Goal: Task Accomplishment & Management: Complete application form

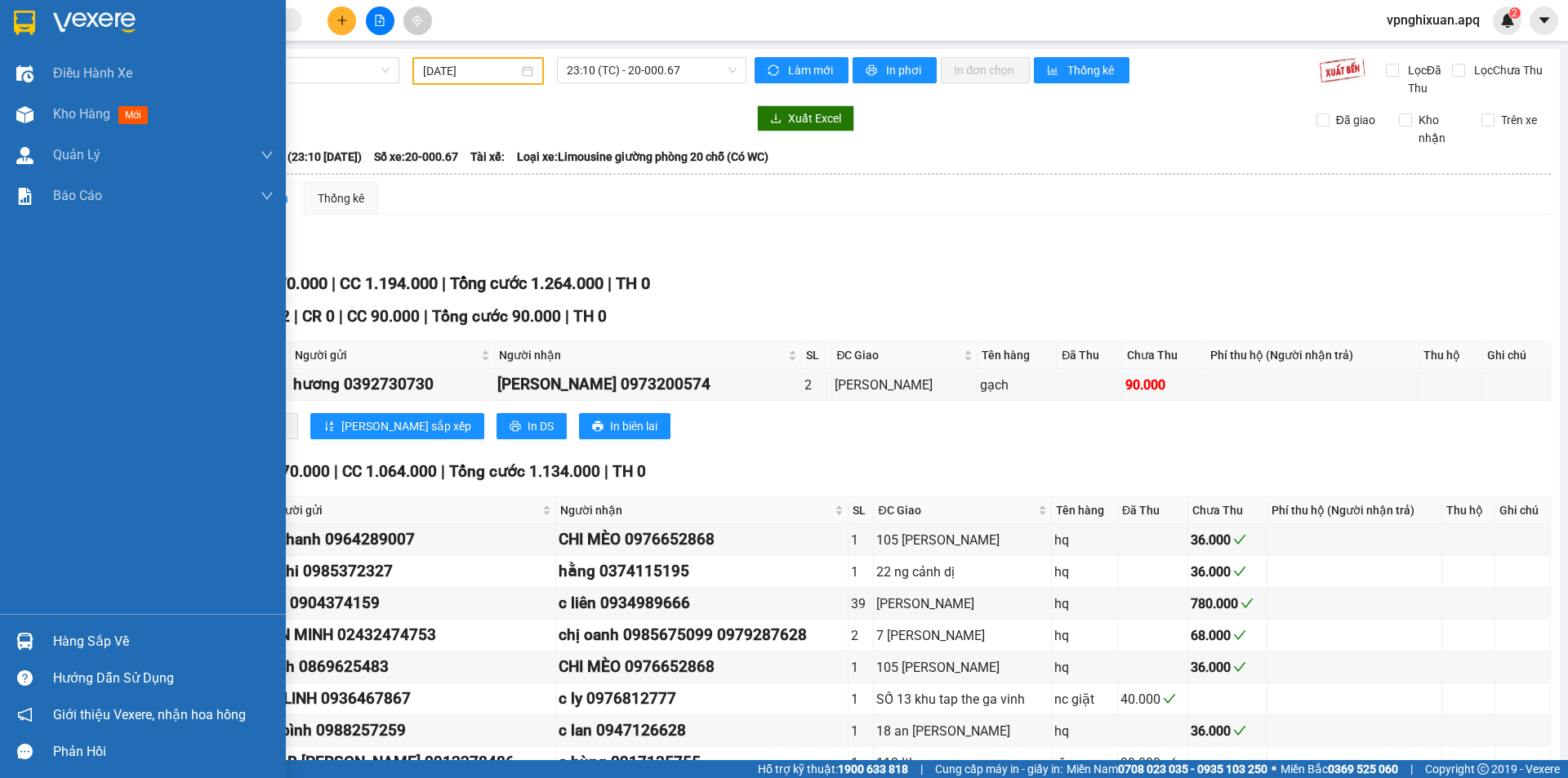
click at [68, 638] on div "Hàng sắp về" at bounding box center [162, 642] width 220 height 24
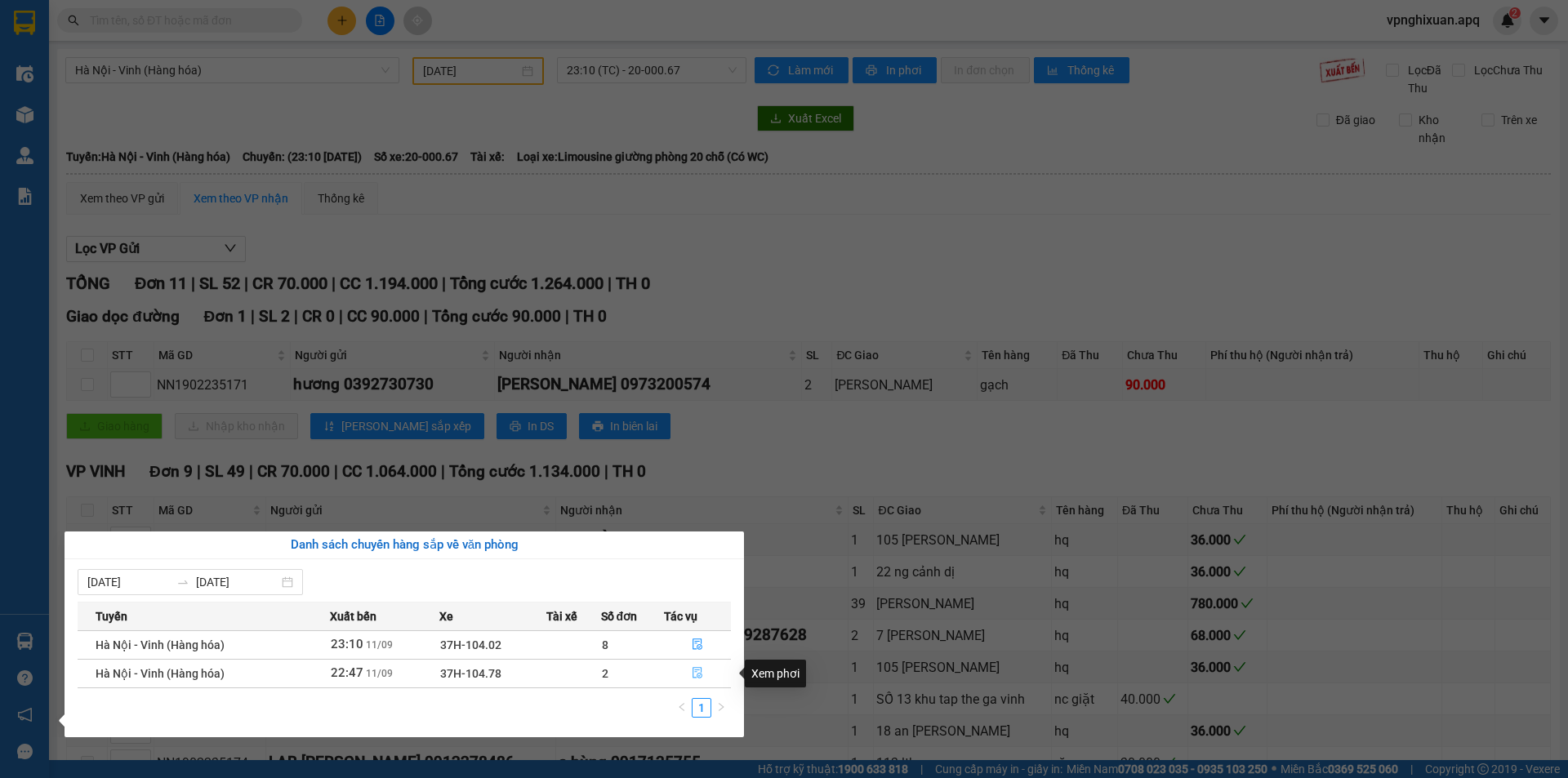
click at [697, 675] on icon "file-done" at bounding box center [697, 673] width 11 height 11
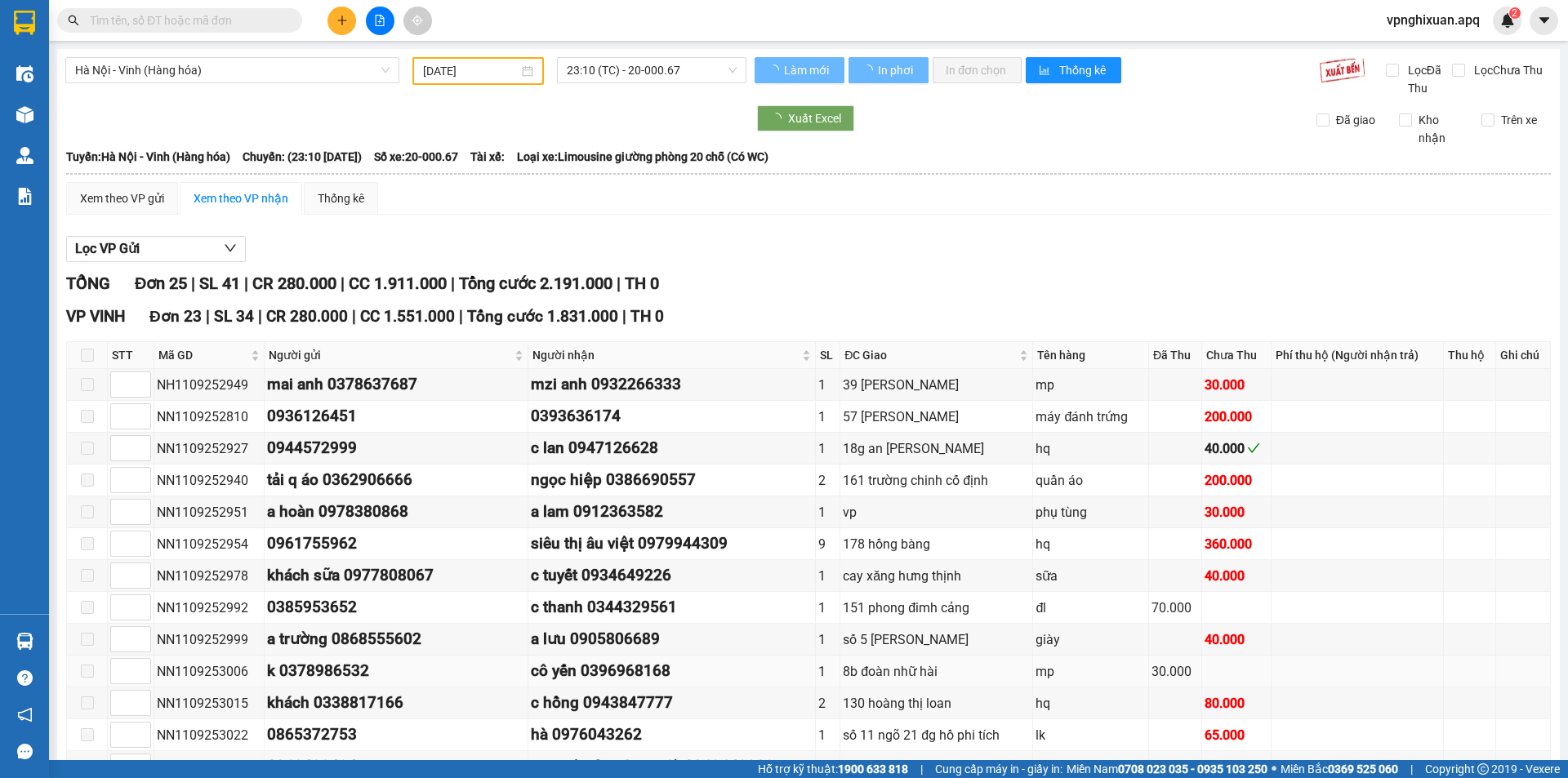
type input "[DATE]"
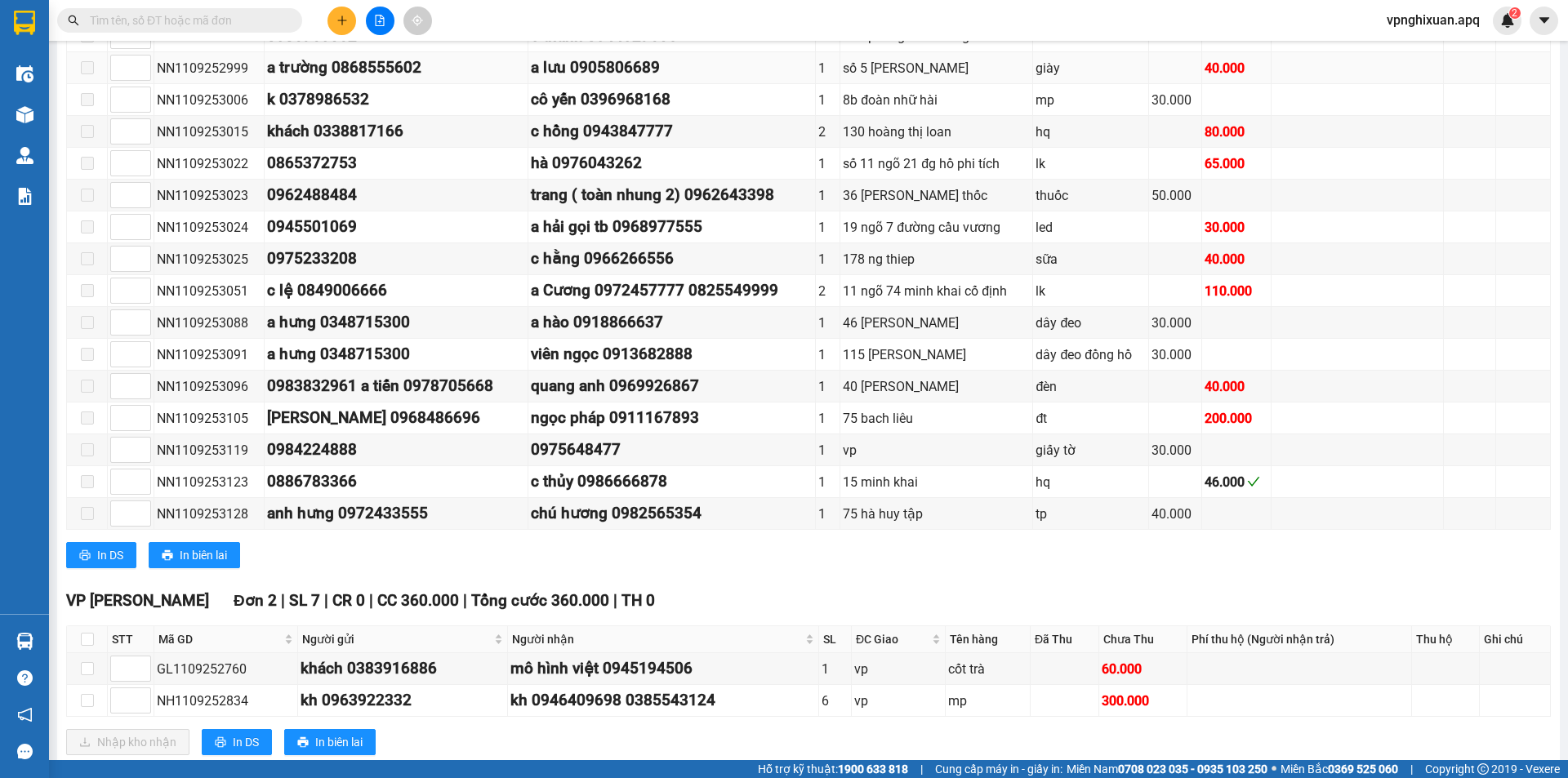
scroll to position [612, 0]
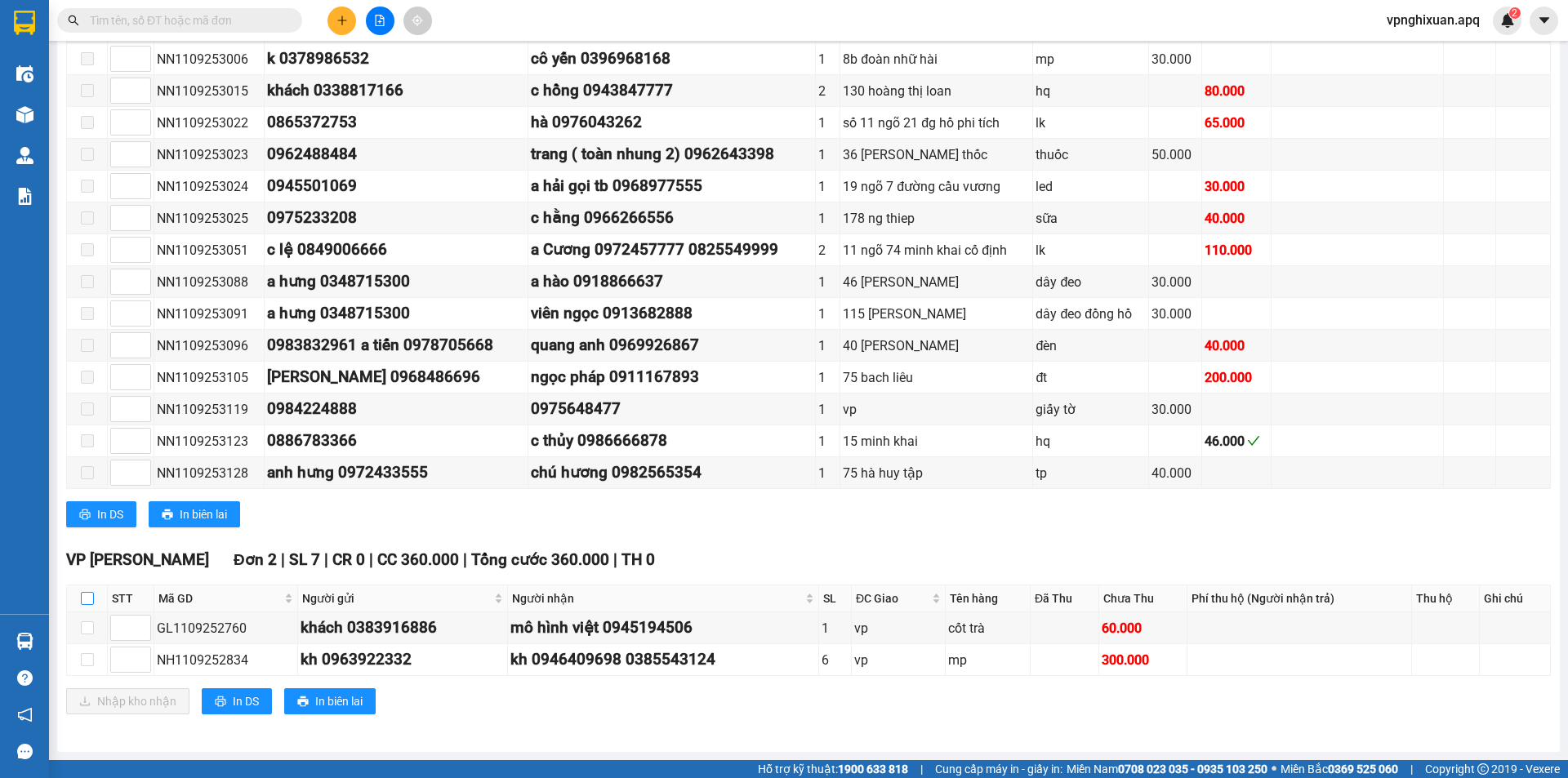
click at [81, 598] on input "checkbox" at bounding box center [87, 598] width 13 height 13
checkbox input "true"
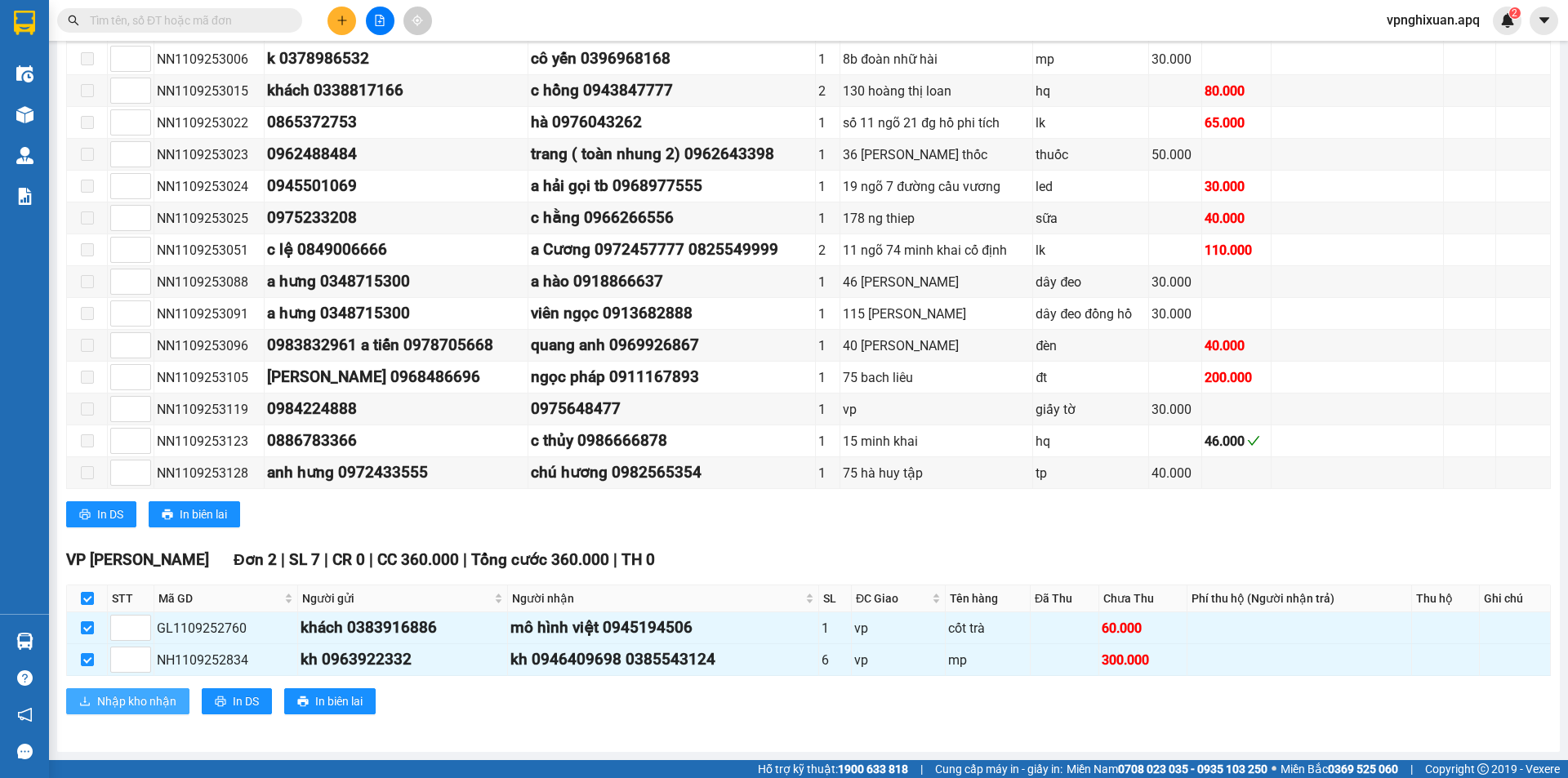
click at [143, 703] on span "Nhập kho nhận" at bounding box center [137, 701] width 79 height 18
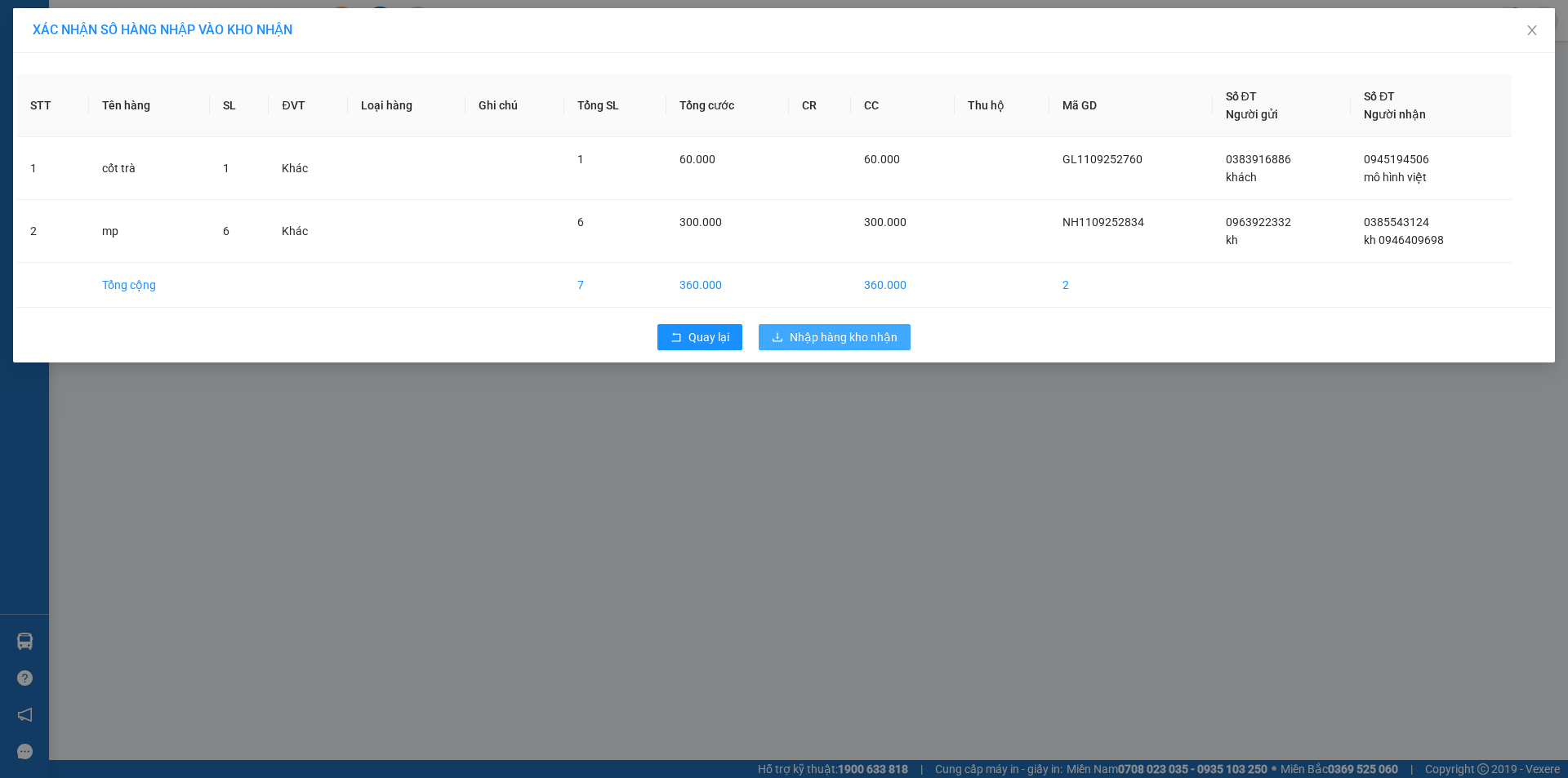
click at [838, 347] on button "Nhập hàng kho nhận" at bounding box center [834, 337] width 152 height 26
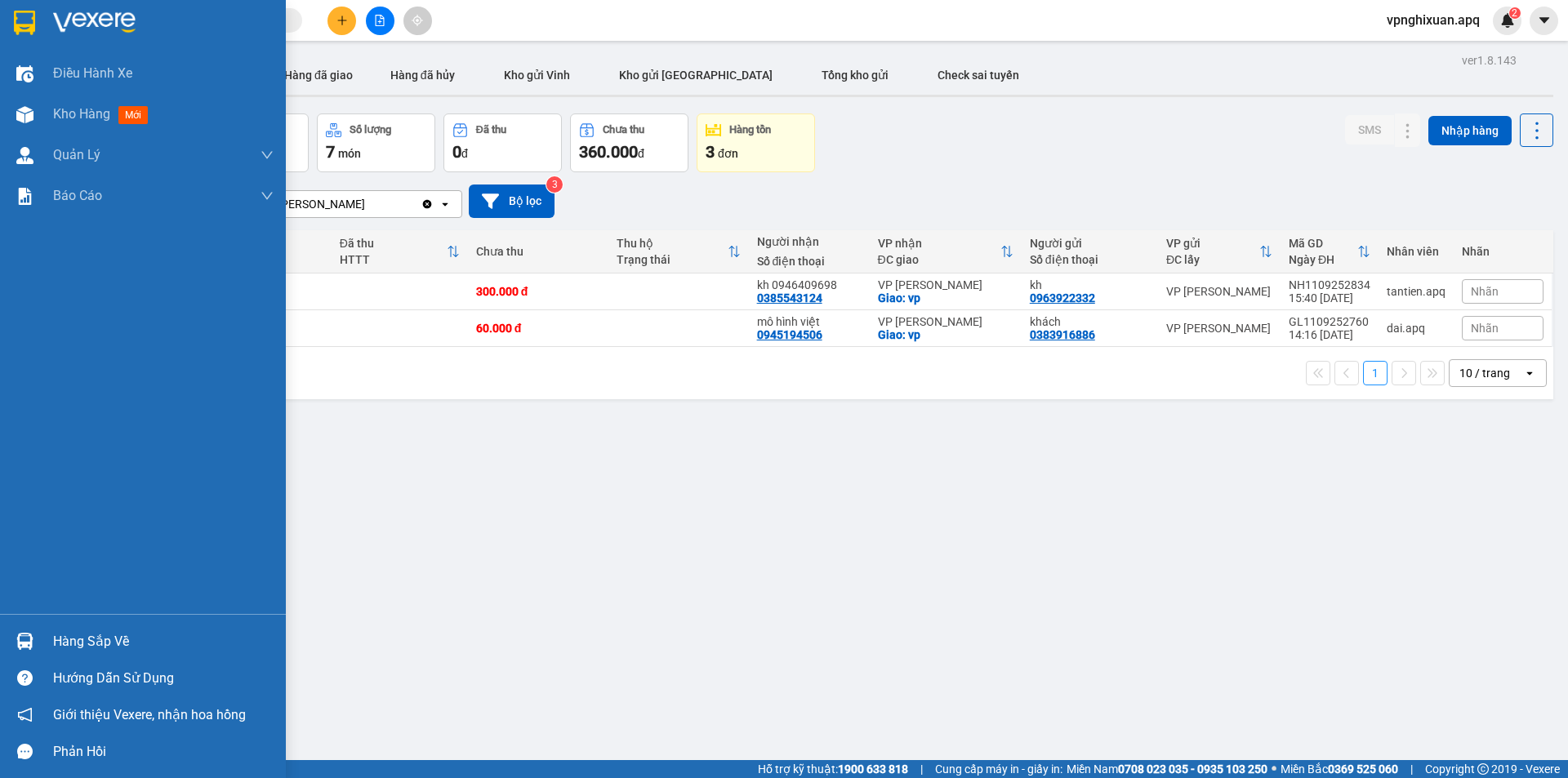
click at [92, 640] on div "Hàng sắp về" at bounding box center [162, 642] width 220 height 24
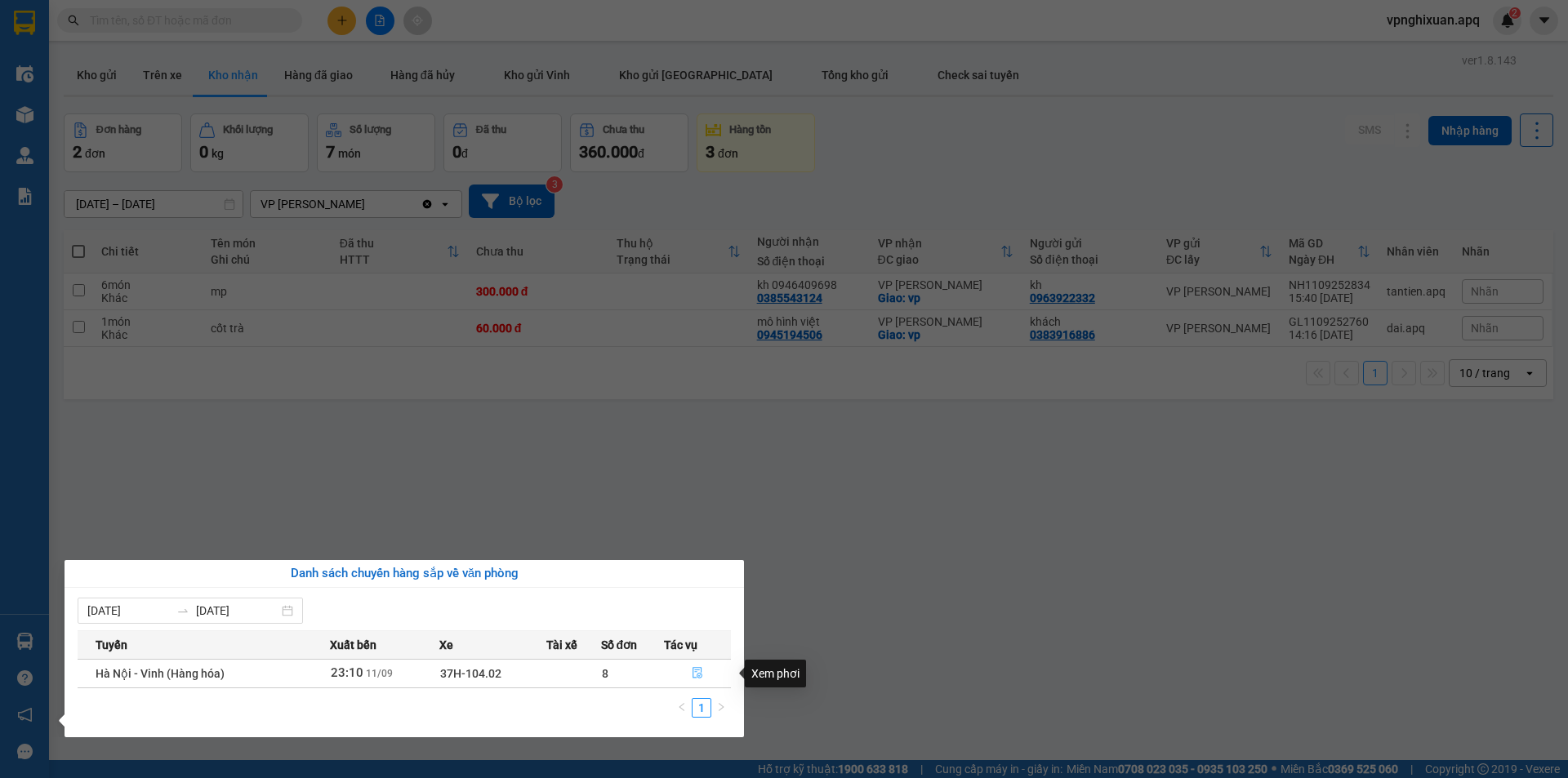
click at [698, 674] on icon "file-done" at bounding box center [697, 673] width 11 height 11
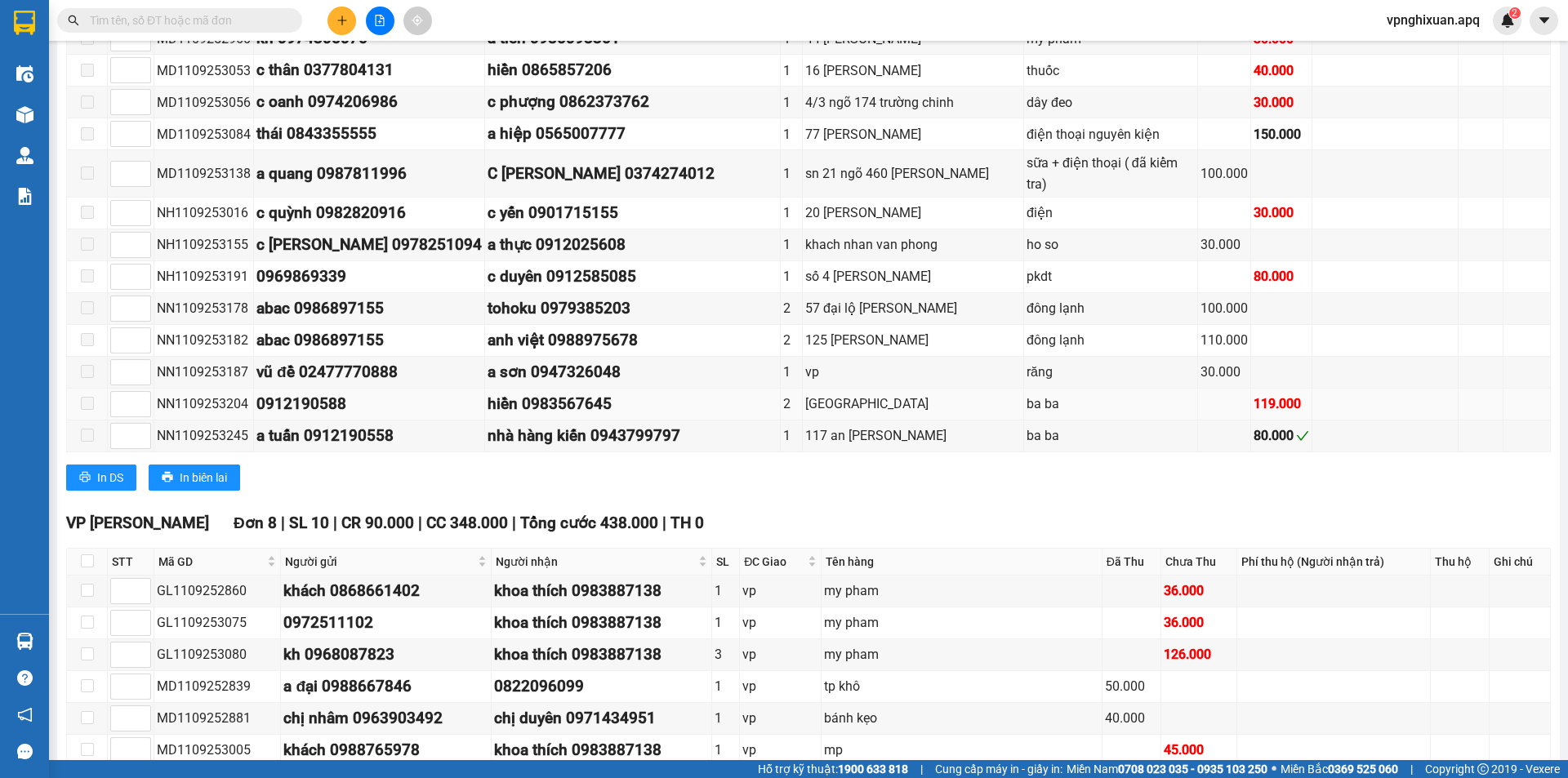
scroll to position [1061, 0]
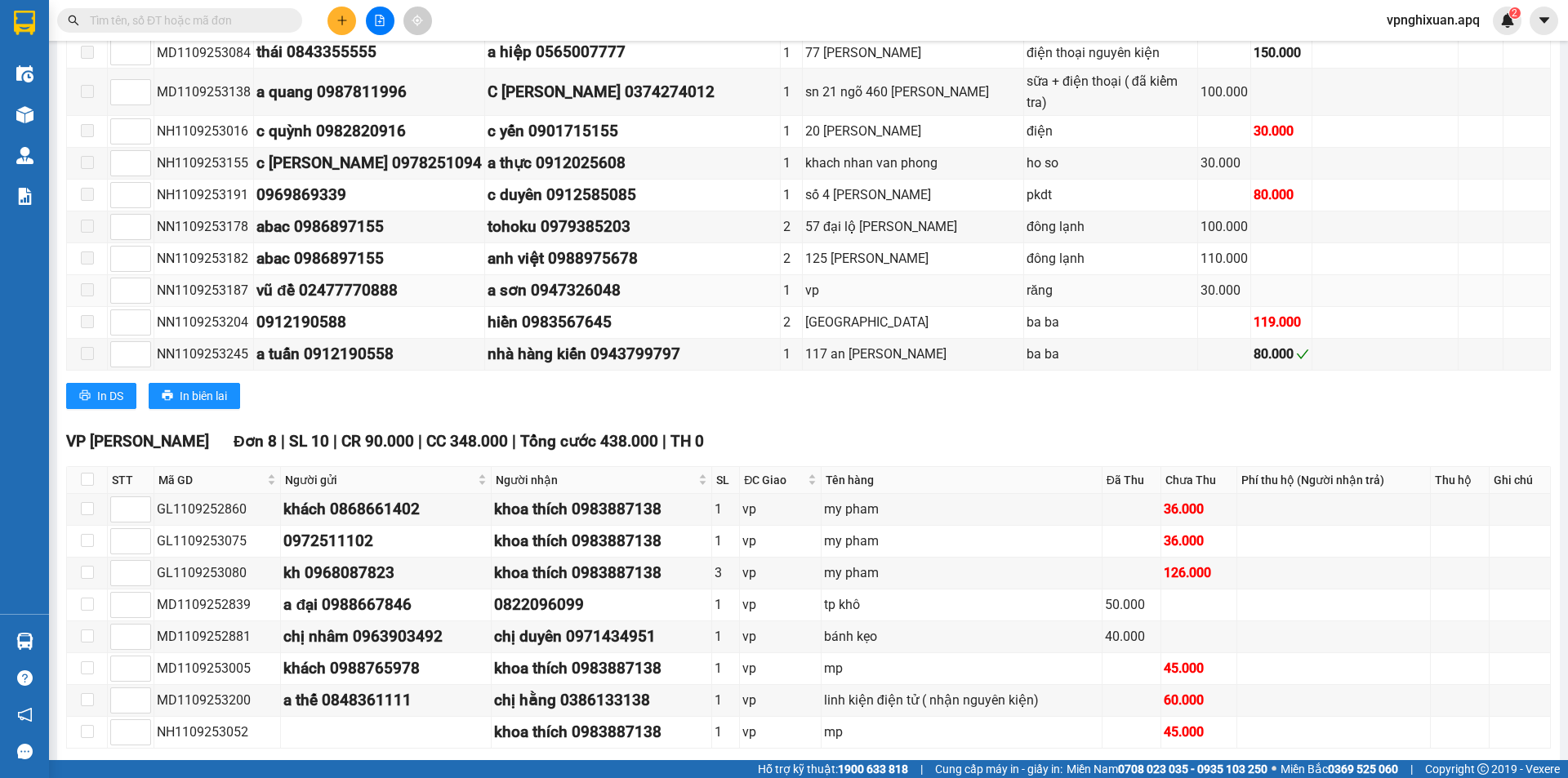
drag, startPoint x: 583, startPoint y: 244, endPoint x: 624, endPoint y: 250, distance: 41.4
drag, startPoint x: 624, startPoint y: 250, endPoint x: 640, endPoint y: 276, distance: 30.5
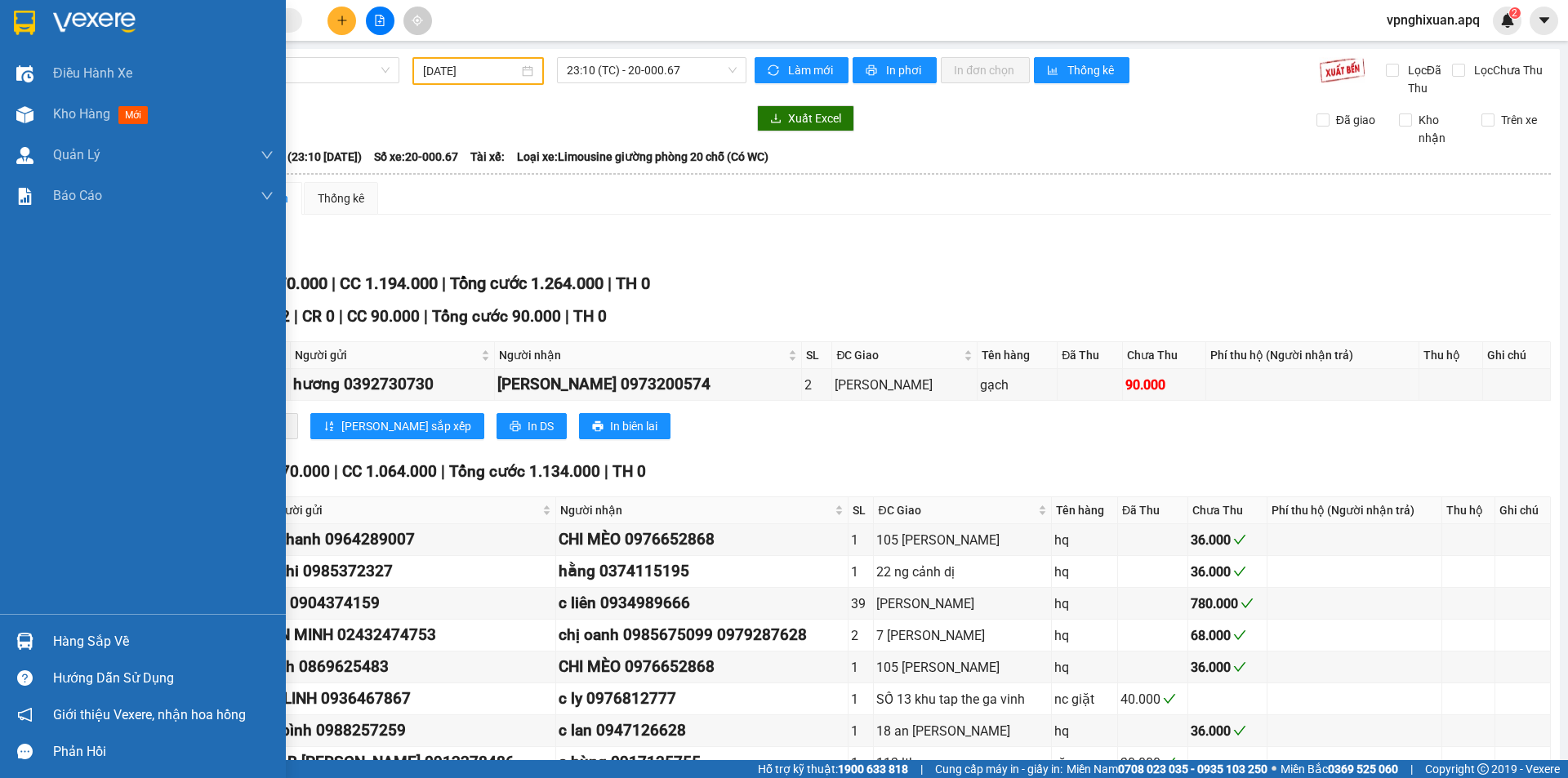
click at [28, 644] on img at bounding box center [25, 642] width 17 height 17
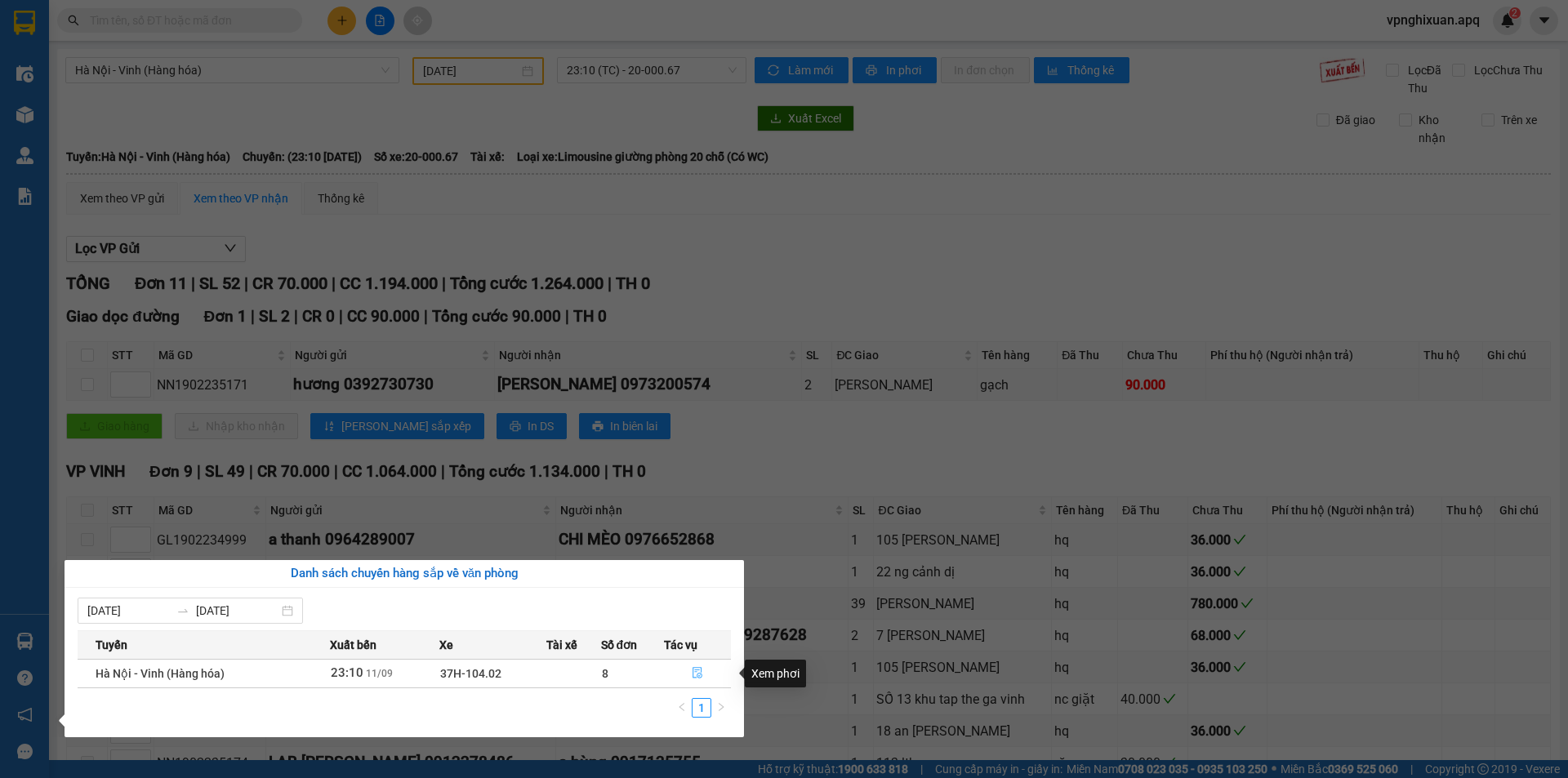
click at [691, 676] on button "button" at bounding box center [698, 674] width 66 height 26
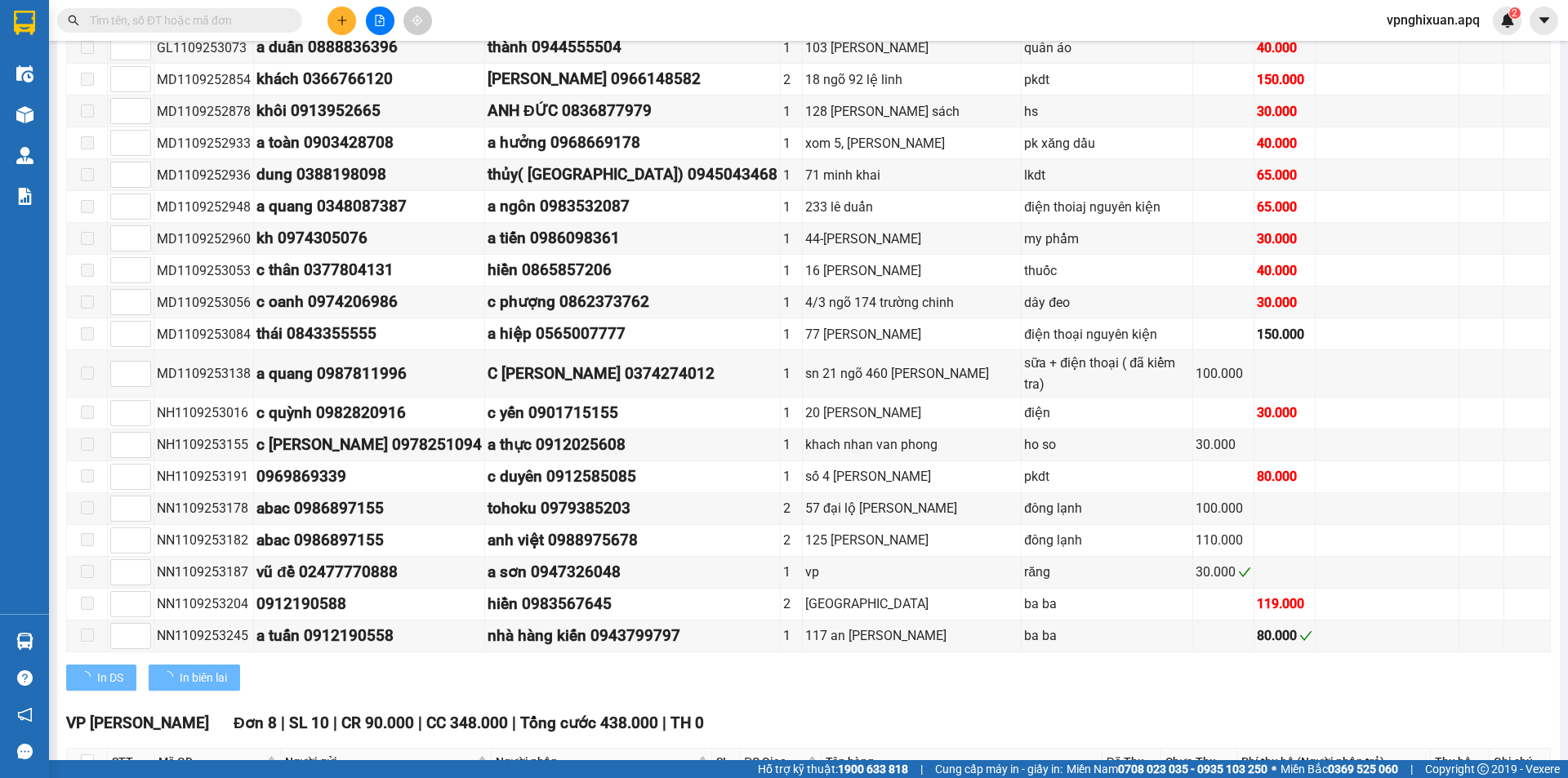
scroll to position [1106, 0]
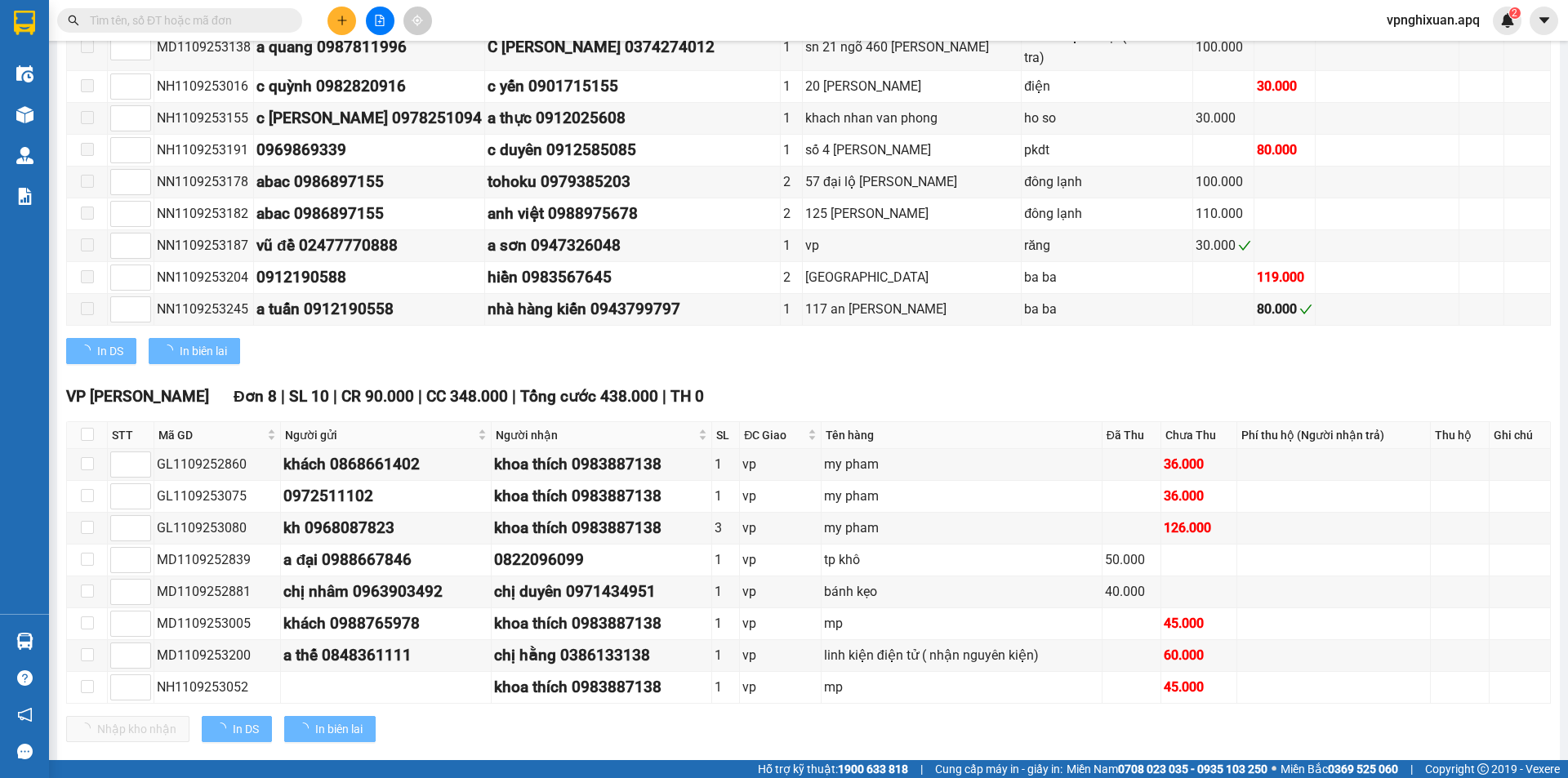
type input "[DATE]"
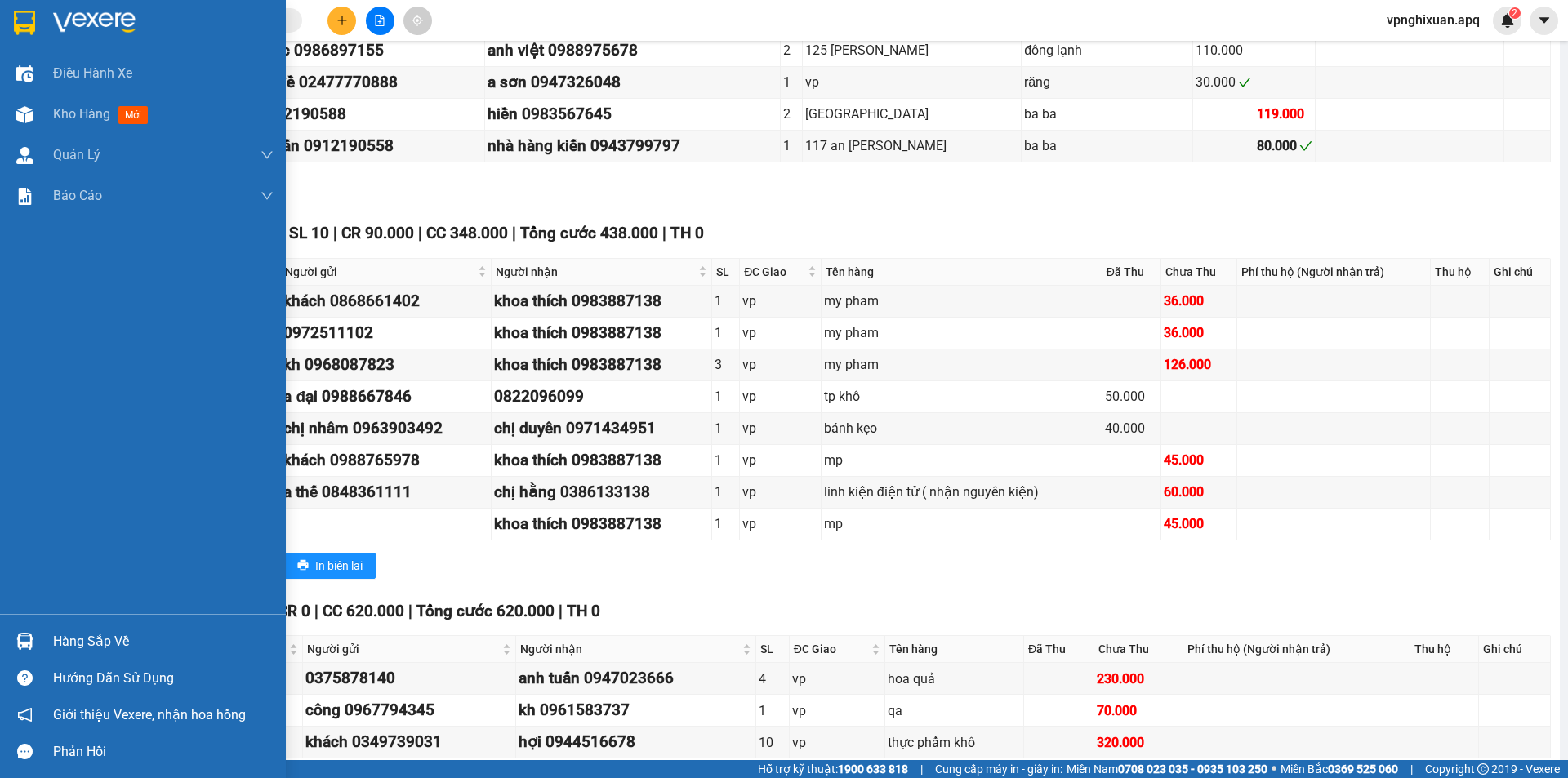
click at [36, 640] on div at bounding box center [24, 641] width 28 height 28
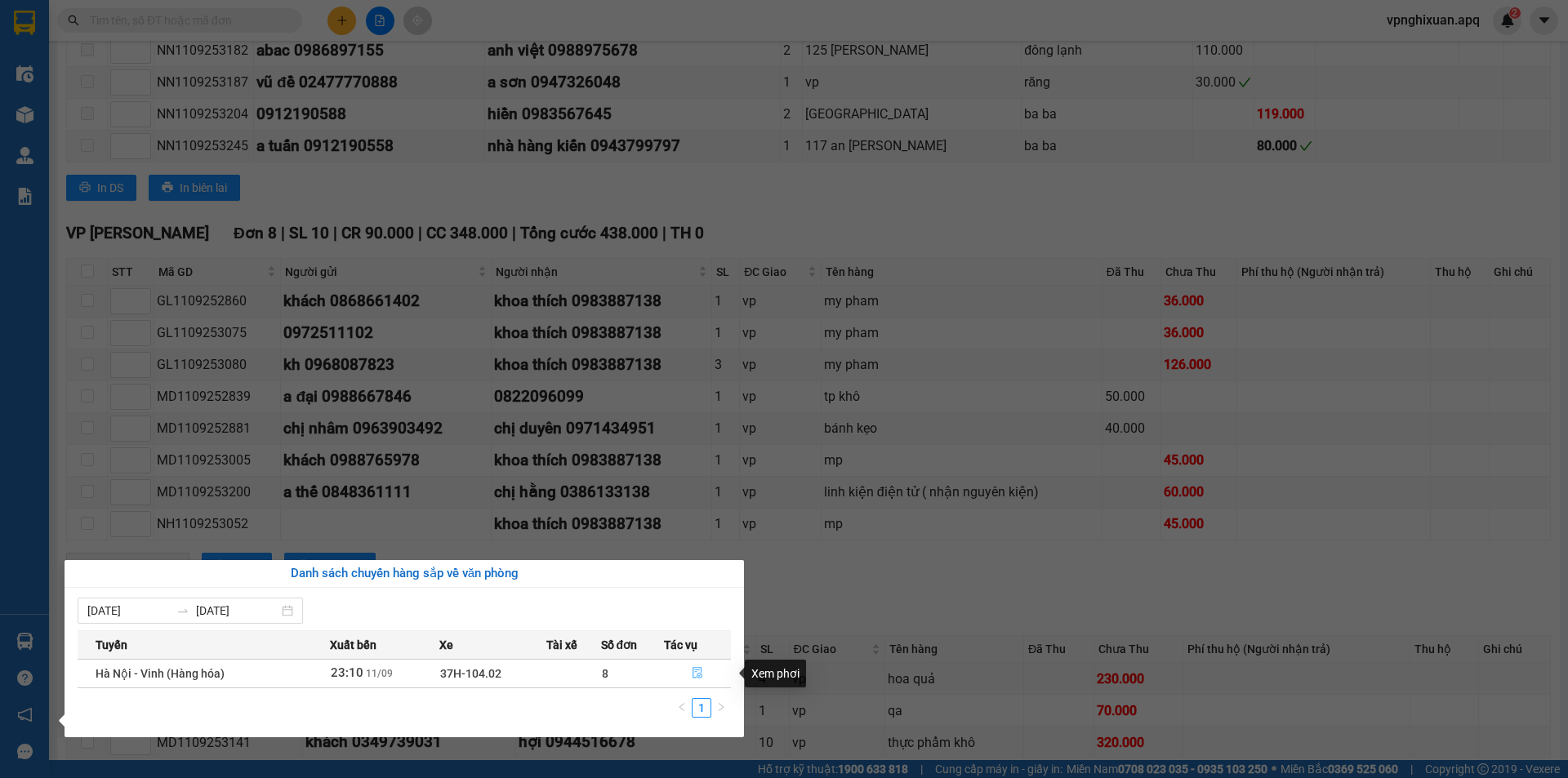
click at [696, 672] on icon "file-done" at bounding box center [697, 674] width 9 height 11
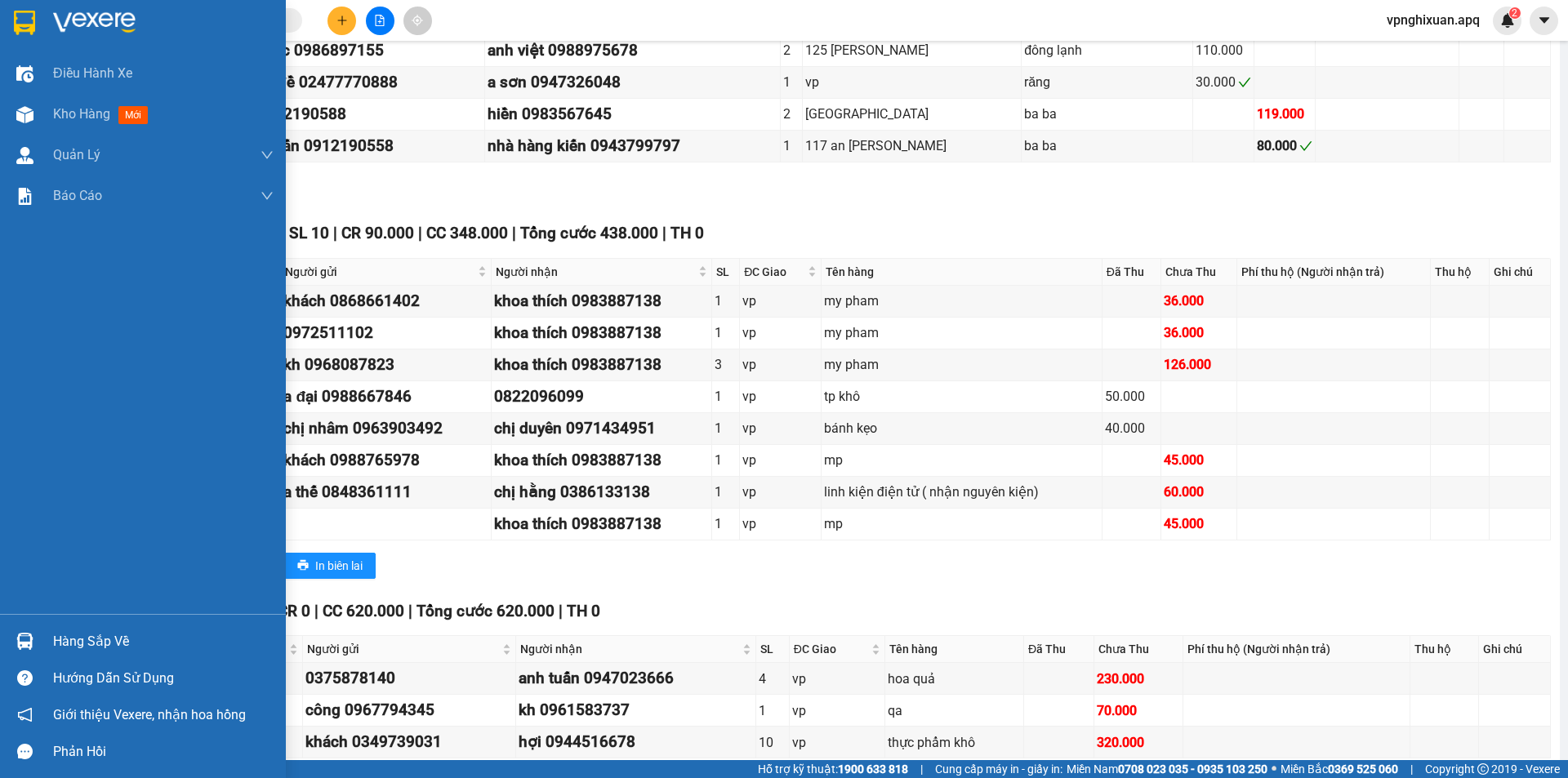
click at [31, 632] on div at bounding box center [24, 641] width 28 height 28
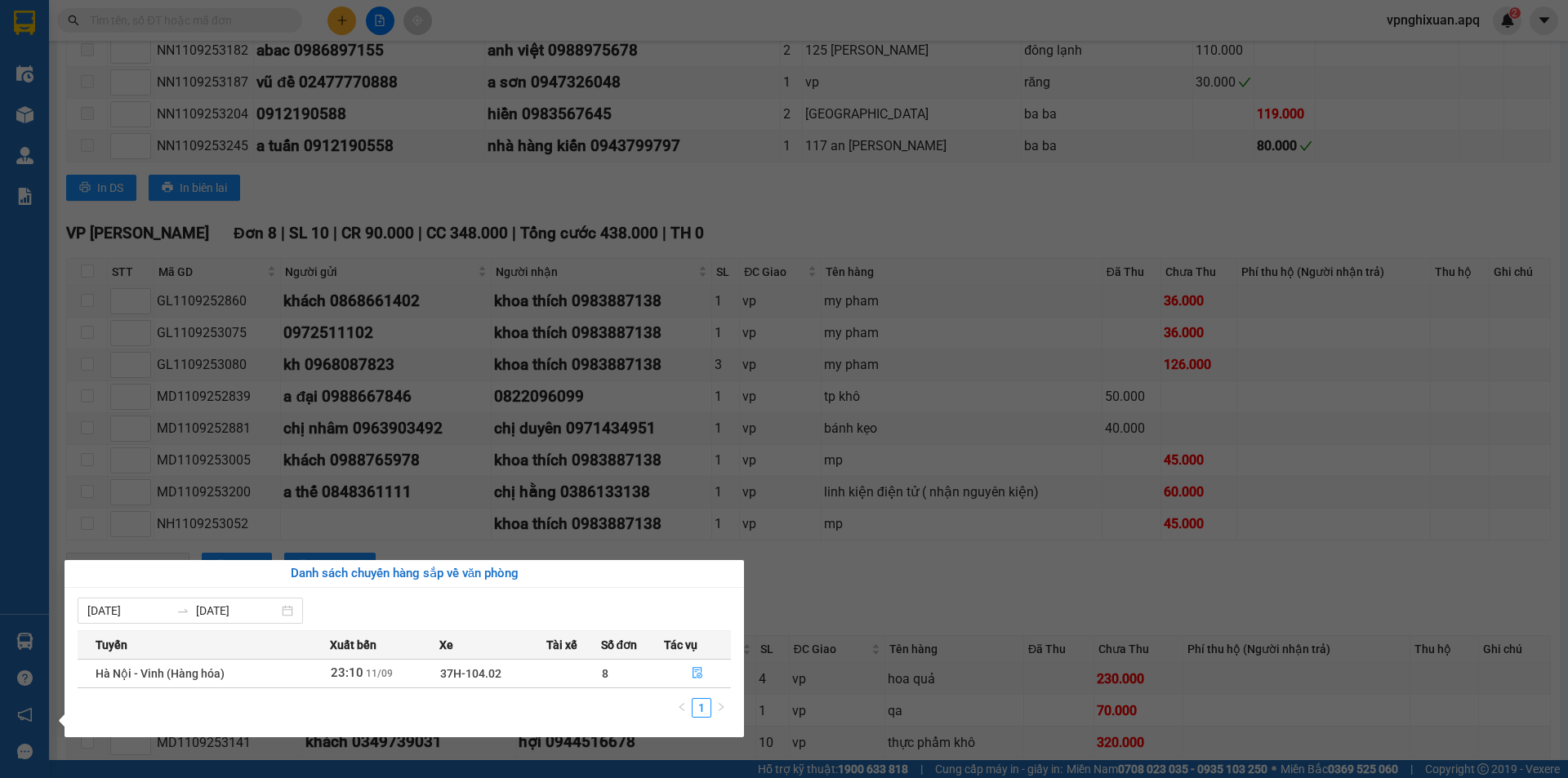
click at [1031, 563] on section "Kết quả tìm kiếm ( 0 ) Bộ lọc No Data vpnghixuan.apq 2 Điều hành xe Kho hàng mớ…" at bounding box center [784, 389] width 1568 height 778
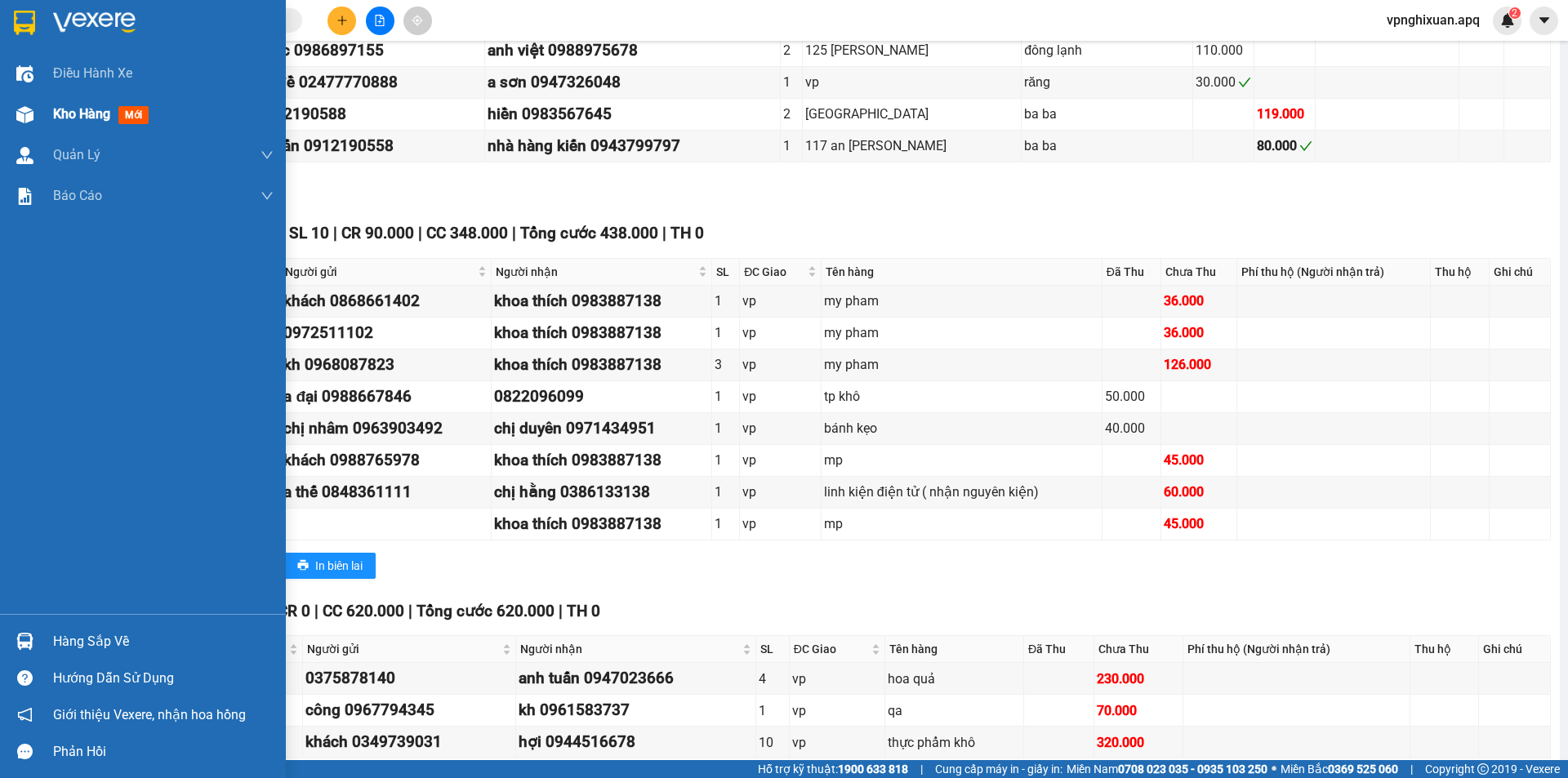
click at [55, 116] on span "Kho hàng" at bounding box center [81, 114] width 57 height 16
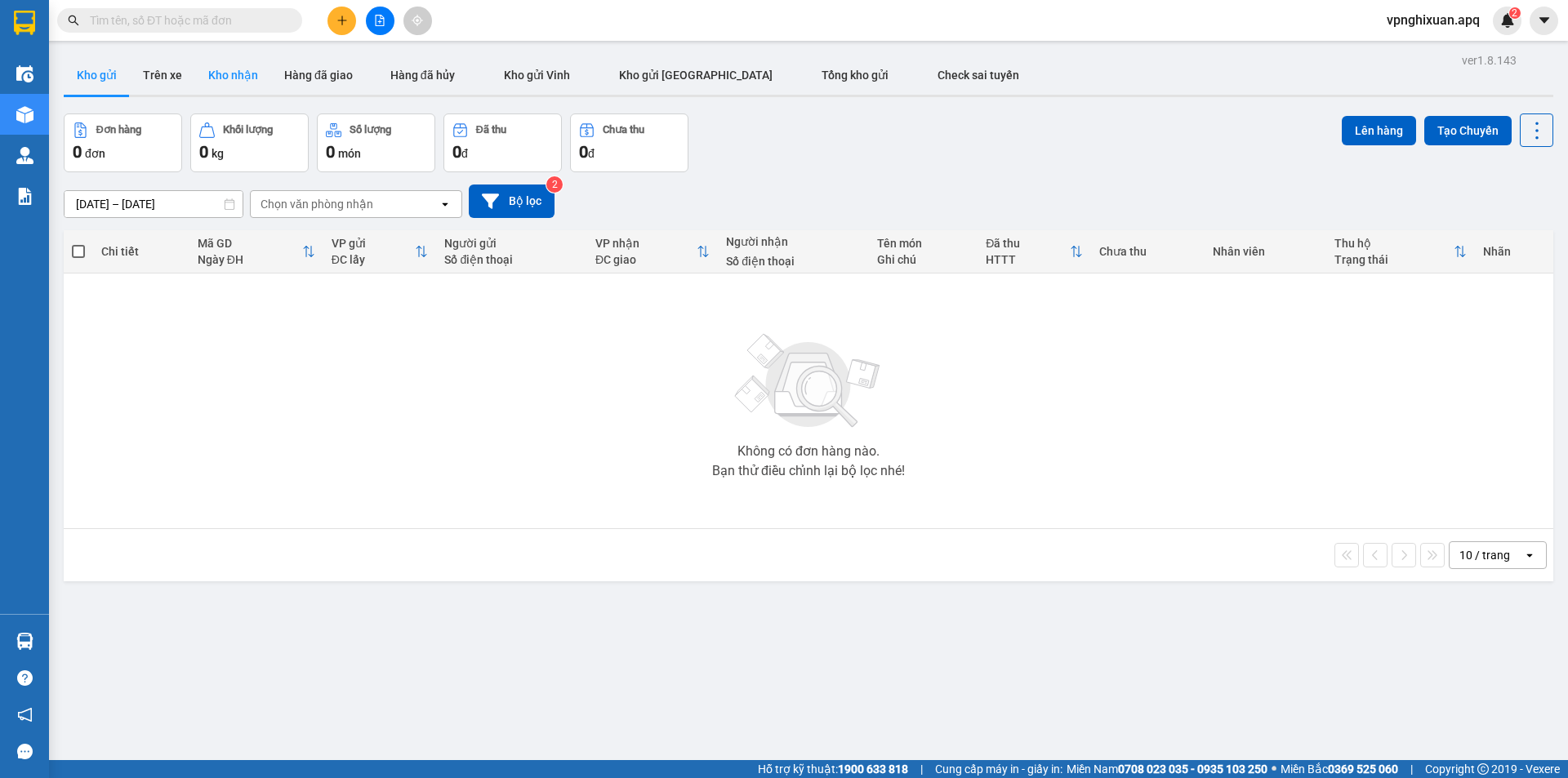
click at [241, 78] on button "Kho nhận" at bounding box center [233, 74] width 76 height 39
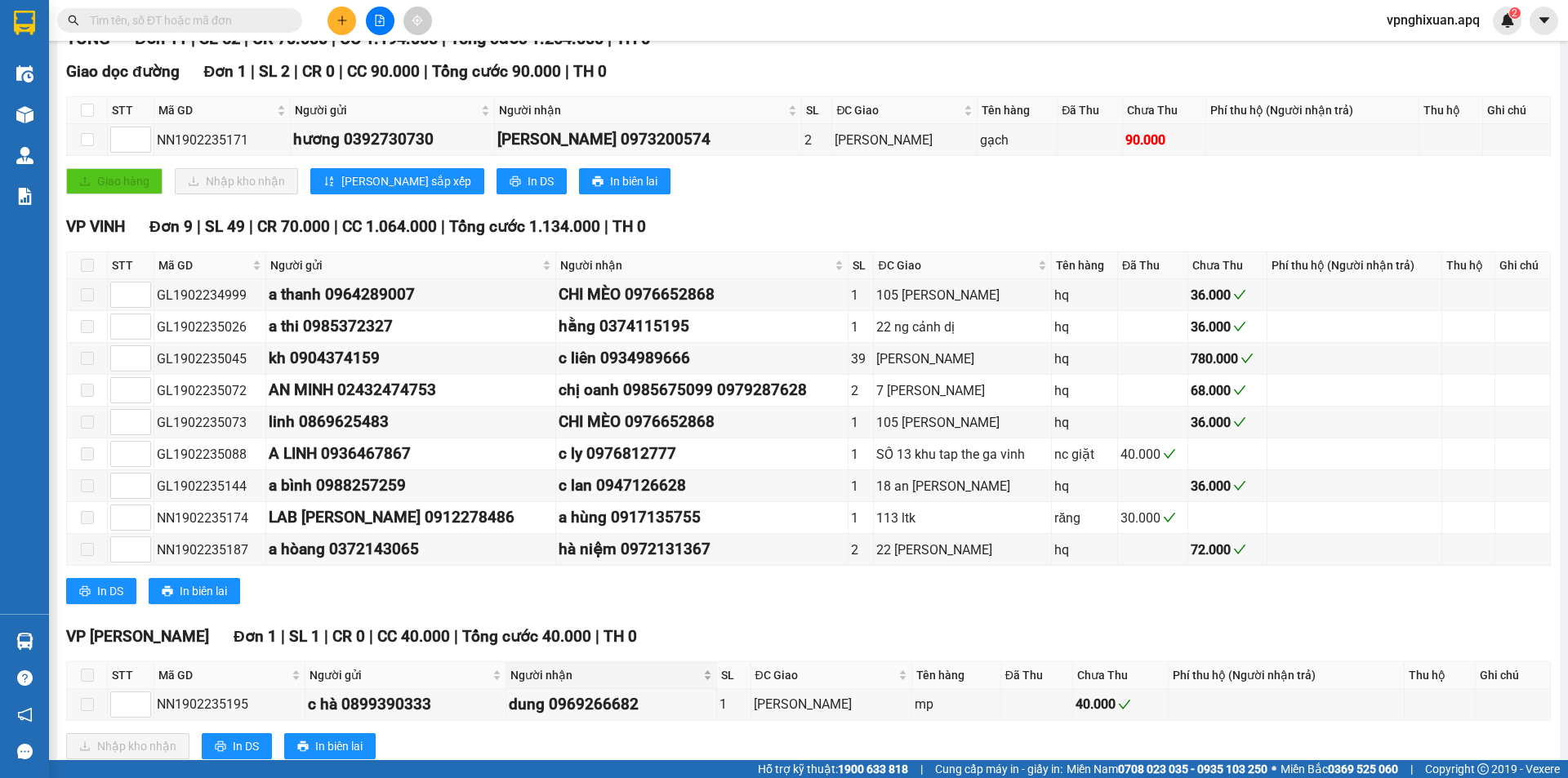
scroll to position [290, 0]
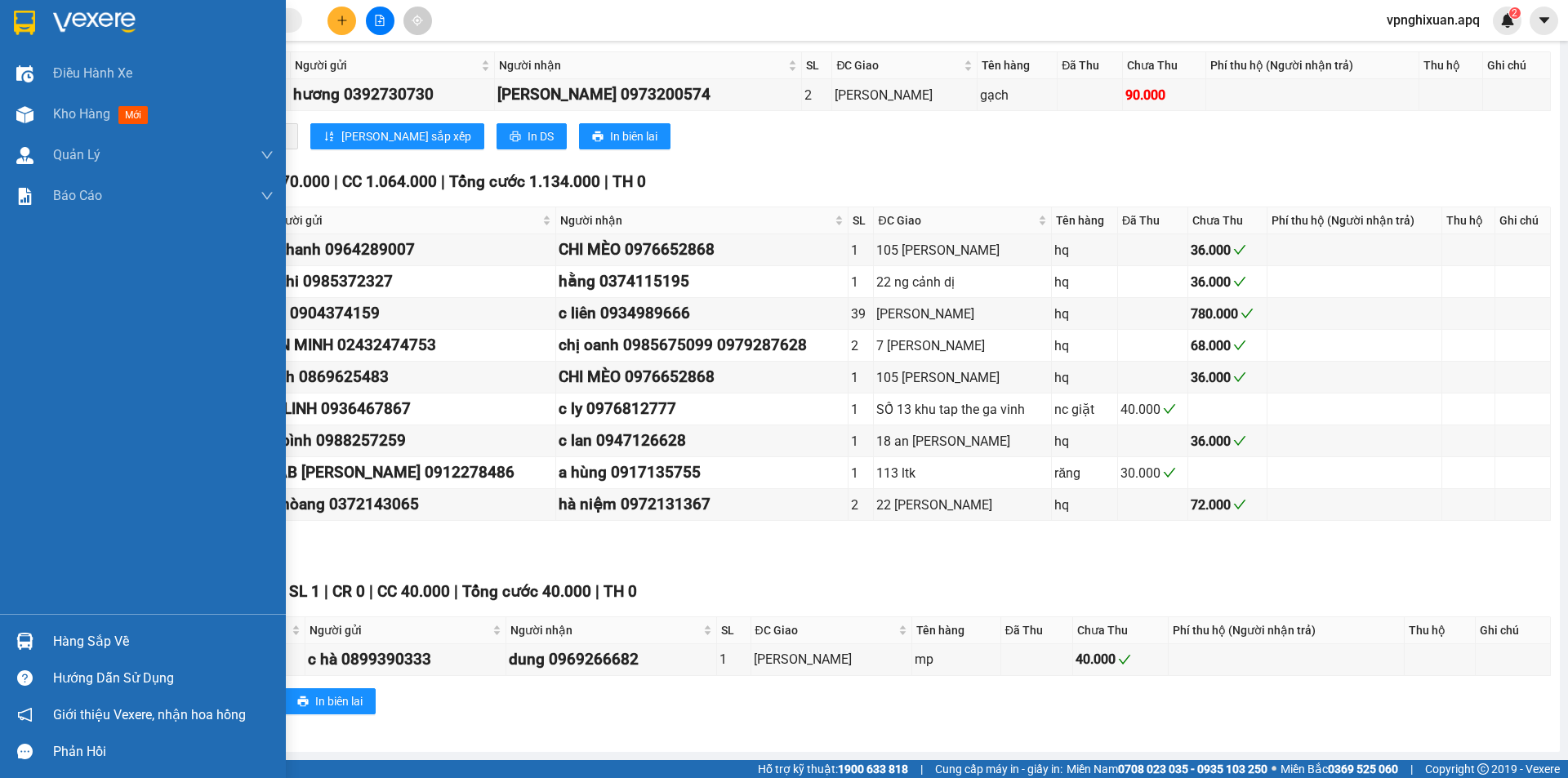
click at [79, 637] on div "Hàng sắp về" at bounding box center [162, 642] width 220 height 24
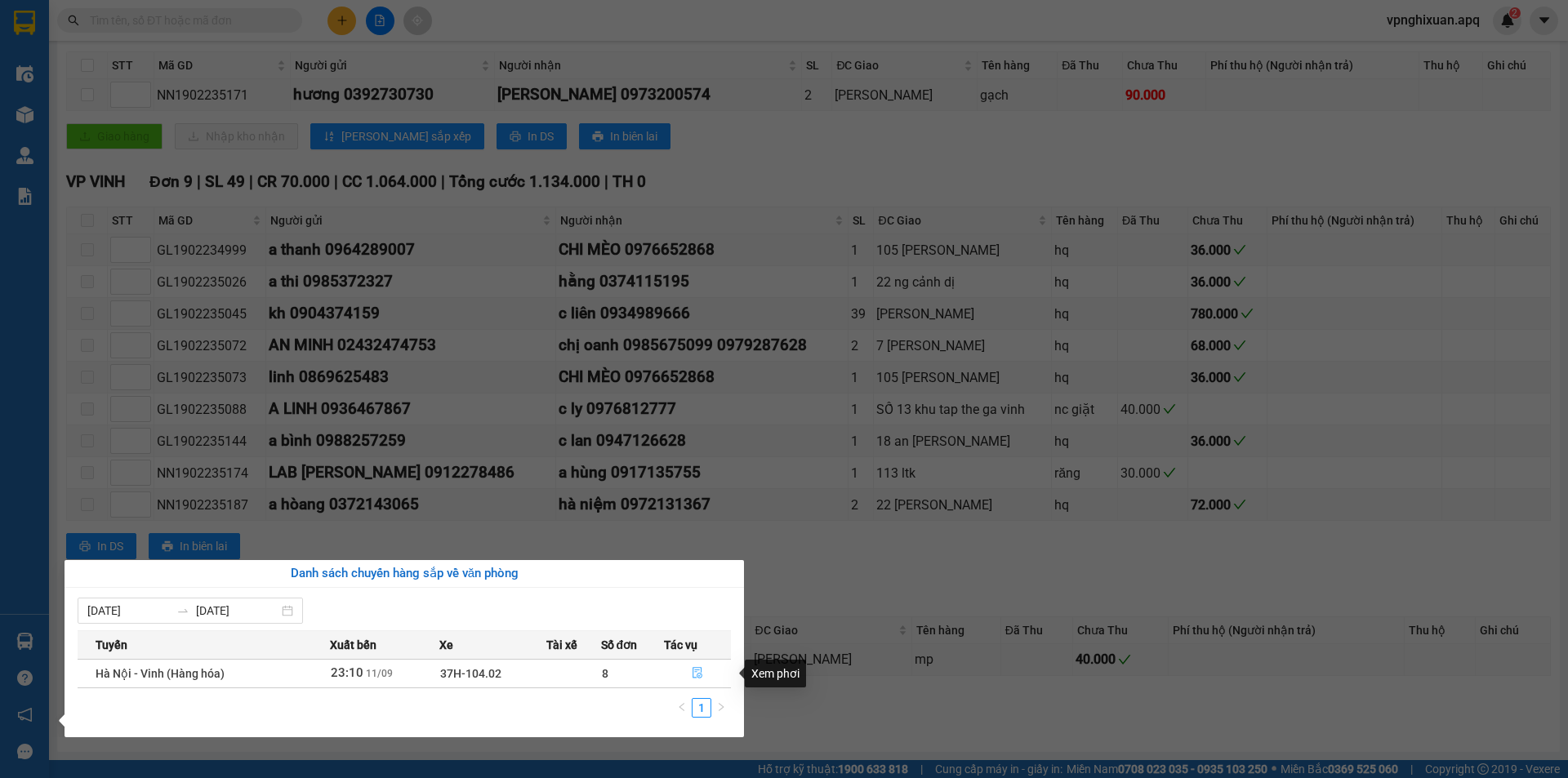
click at [695, 671] on icon "file-done" at bounding box center [697, 673] width 11 height 11
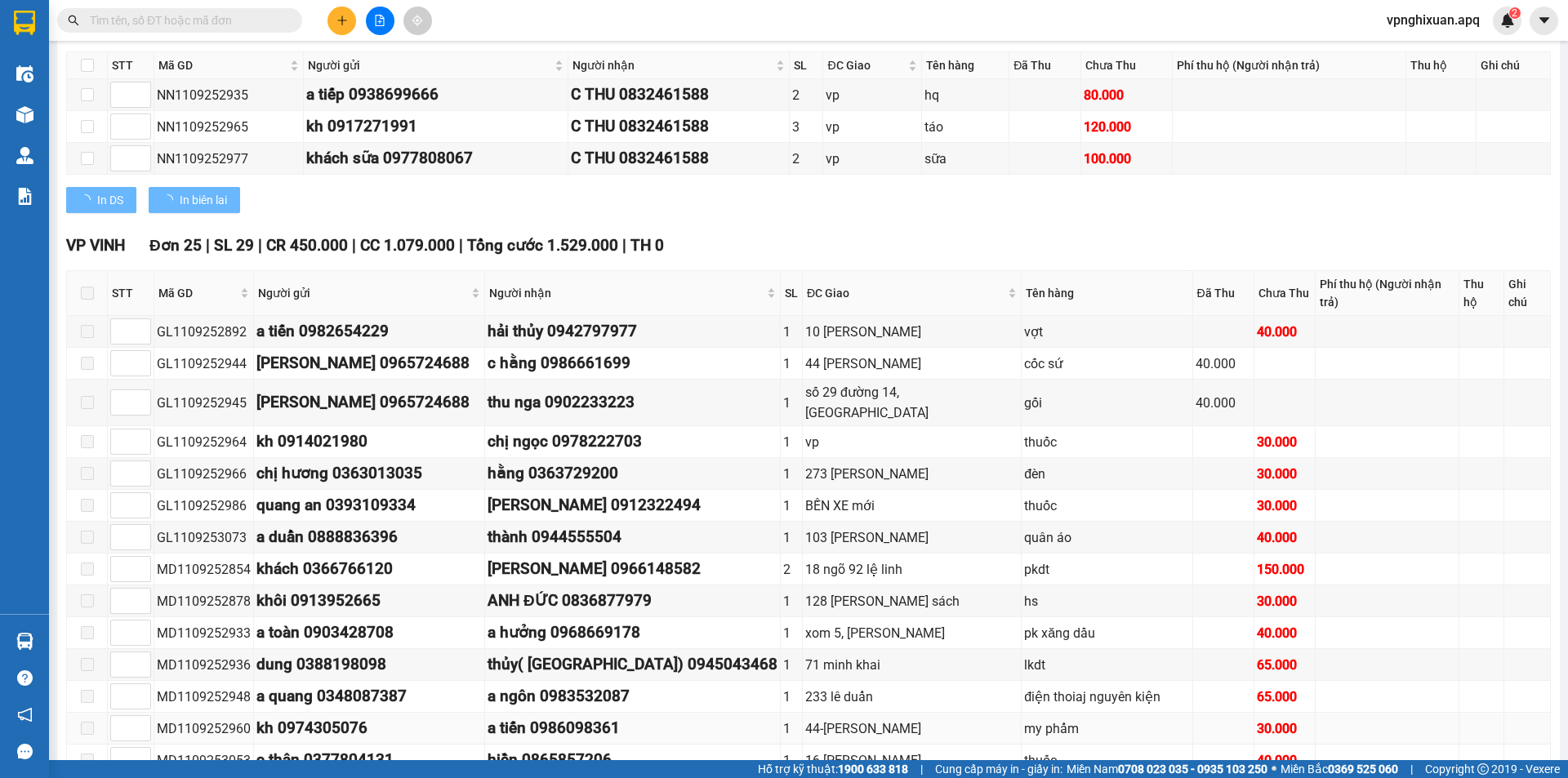
type input "[DATE]"
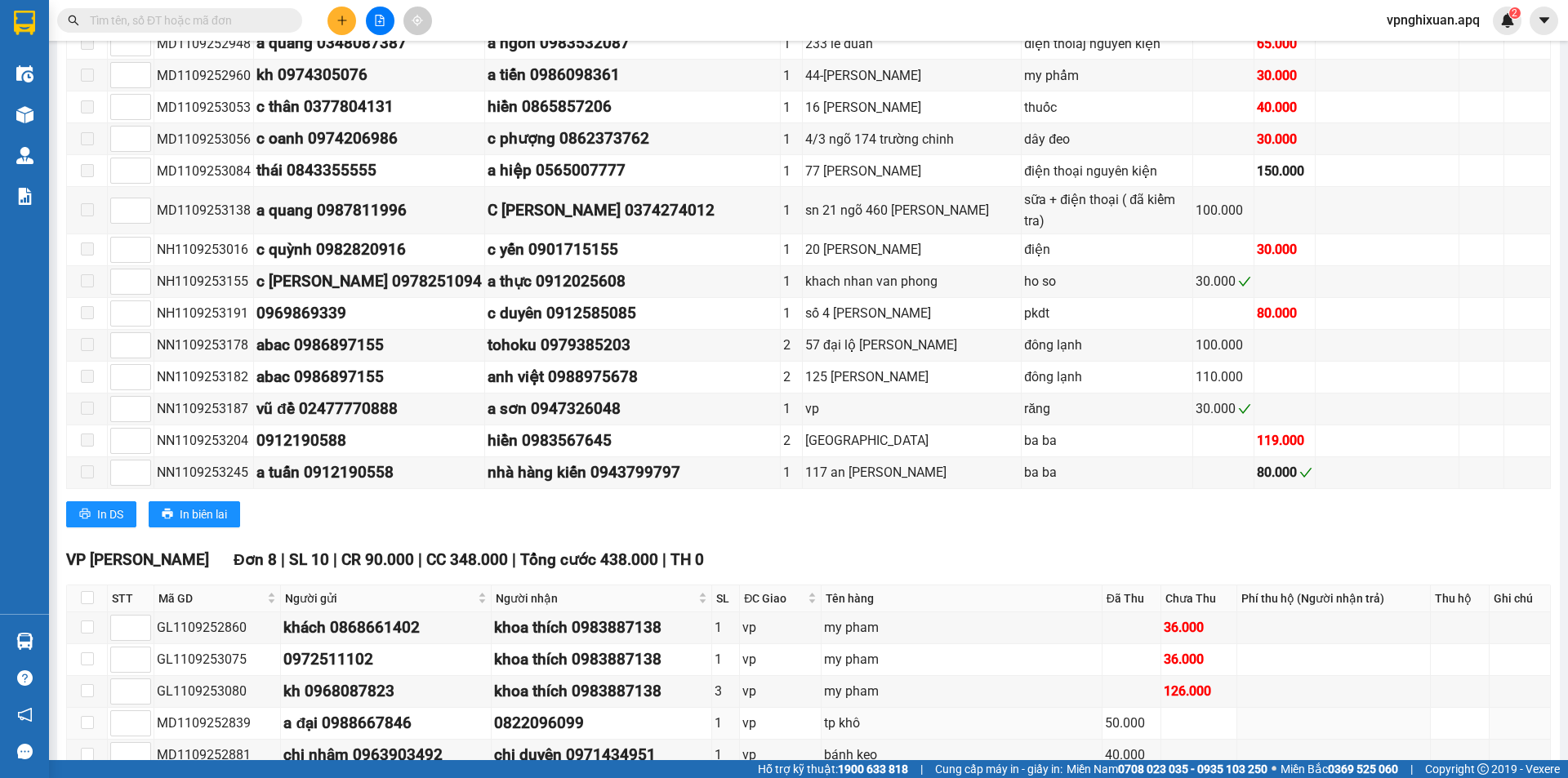
scroll to position [1025, 0]
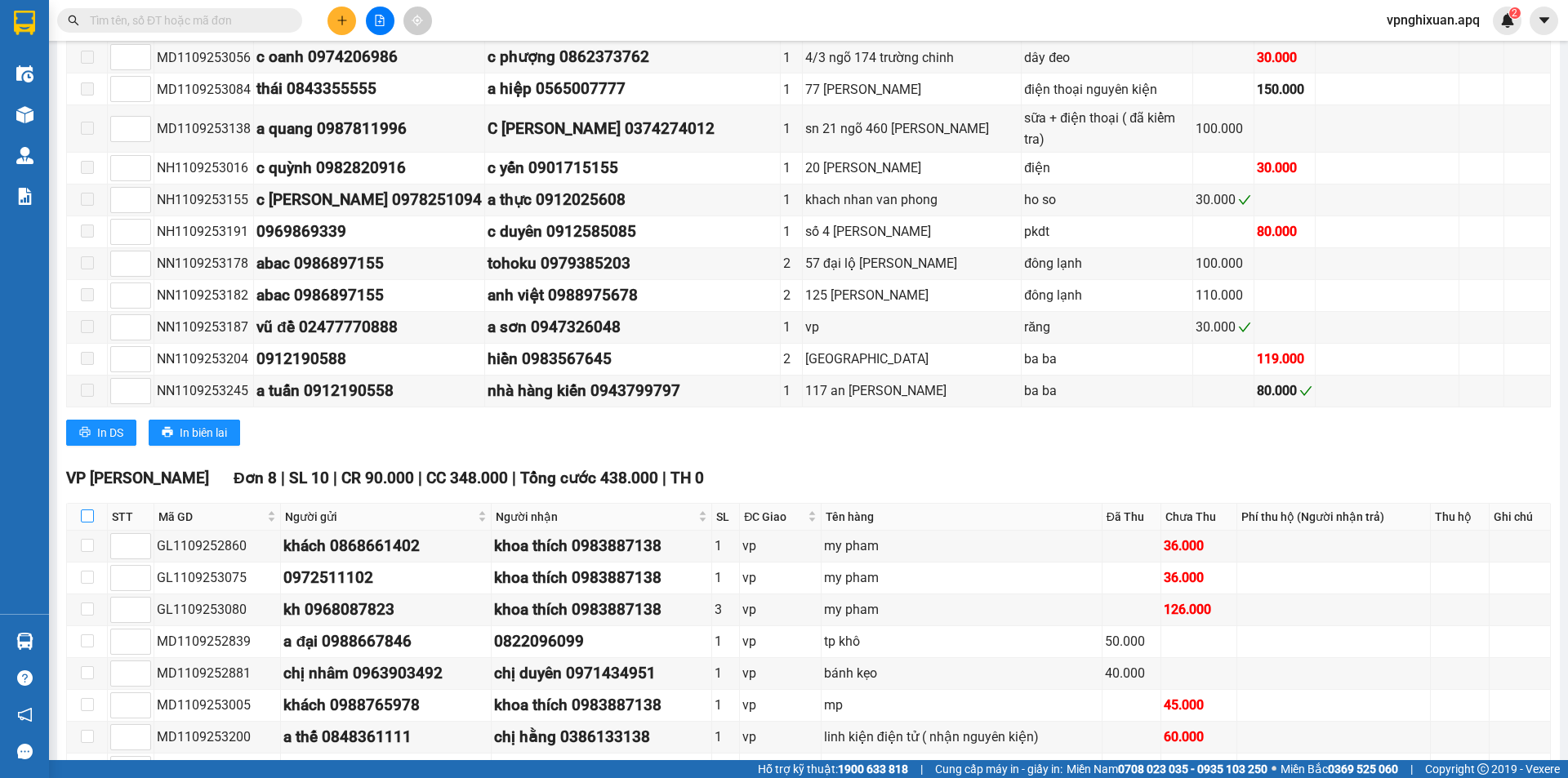
click at [91, 509] on input "checkbox" at bounding box center [87, 516] width 13 height 13
checkbox input "true"
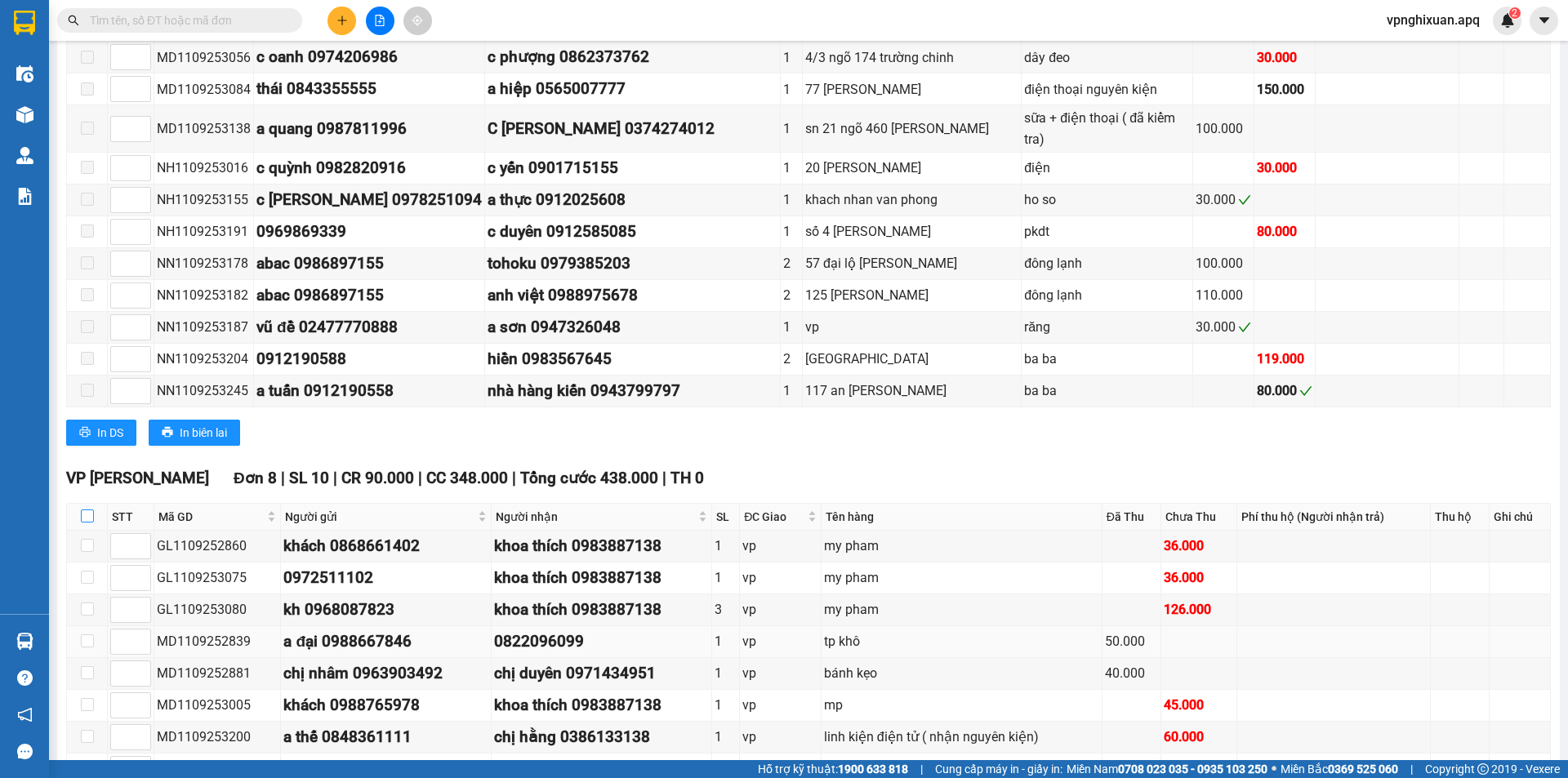
checkbox input "true"
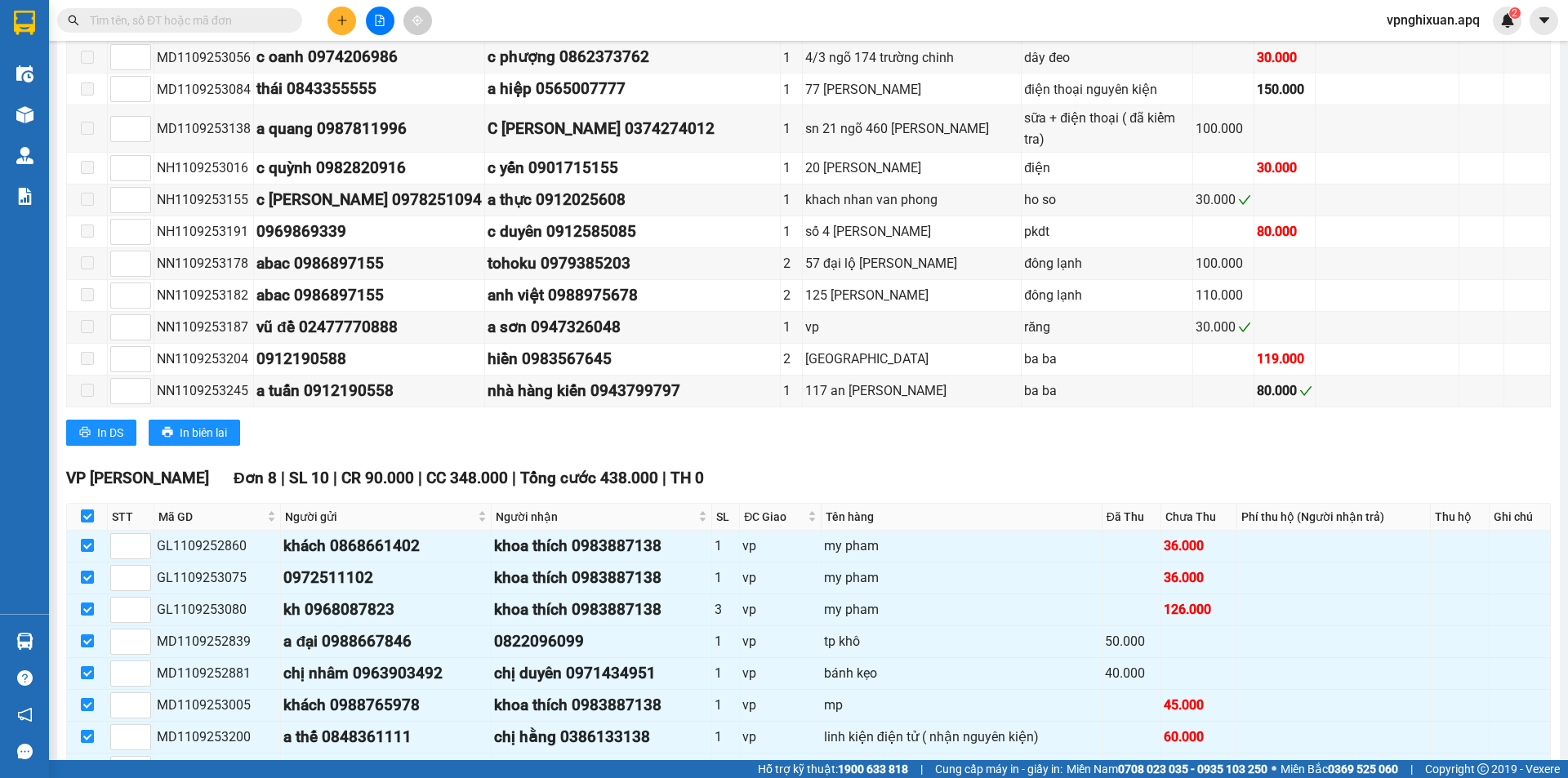
scroll to position [1188, 0]
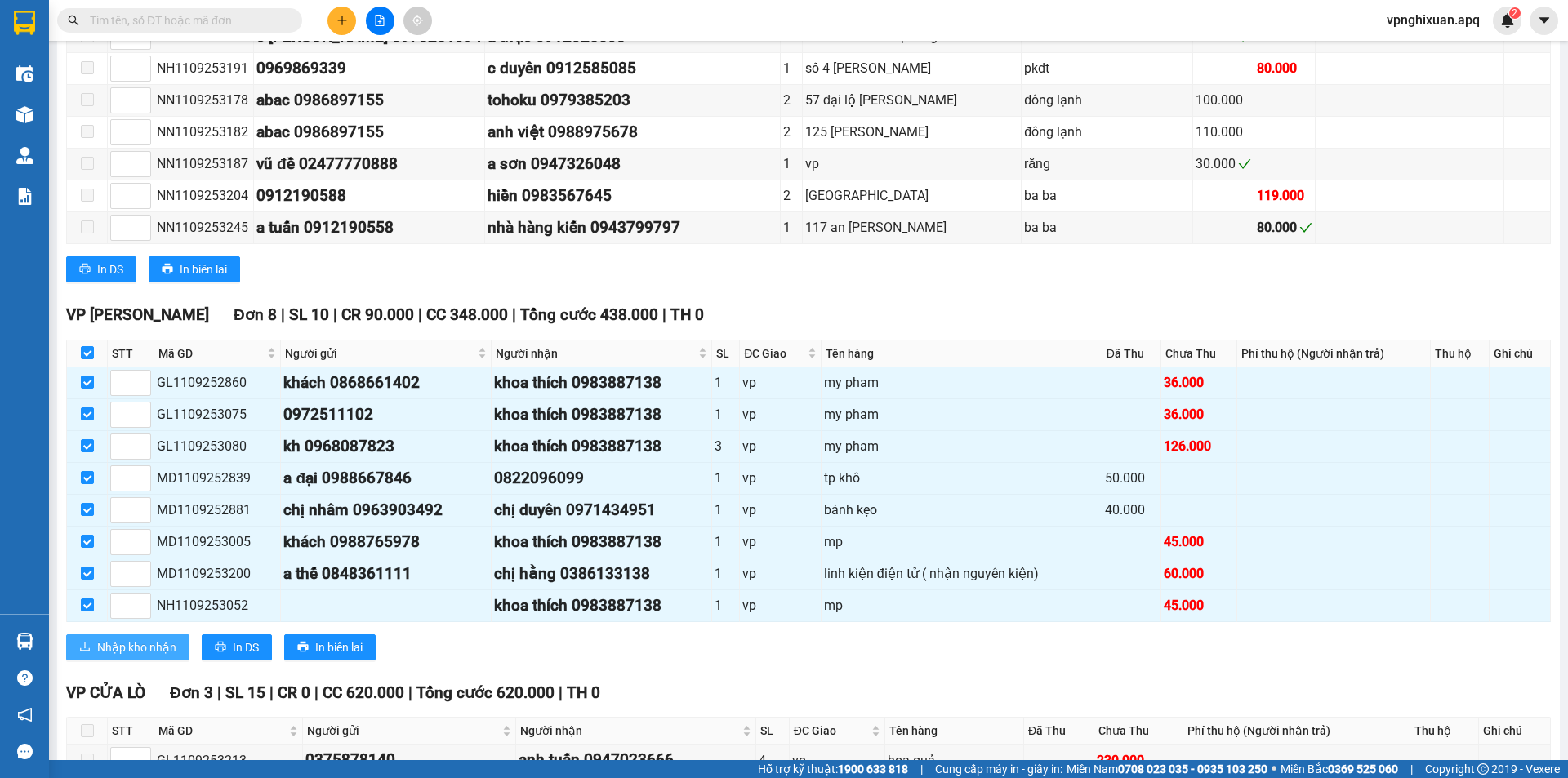
click at [121, 638] on span "Nhập kho nhận" at bounding box center [137, 647] width 79 height 18
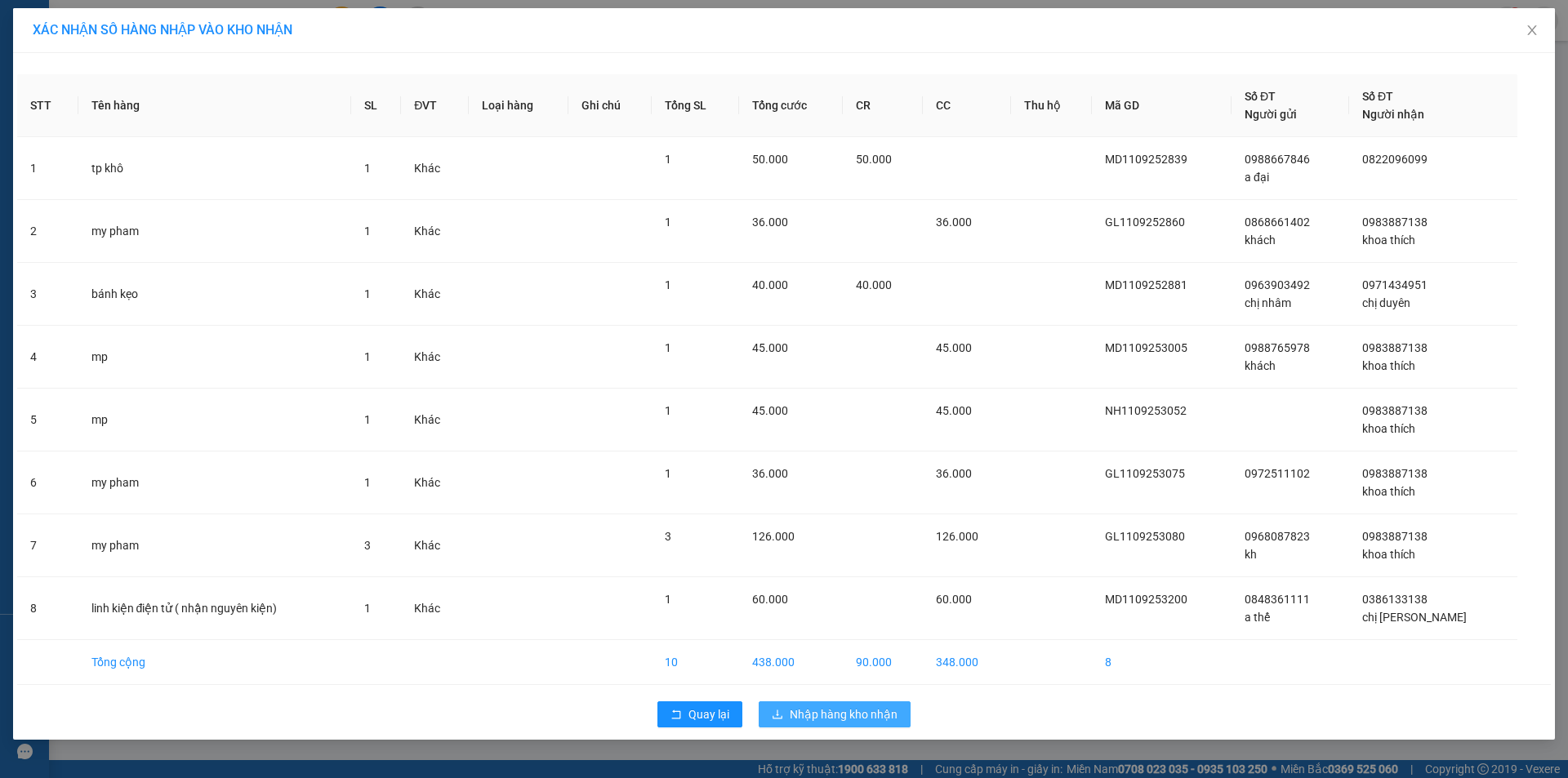
click at [815, 713] on span "Nhập hàng kho nhận" at bounding box center [843, 714] width 108 height 18
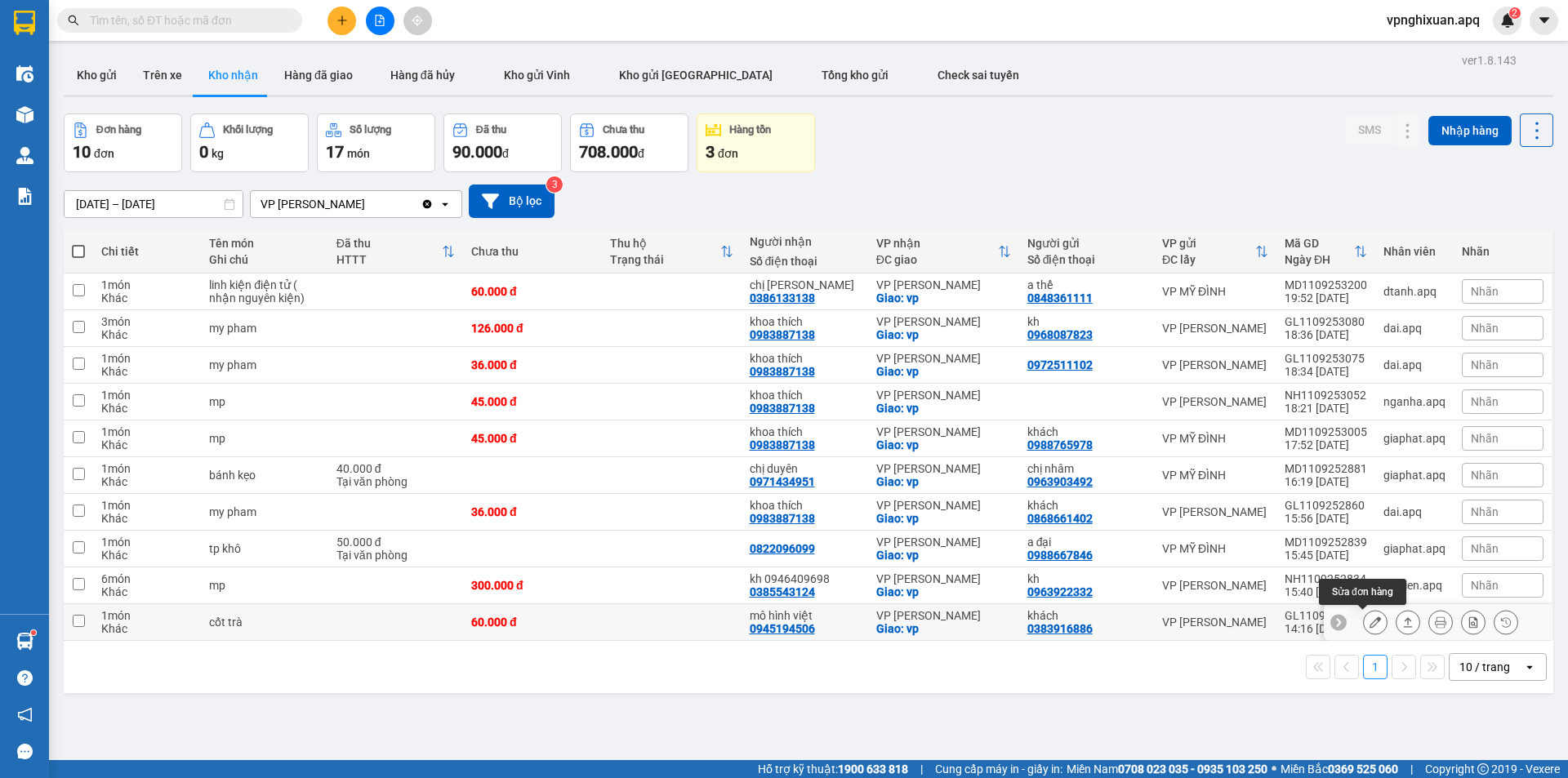
click at [1369, 622] on button at bounding box center [1375, 622] width 22 height 28
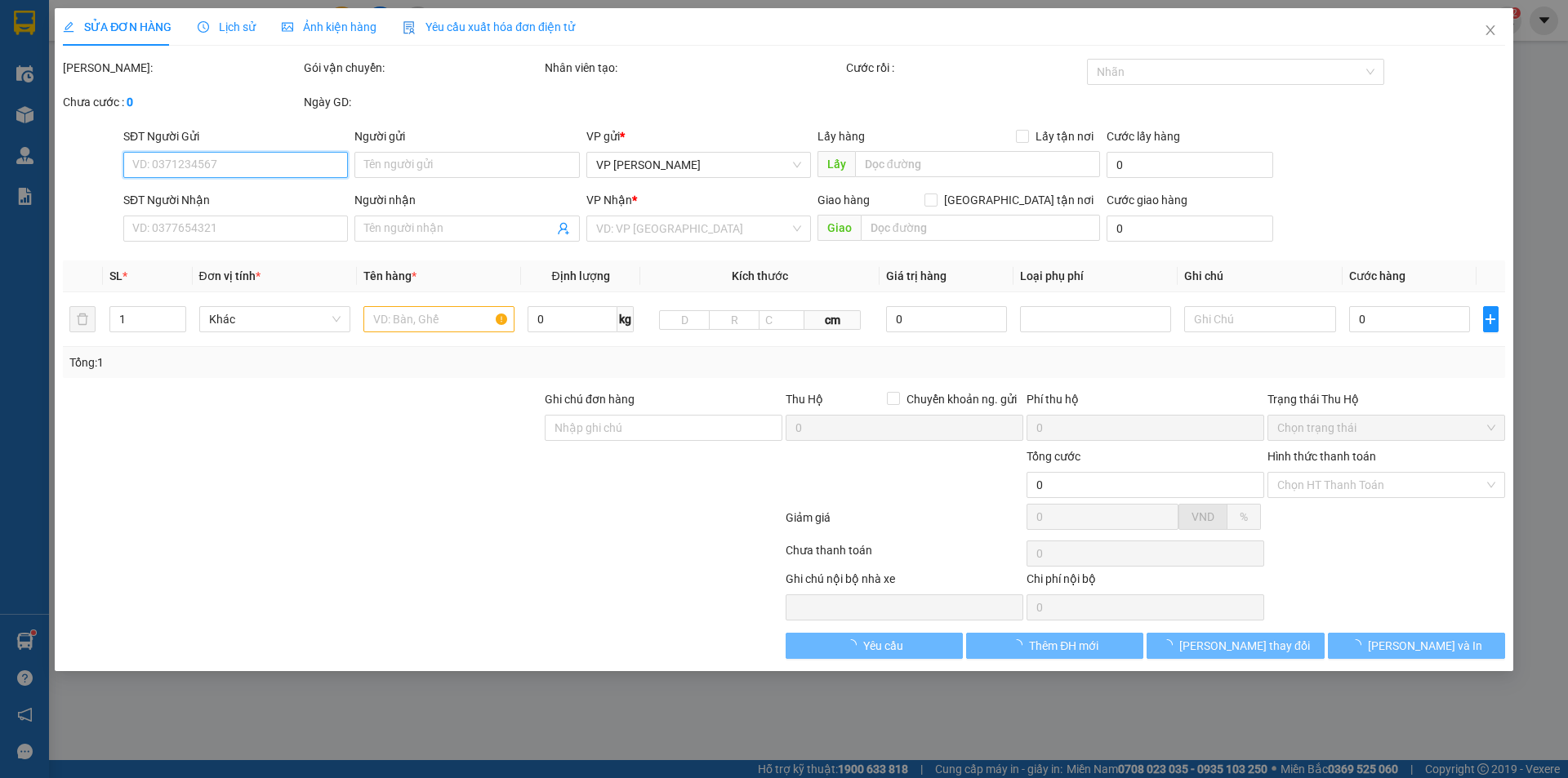
type input "0383916886"
type input "khách"
type input "0945194506"
type input "mô hình việt"
checkbox input "true"
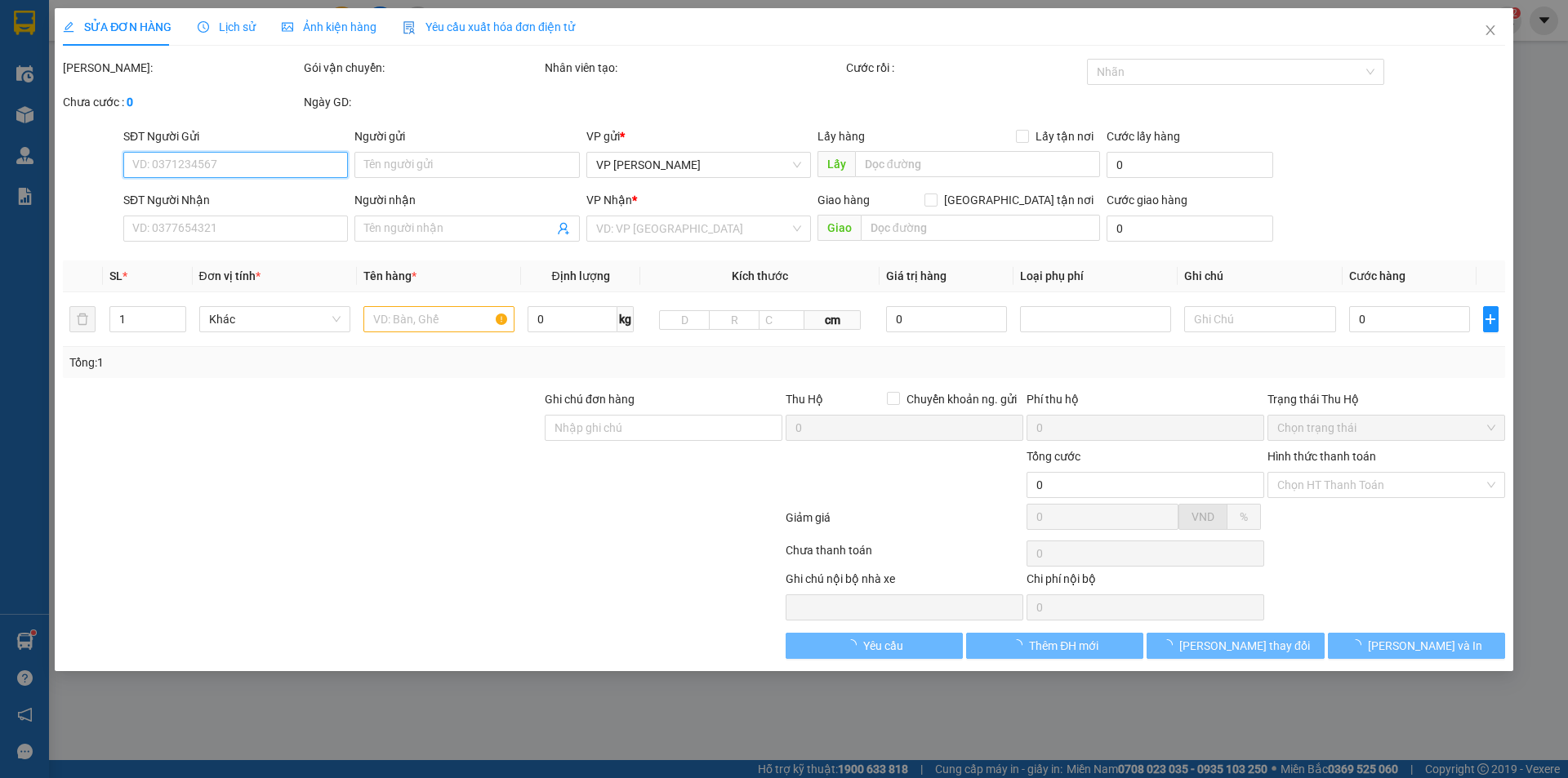
type input "vp"
type input "60.000"
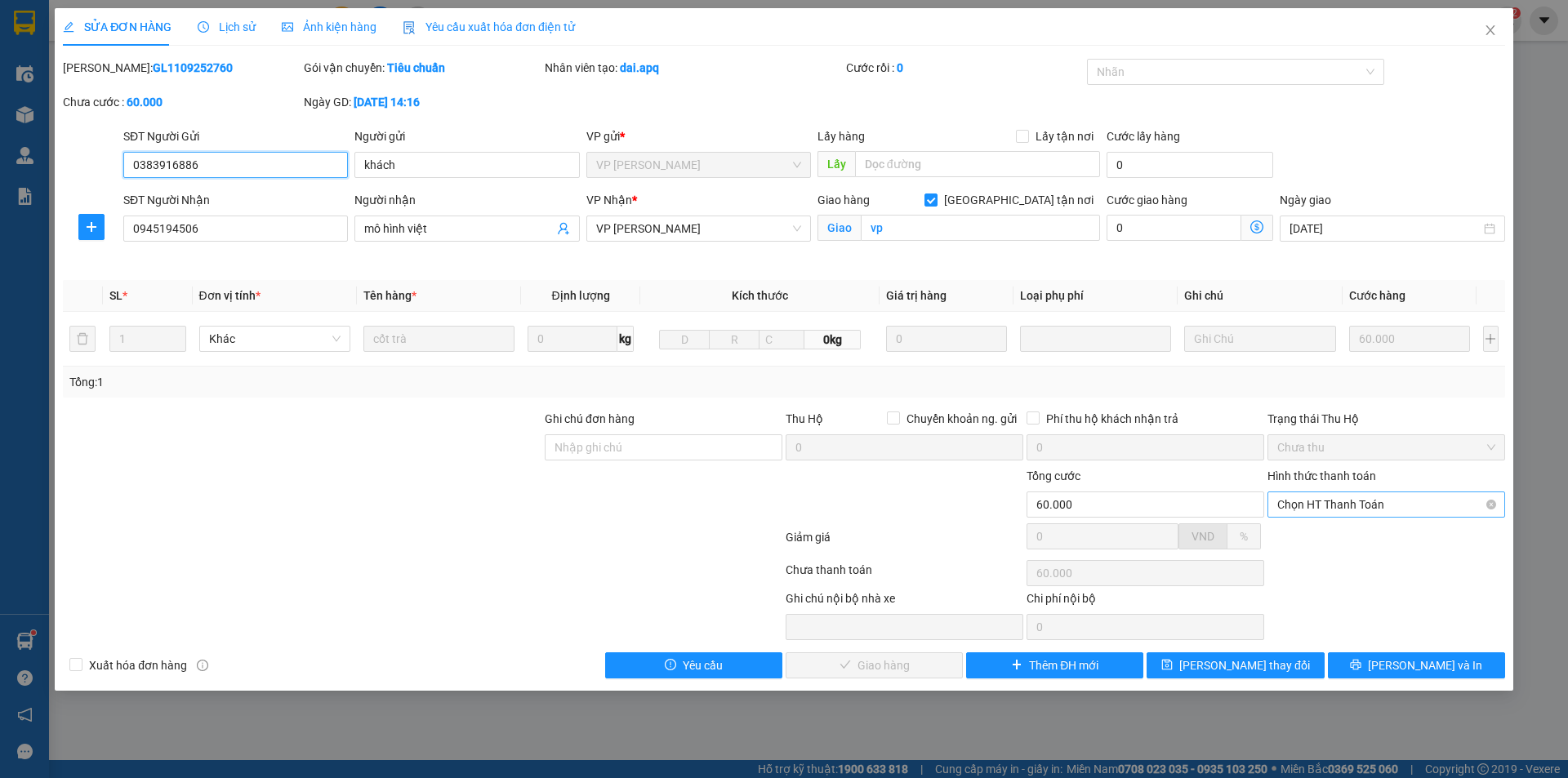
click at [1354, 510] on span "Chọn HT Thanh Toán" at bounding box center [1386, 504] width 218 height 24
click at [1333, 541] on div "Tại văn phòng" at bounding box center [1386, 537] width 218 height 18
type input "0"
click at [914, 667] on span "[PERSON_NAME] và Giao hàng" at bounding box center [895, 665] width 157 height 18
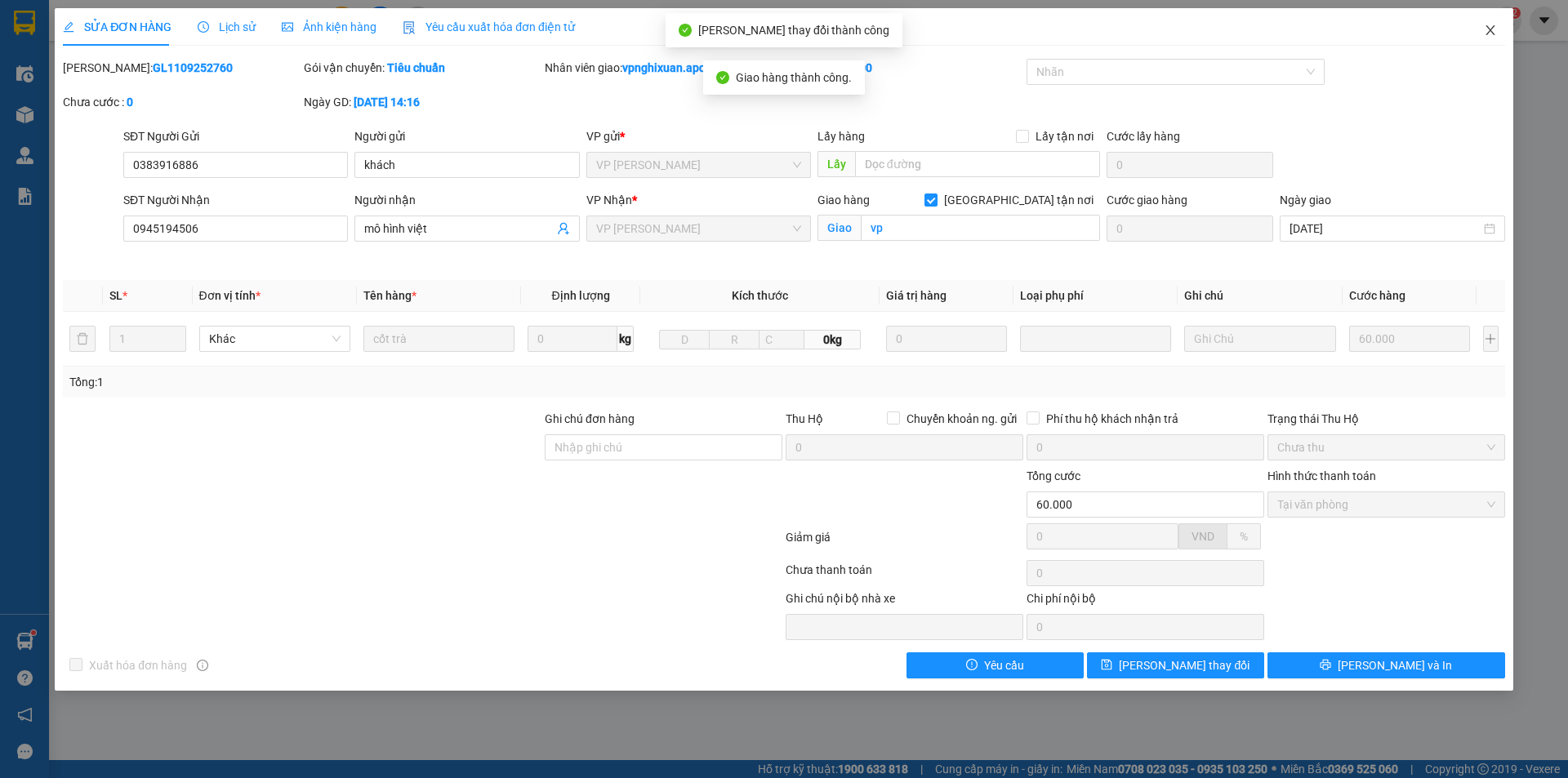
click at [1489, 31] on icon "close" at bounding box center [1489, 29] width 13 height 13
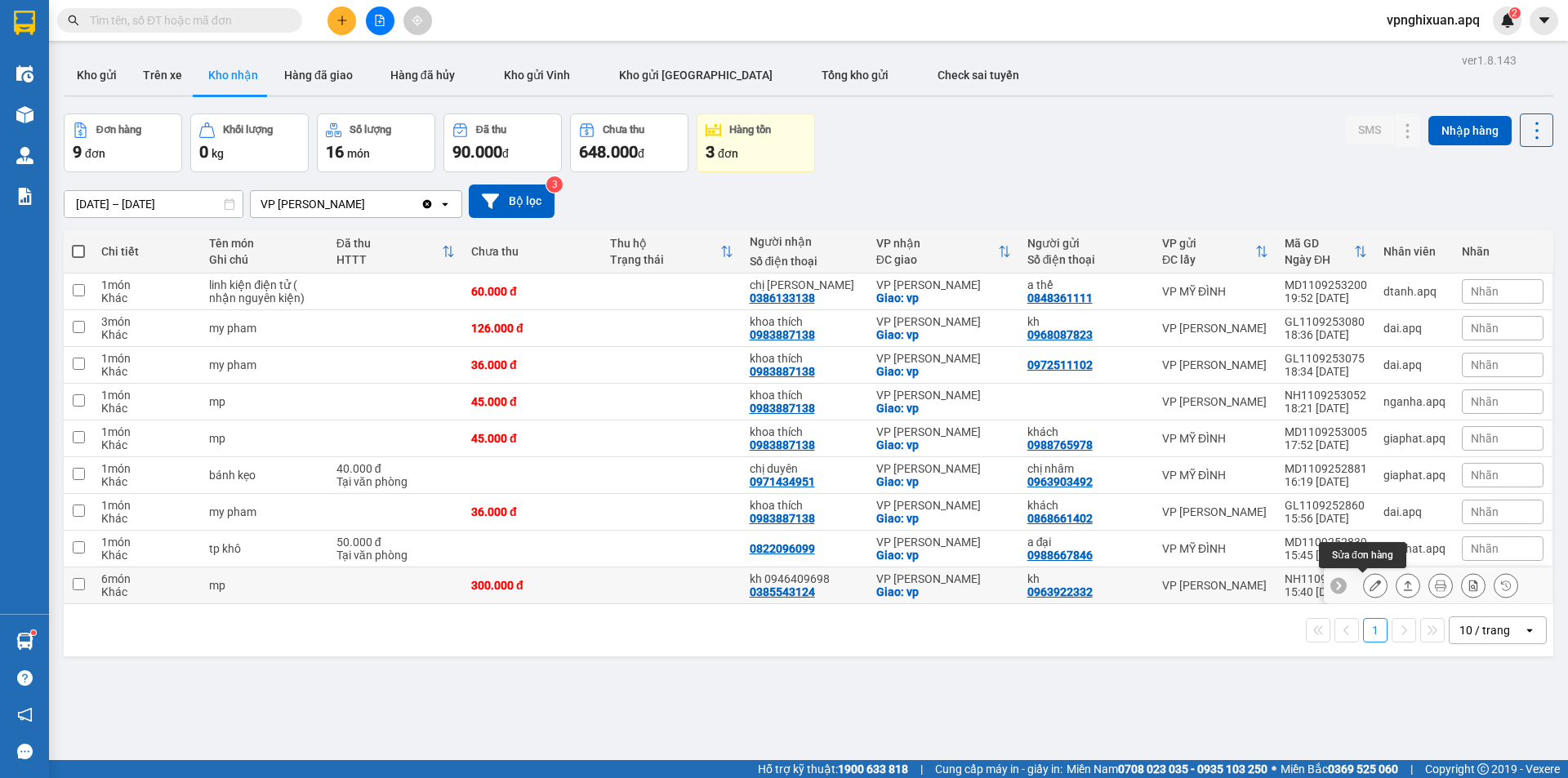
click at [1369, 589] on icon at bounding box center [1375, 585] width 11 height 11
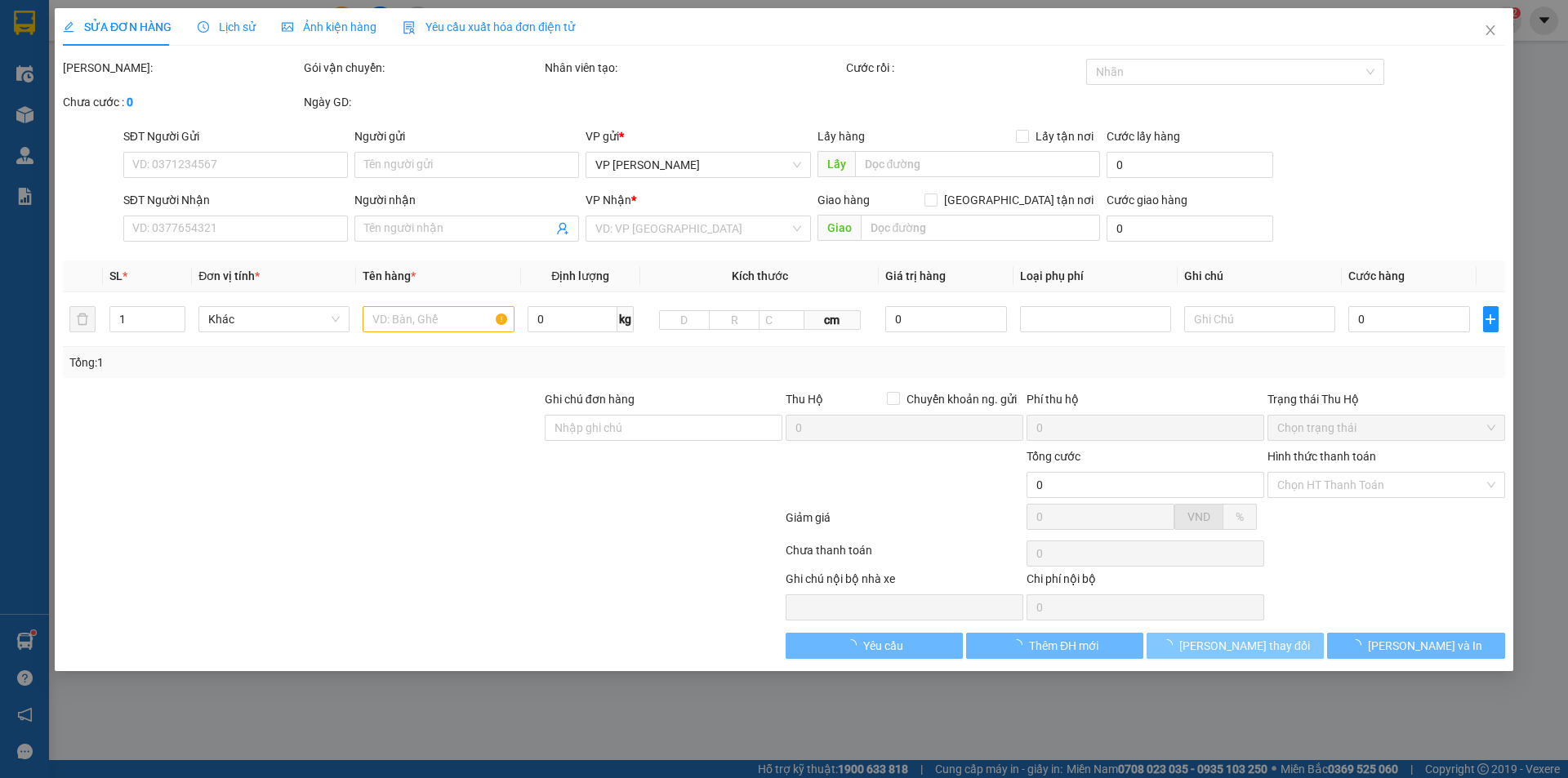
type input "0963922332"
type input "kh"
type input "0385543124"
type input "kh 0946409698"
checkbox input "true"
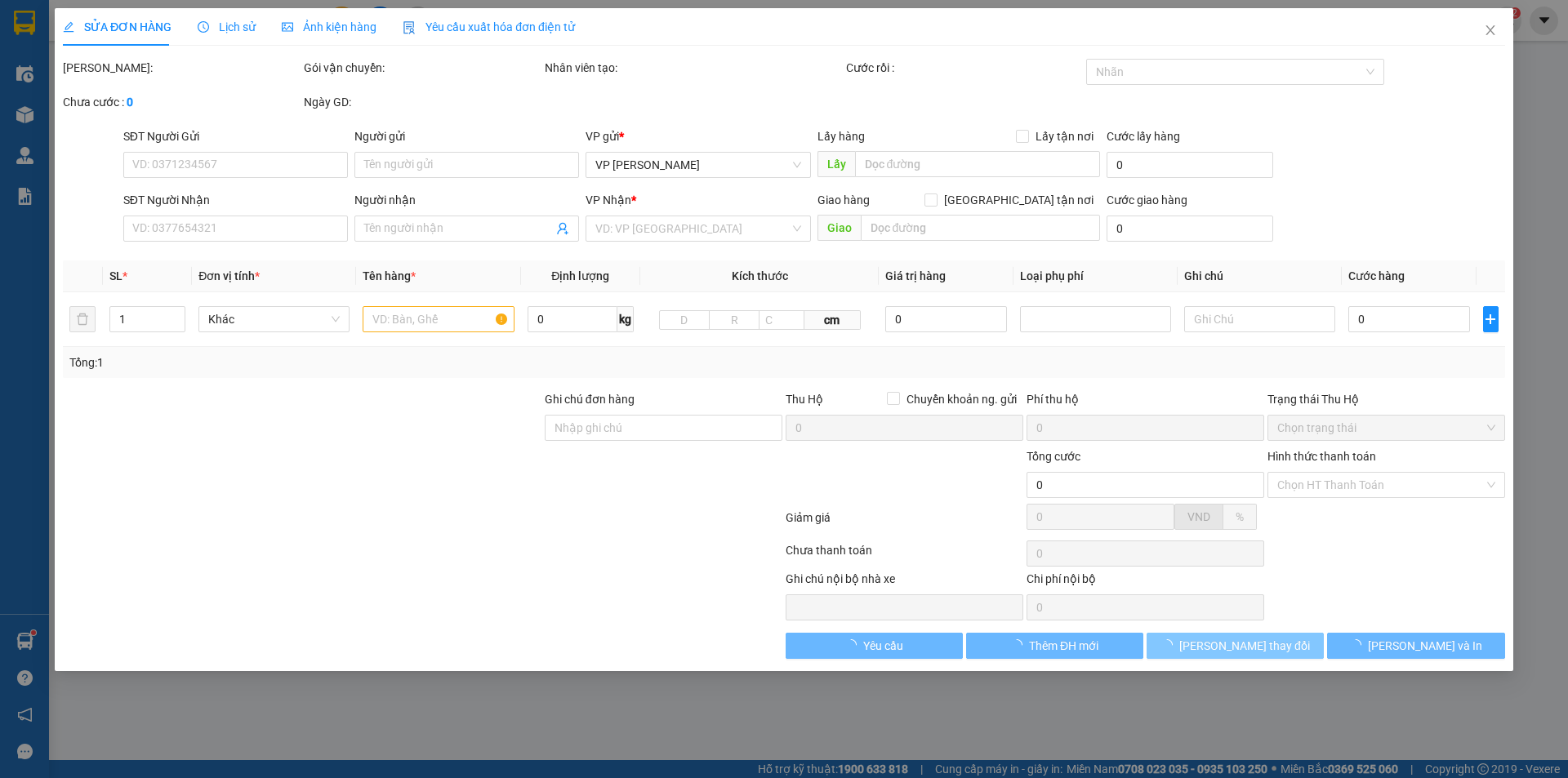
type input "vp"
type input "300.000"
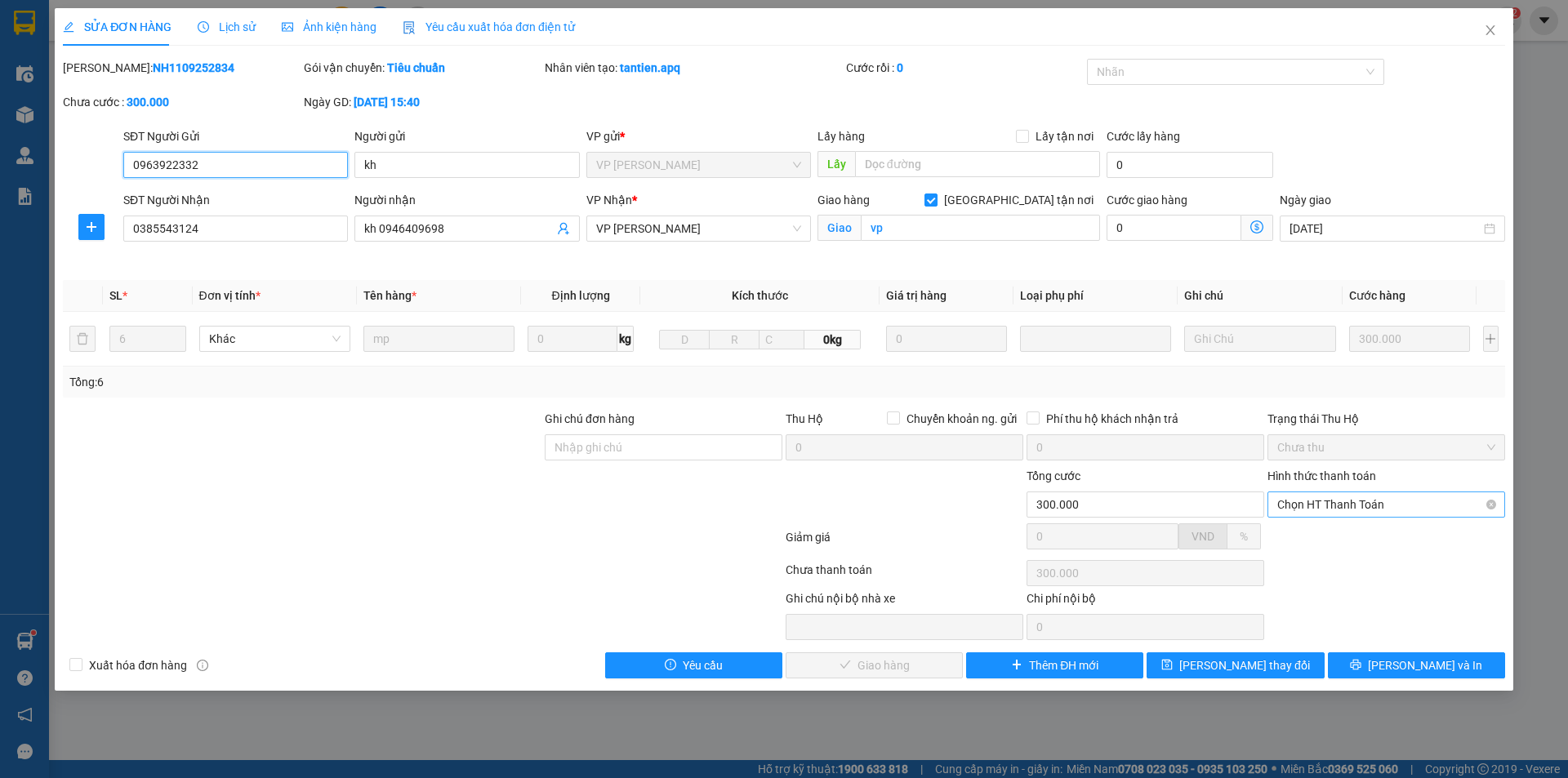
click at [1356, 505] on span "Chọn HT Thanh Toán" at bounding box center [1386, 504] width 218 height 24
click at [1348, 537] on div "Tại văn phòng" at bounding box center [1386, 537] width 218 height 18
type input "0"
click at [865, 661] on span "[PERSON_NAME] và Giao hàng" at bounding box center [895, 665] width 157 height 18
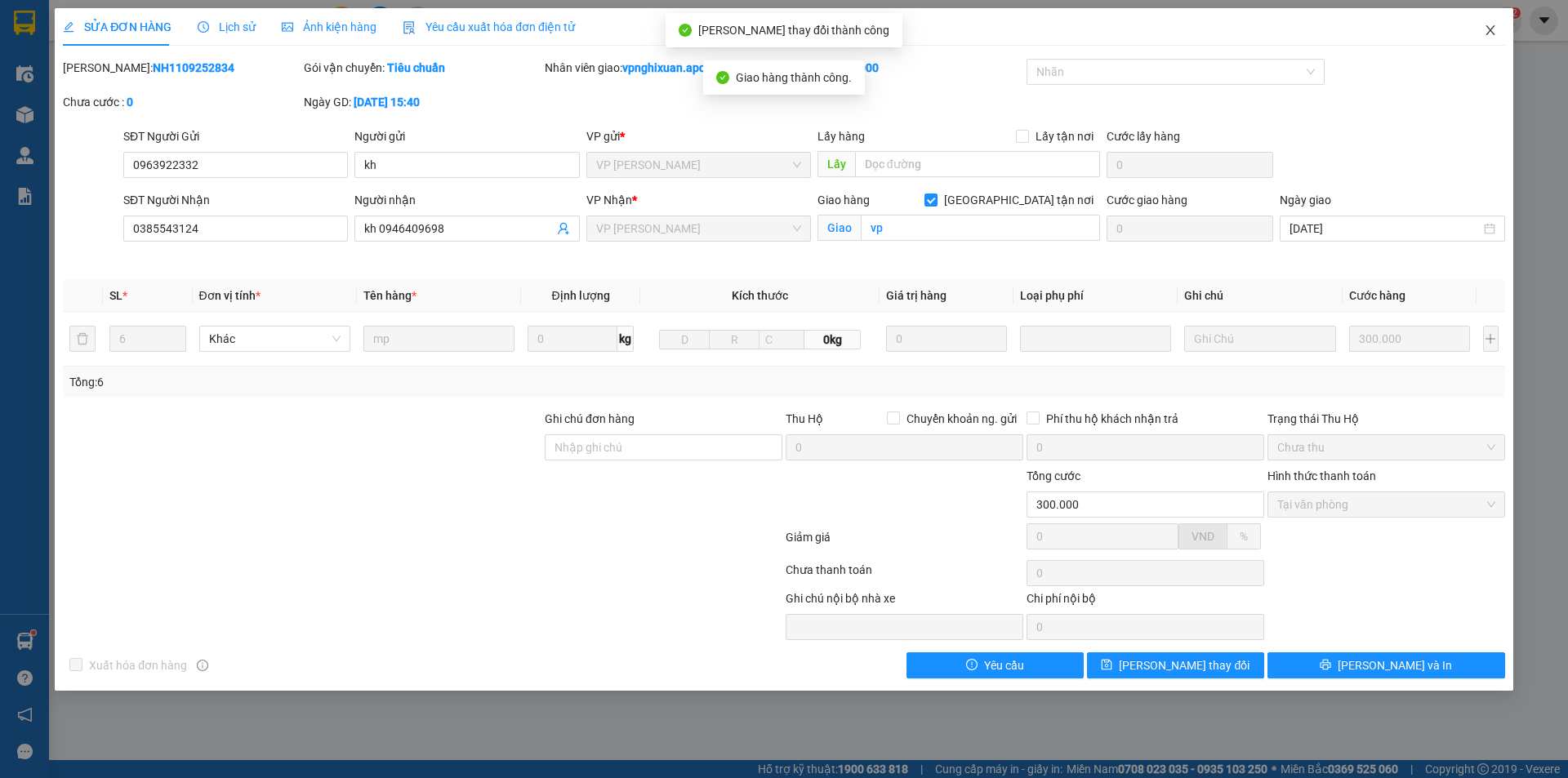
click at [1494, 26] on icon "close" at bounding box center [1489, 29] width 13 height 13
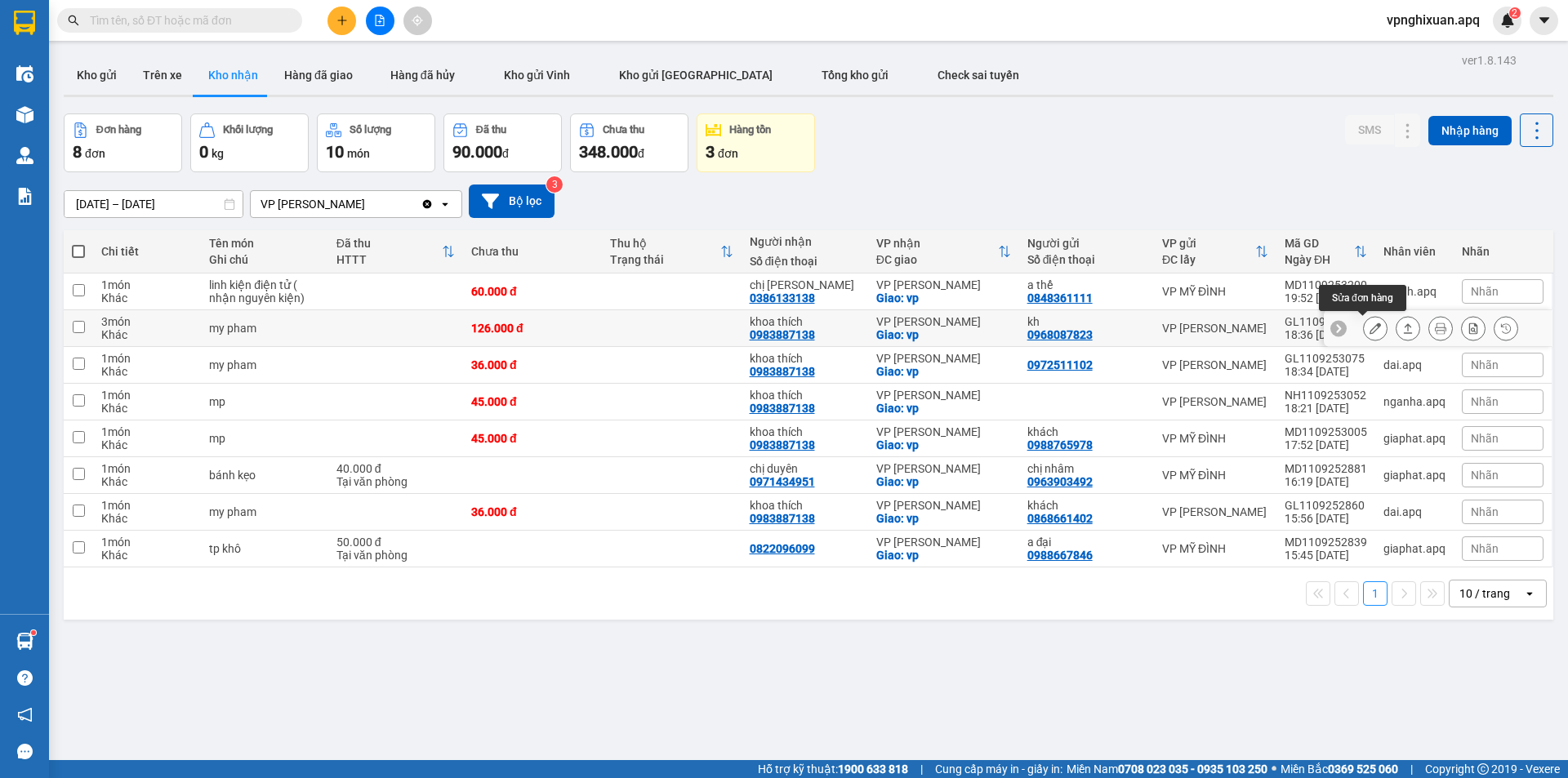
click at [1369, 327] on icon at bounding box center [1375, 328] width 11 height 11
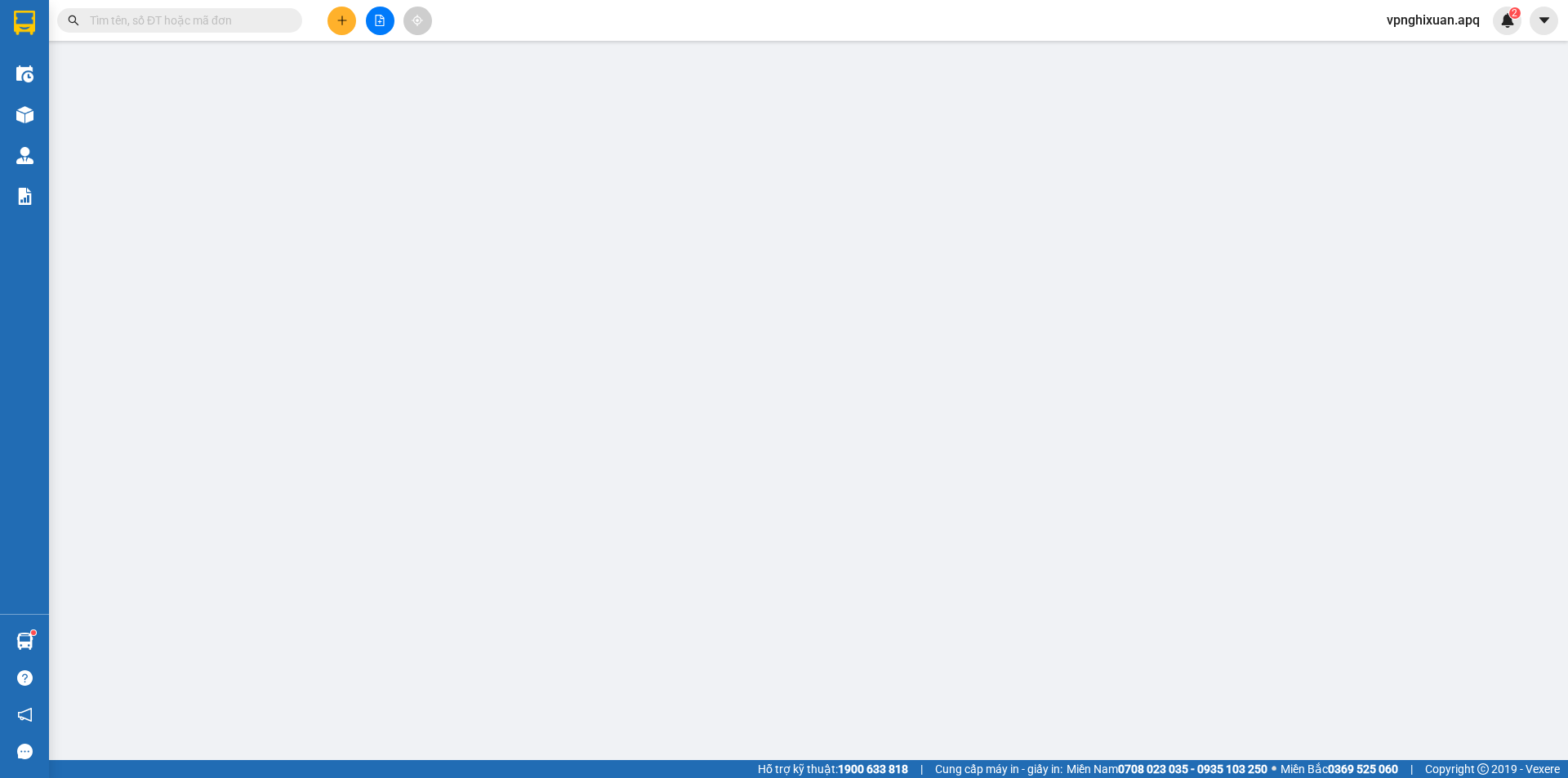
type input "0968087823"
type input "kh"
type input "0983887138"
type input "khoa thích"
checkbox input "true"
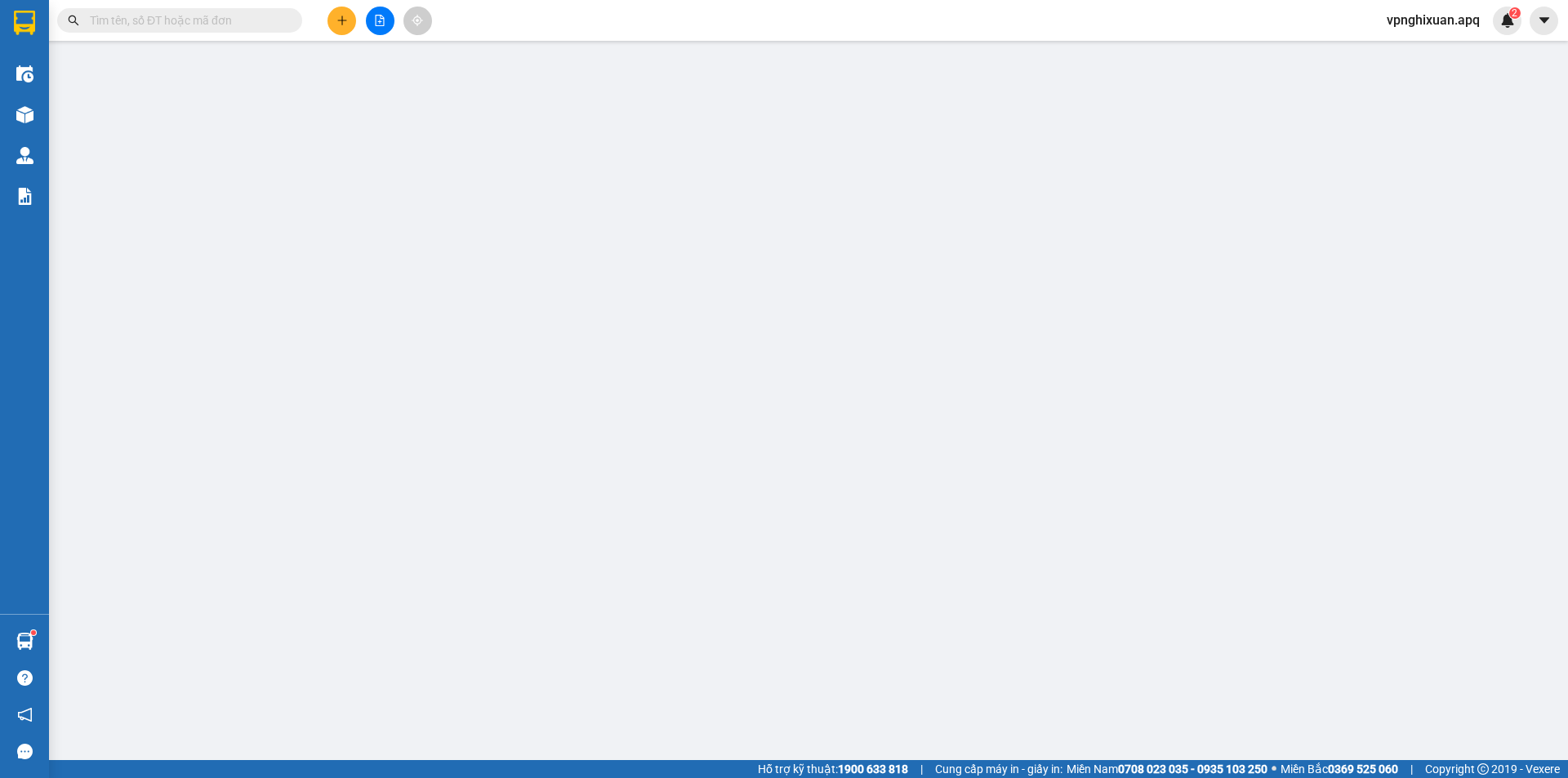
type input "vp"
type input "126.000"
type input "10"
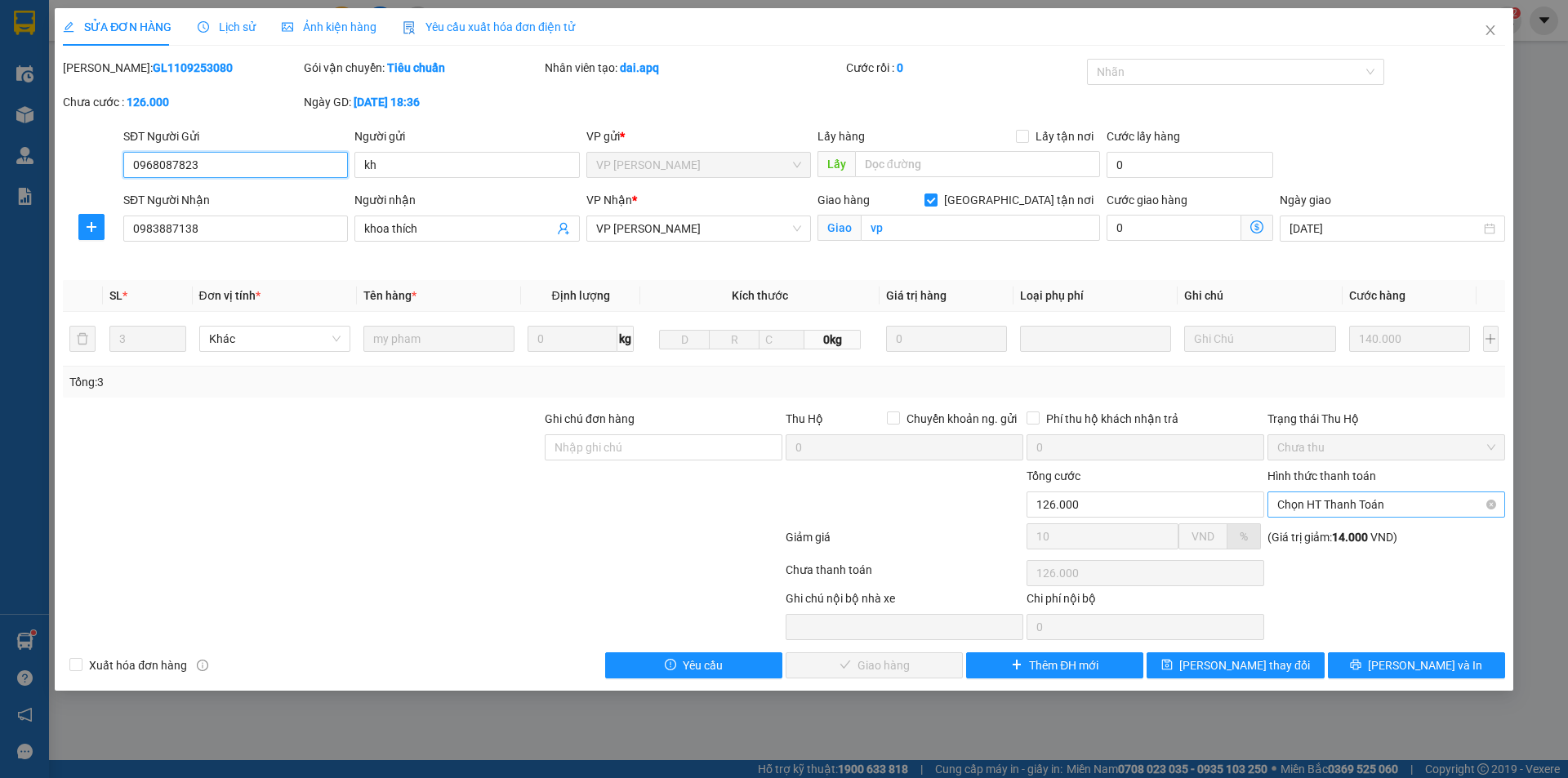
click at [1377, 505] on span "Chọn HT Thanh Toán" at bounding box center [1386, 504] width 218 height 24
click at [1387, 537] on div "Tại văn phòng" at bounding box center [1386, 537] width 218 height 18
type input "0"
click at [884, 667] on span "[PERSON_NAME] và Giao hàng" at bounding box center [895, 665] width 157 height 18
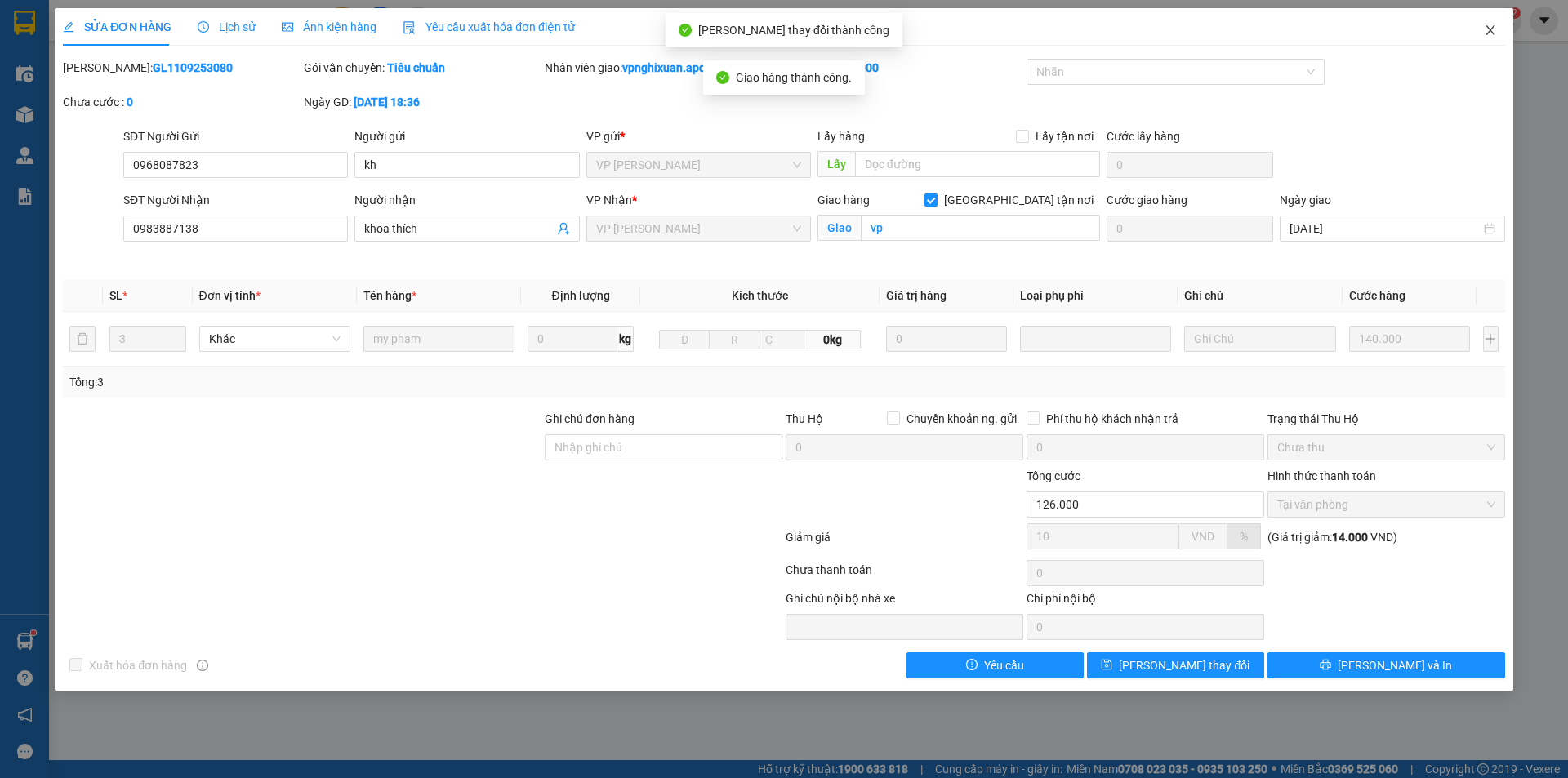
drag, startPoint x: 1489, startPoint y: 20, endPoint x: 1492, endPoint y: 34, distance: 14.3
click at [1489, 22] on span "Close" at bounding box center [1489, 30] width 46 height 46
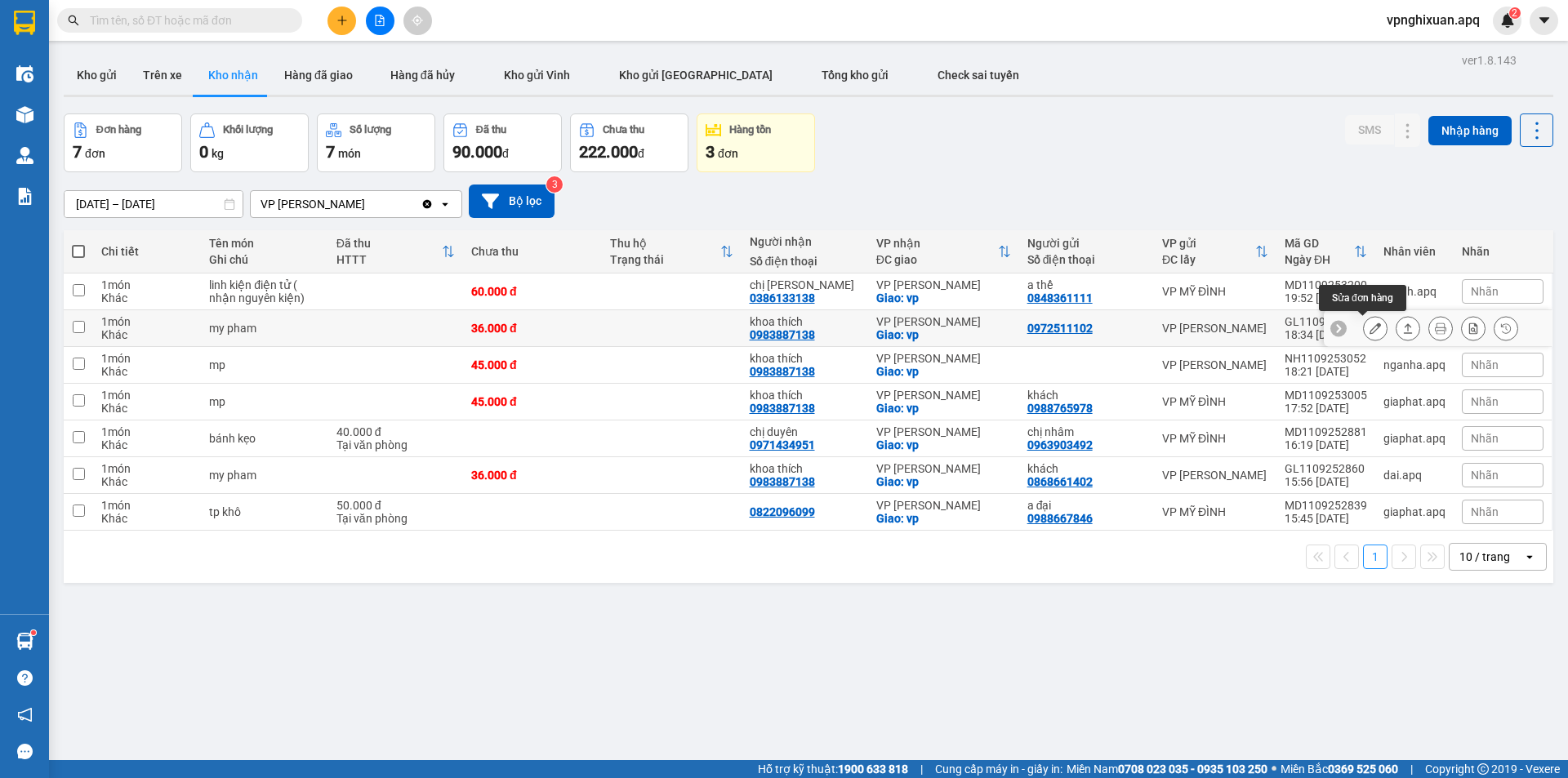
click at [1369, 328] on icon at bounding box center [1375, 328] width 11 height 11
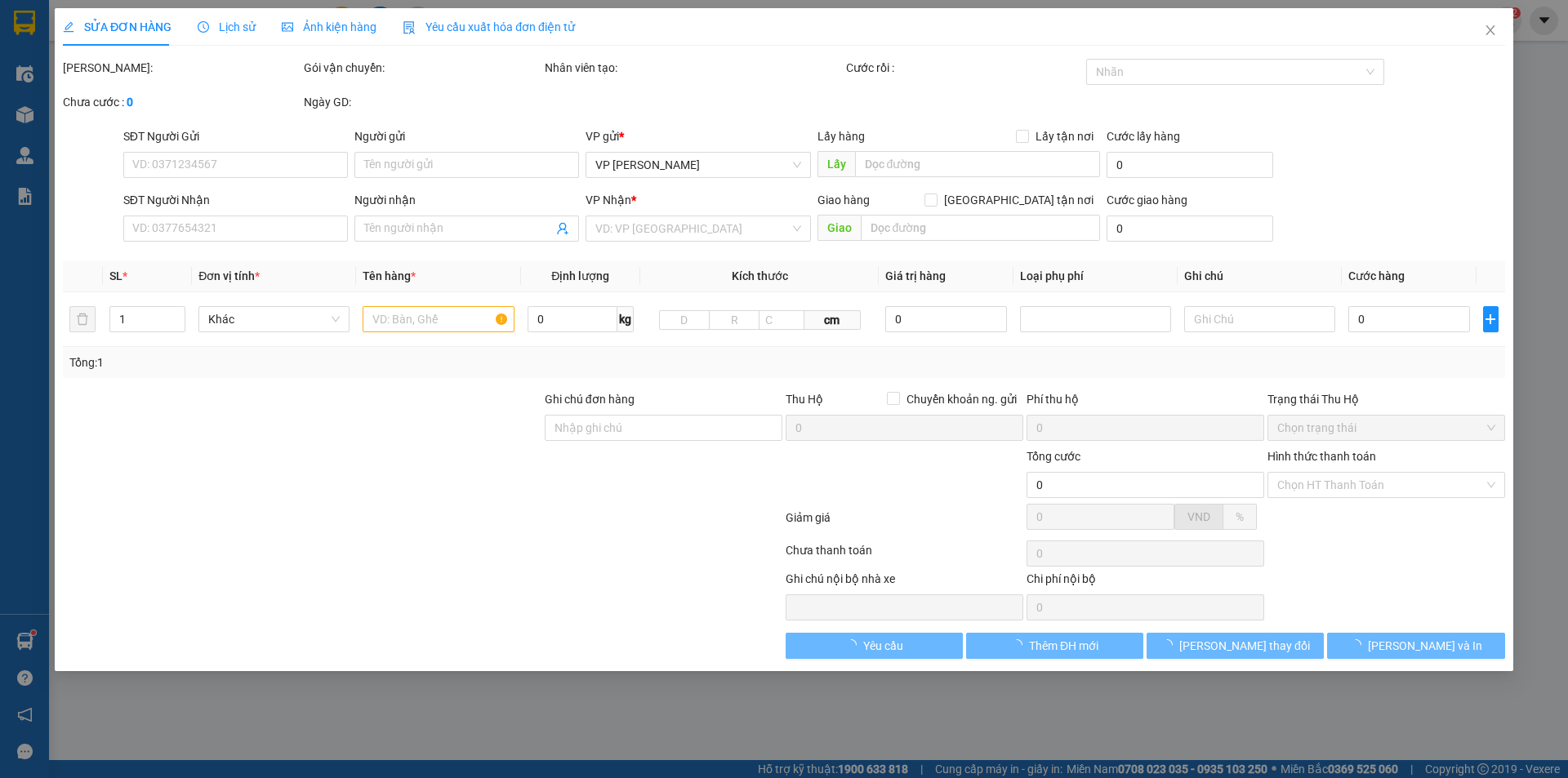
type input "0972511102"
type input "0983887138"
type input "khoa thích"
checkbox input "true"
type input "vp"
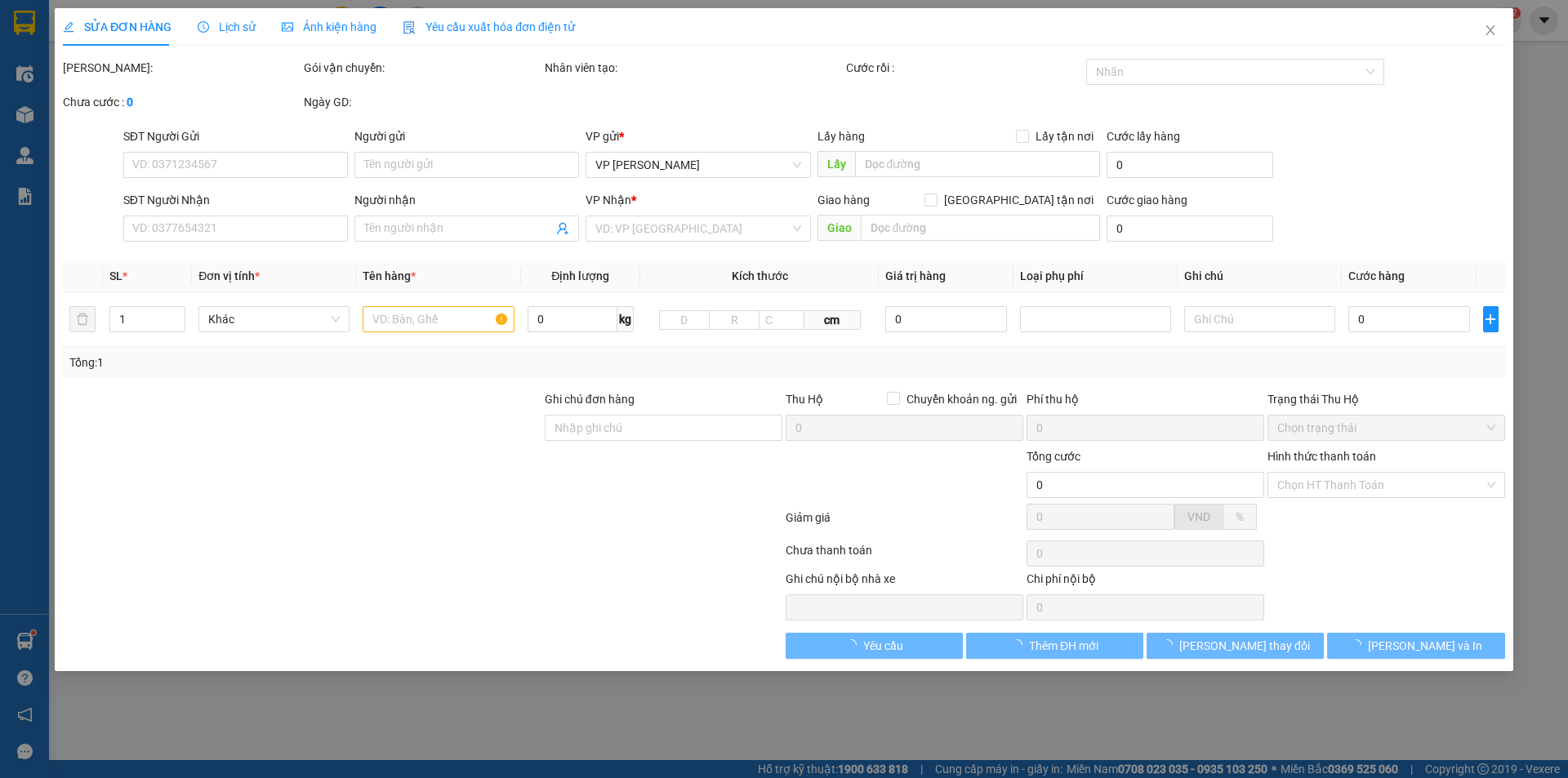
type input "36.000"
type input "10"
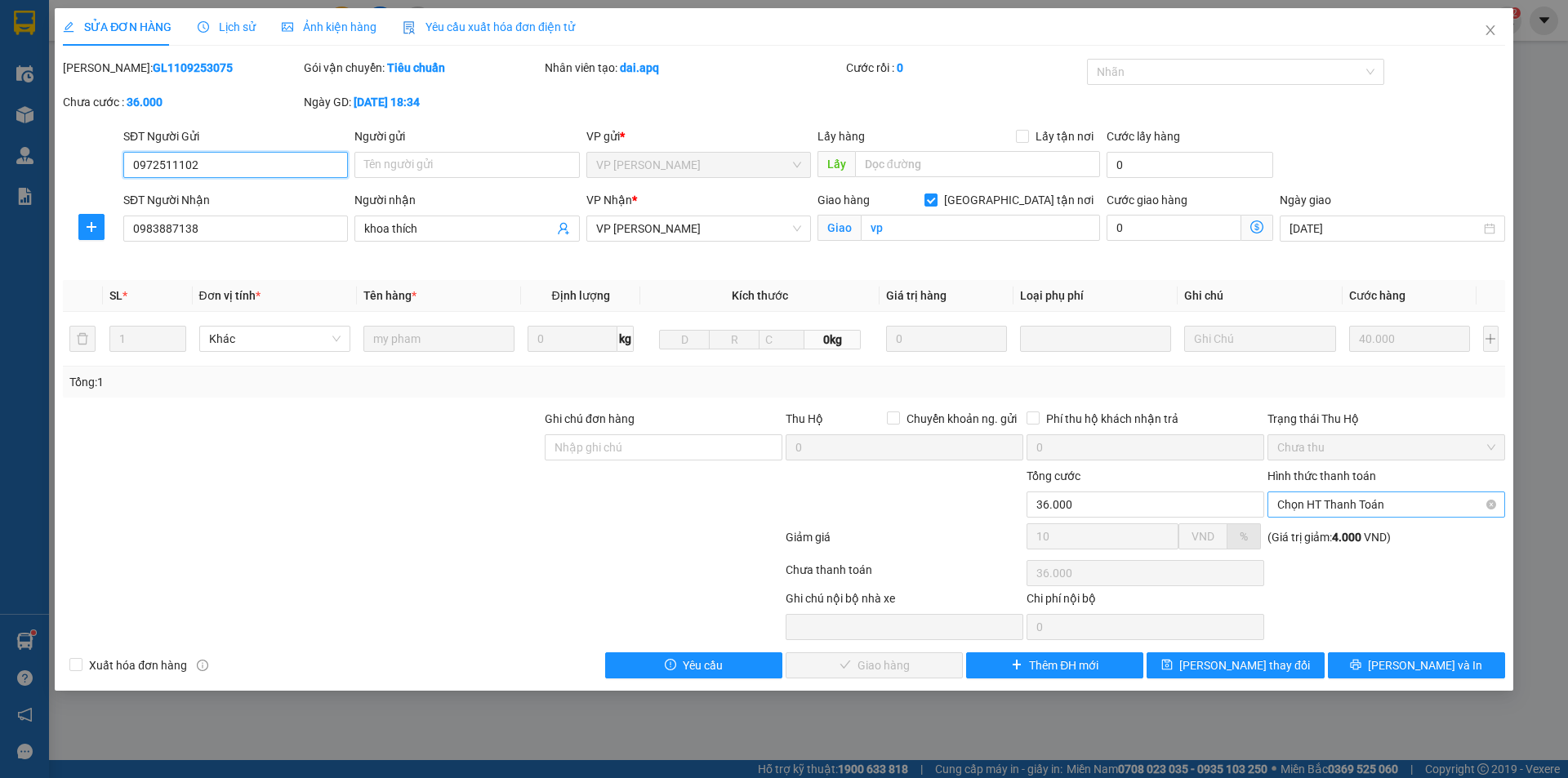
click at [1354, 506] on span "Chọn HT Thanh Toán" at bounding box center [1386, 504] width 218 height 24
click at [1356, 545] on div "Tại văn phòng" at bounding box center [1386, 537] width 218 height 18
type input "0"
click at [899, 669] on span "[PERSON_NAME] và Giao hàng" at bounding box center [895, 665] width 157 height 18
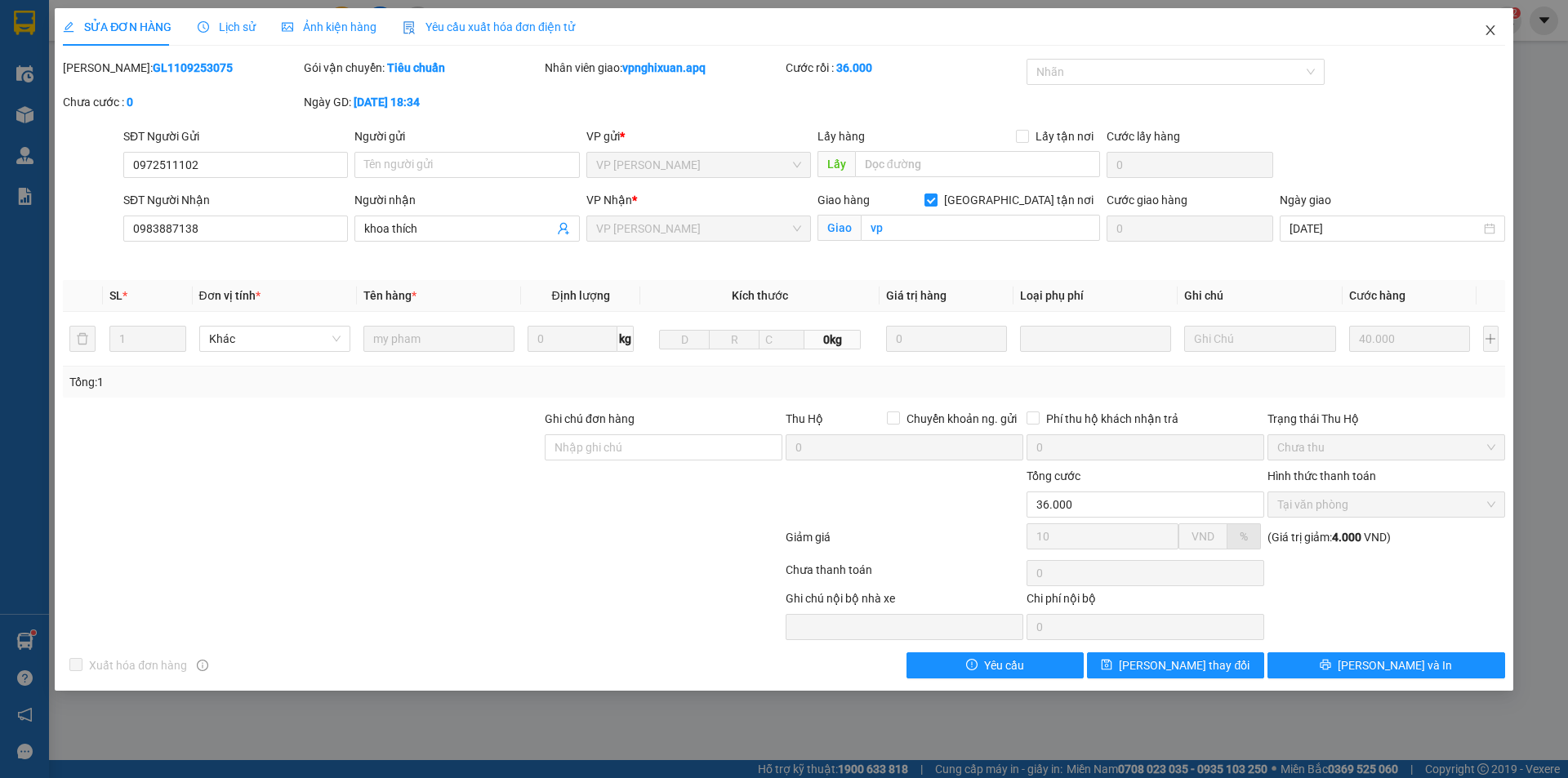
click at [1485, 26] on icon "close" at bounding box center [1489, 29] width 13 height 13
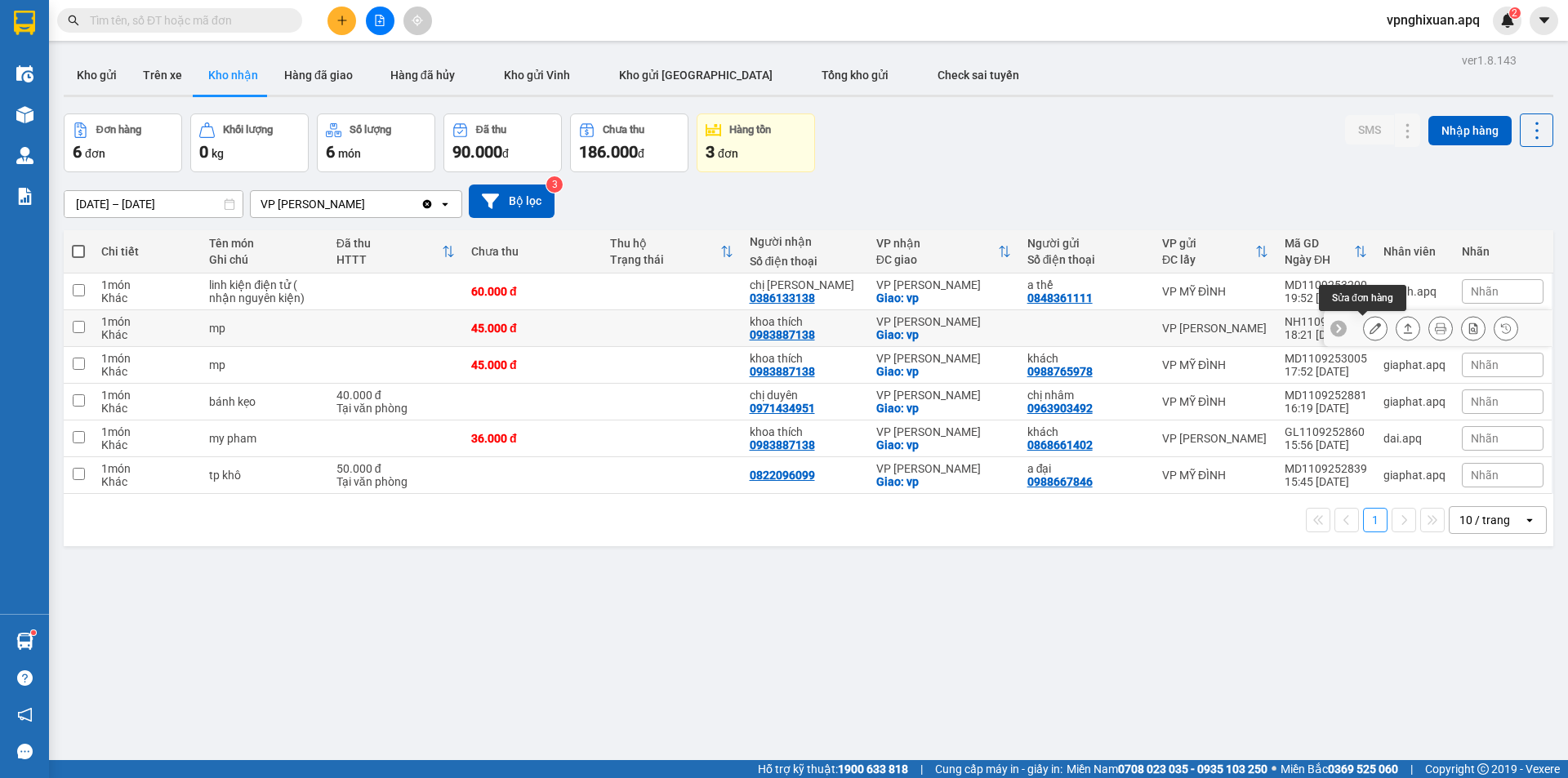
click at [1369, 329] on icon at bounding box center [1375, 328] width 11 height 11
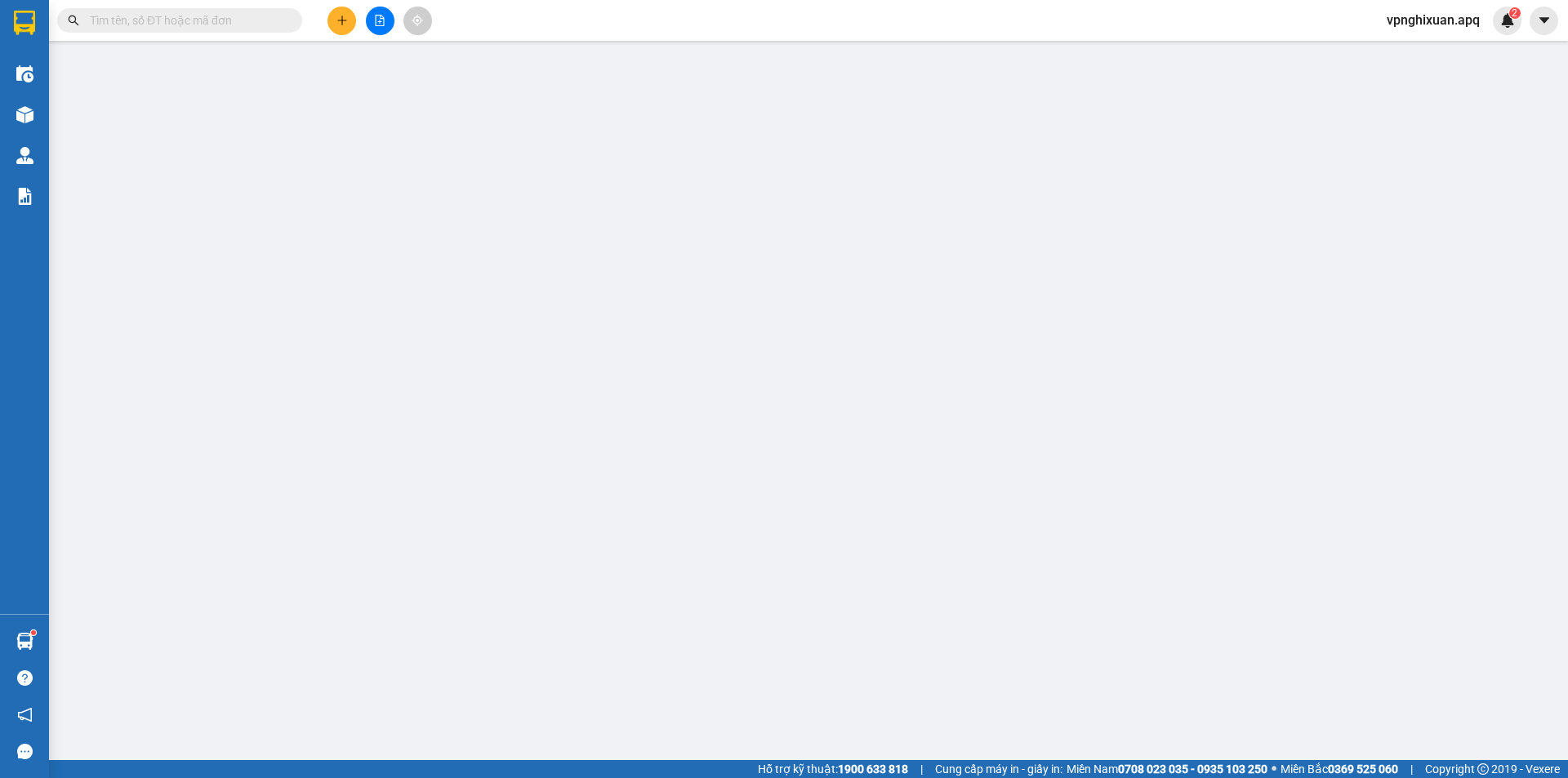
type input "0983887138"
type input "khoa thích"
checkbox input "true"
type input "vp"
type input "45.000"
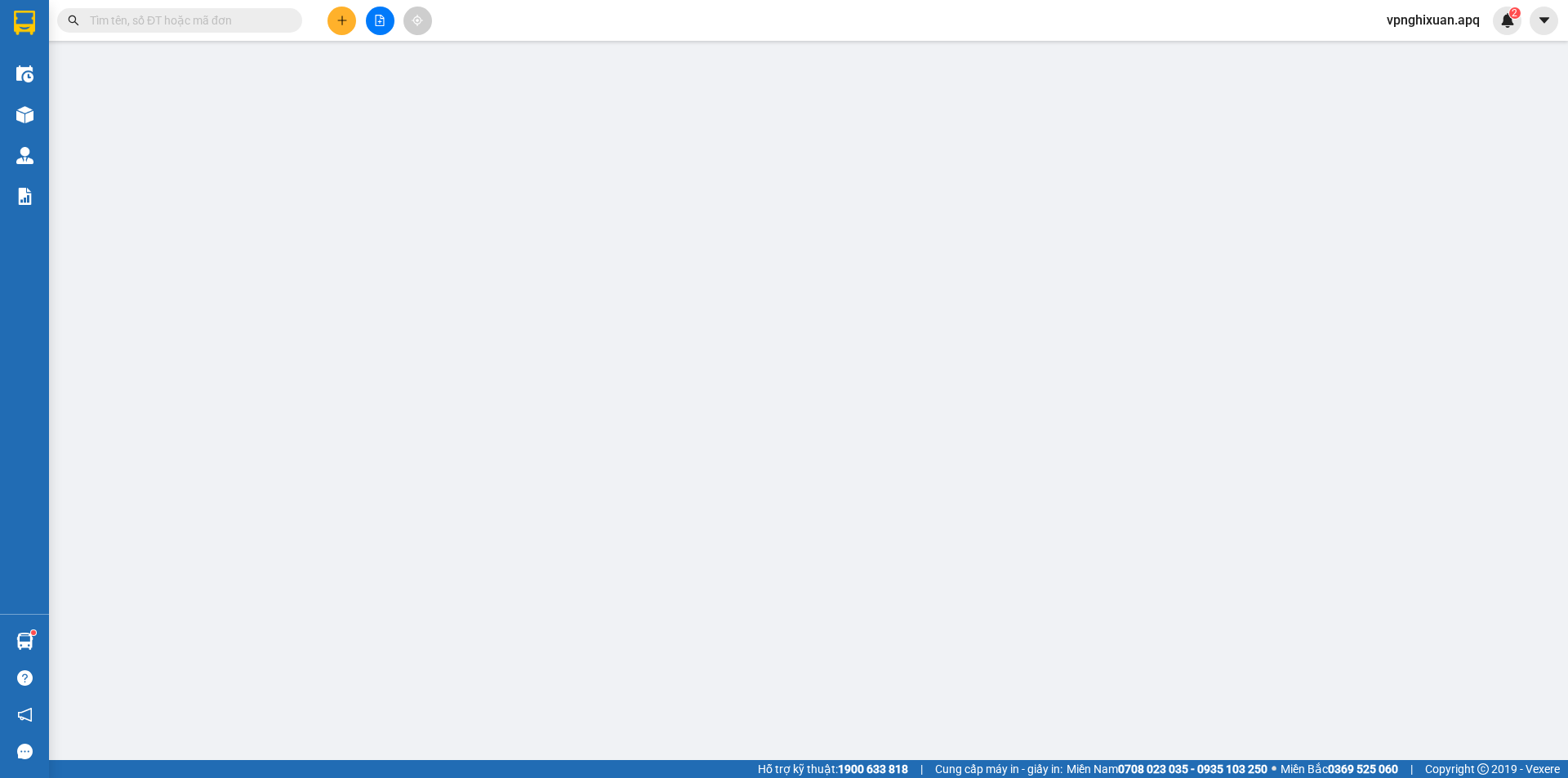
type input "10"
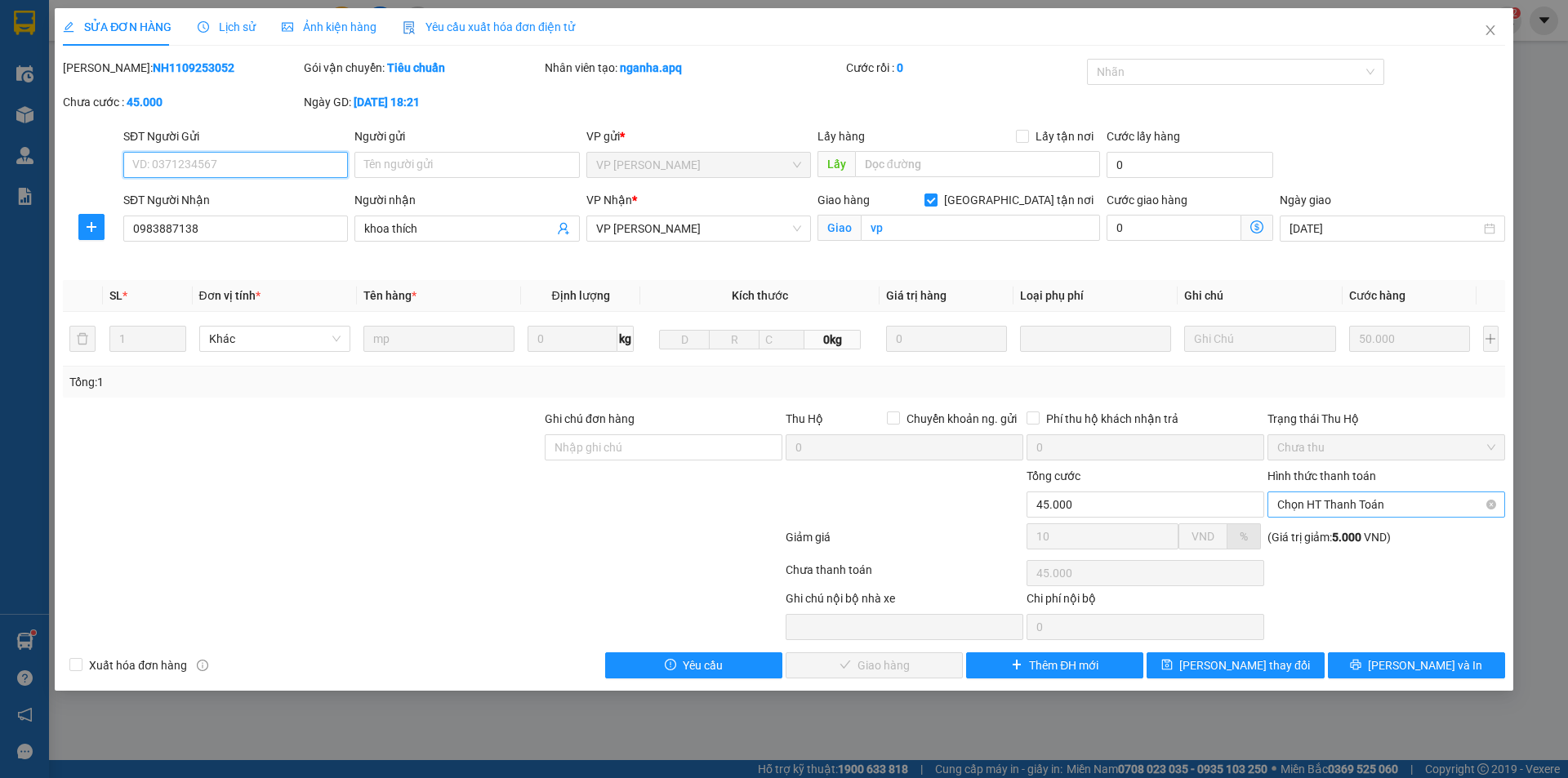
click at [1338, 508] on span "Chọn HT Thanh Toán" at bounding box center [1386, 504] width 218 height 24
click at [1341, 531] on div "Tại văn phòng" at bounding box center [1386, 537] width 218 height 18
type input "0"
drag, startPoint x: 905, startPoint y: 667, endPoint x: 934, endPoint y: 634, distance: 43.9
click at [909, 664] on span "[PERSON_NAME] và Giao hàng" at bounding box center [895, 665] width 157 height 18
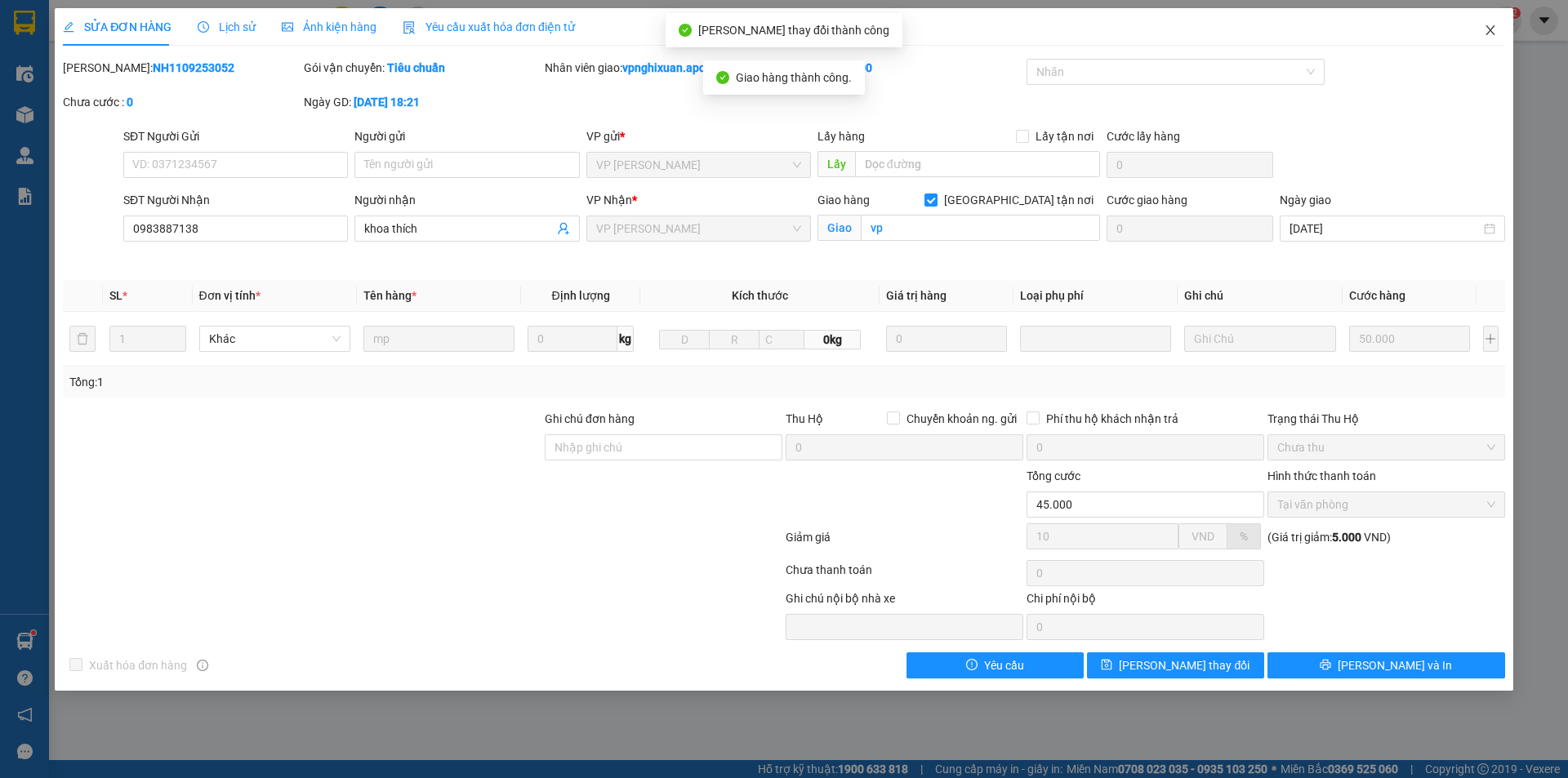
click at [1488, 28] on icon "close" at bounding box center [1489, 29] width 9 height 9
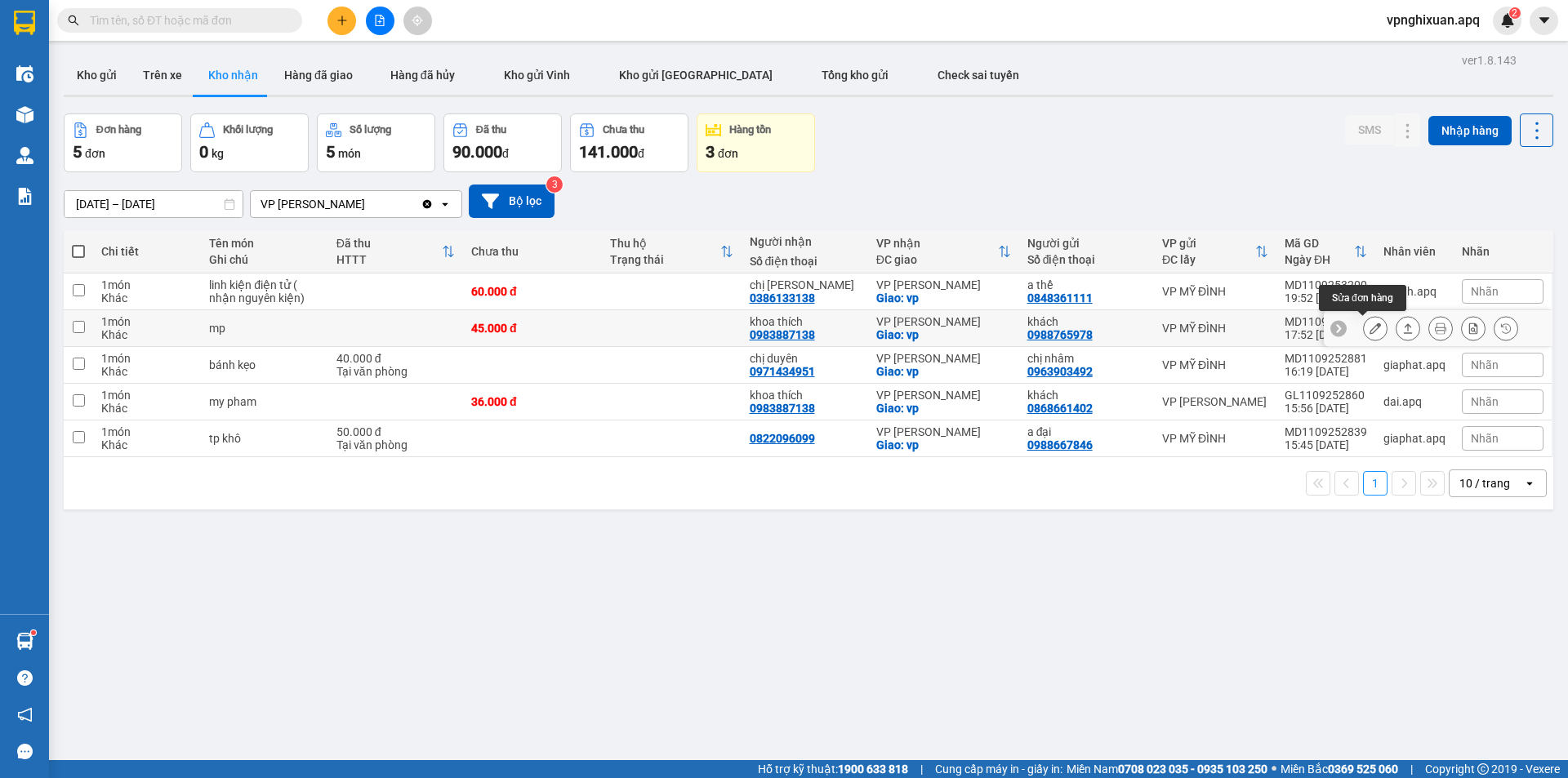
click at [1369, 326] on button at bounding box center [1375, 328] width 22 height 28
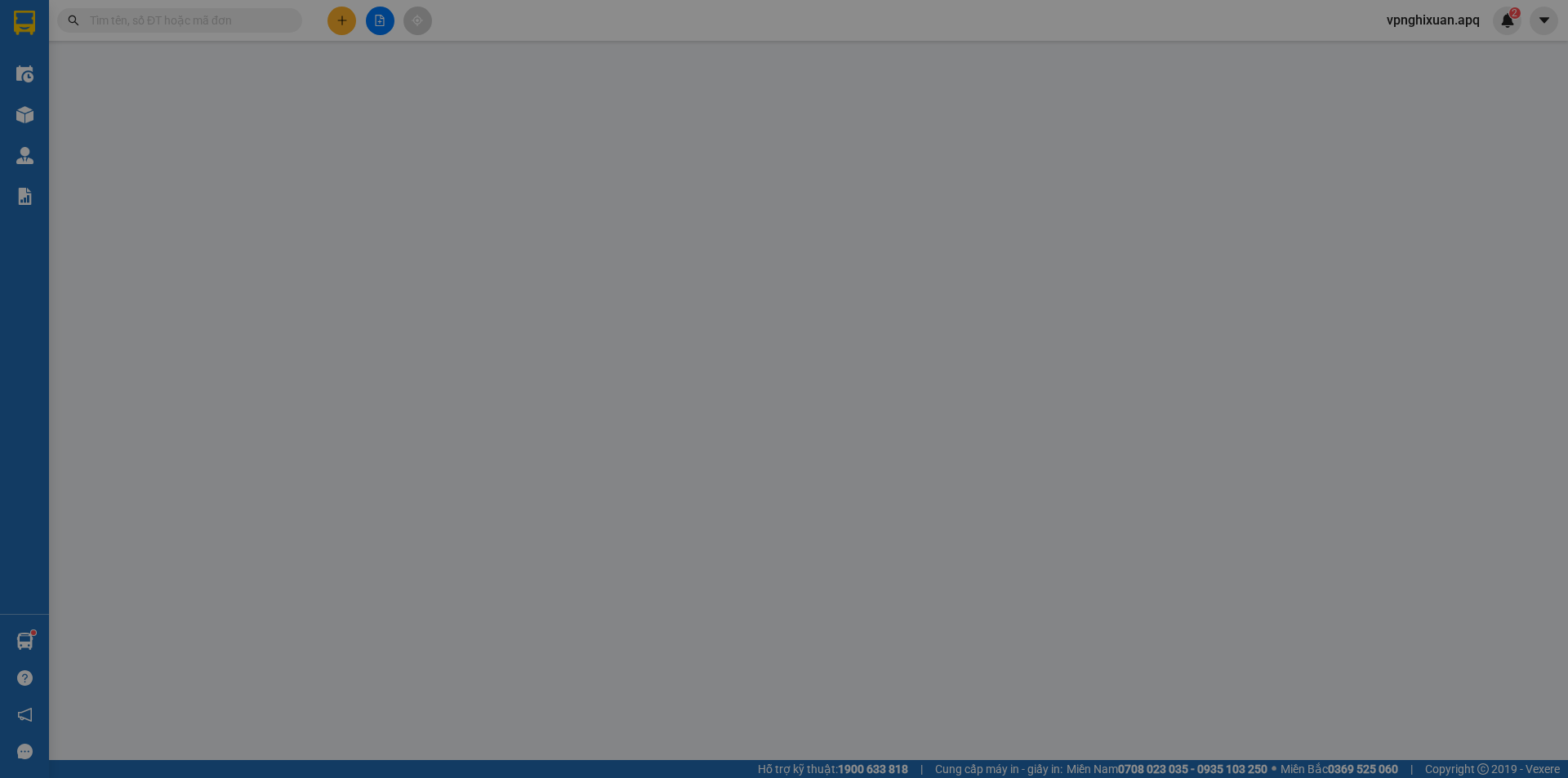
type input "0988765978"
type input "khách"
type input "0983887138"
type input "khoa thích"
checkbox input "true"
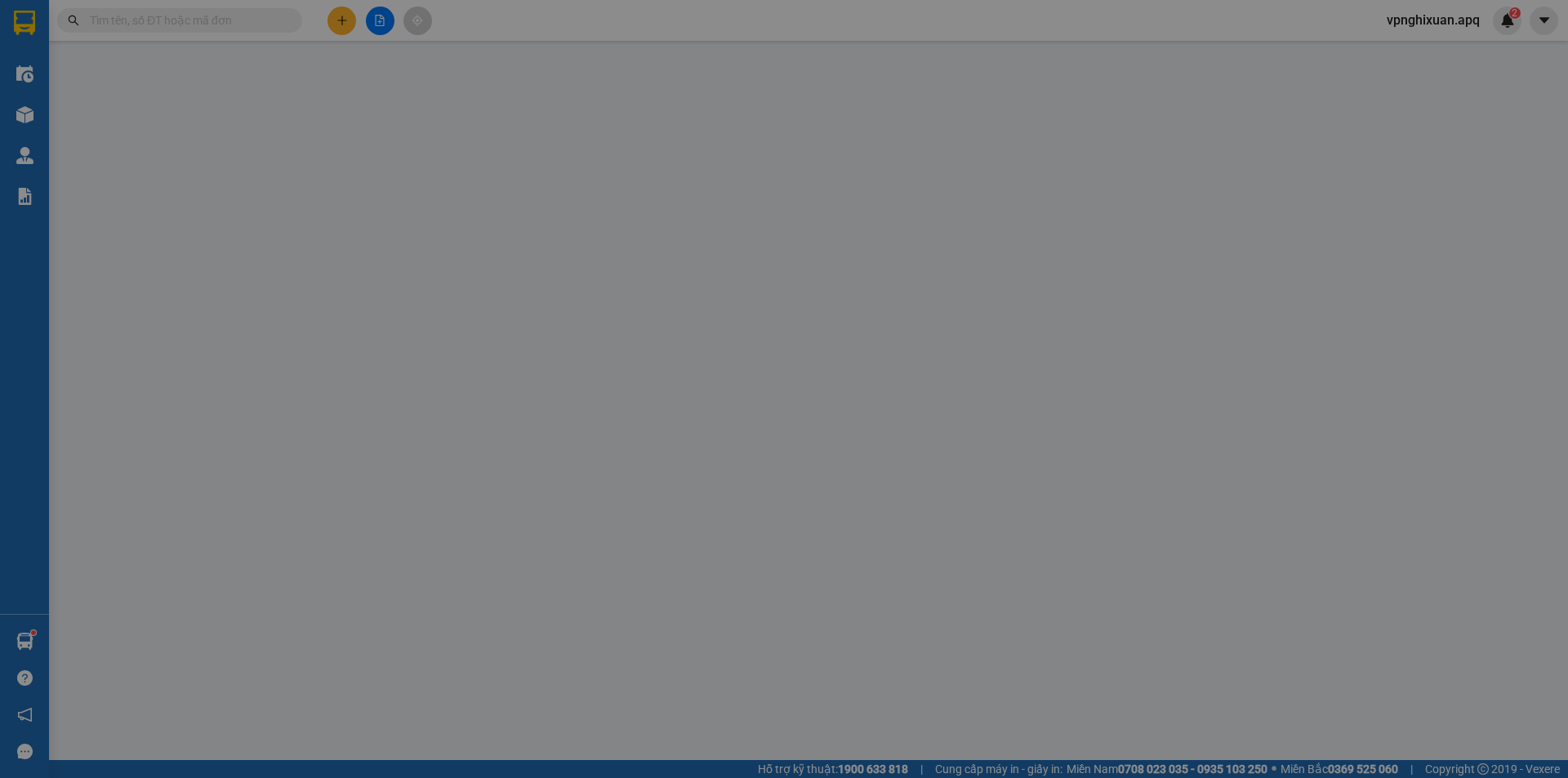
type input "vp"
type input "45.000"
type input "10"
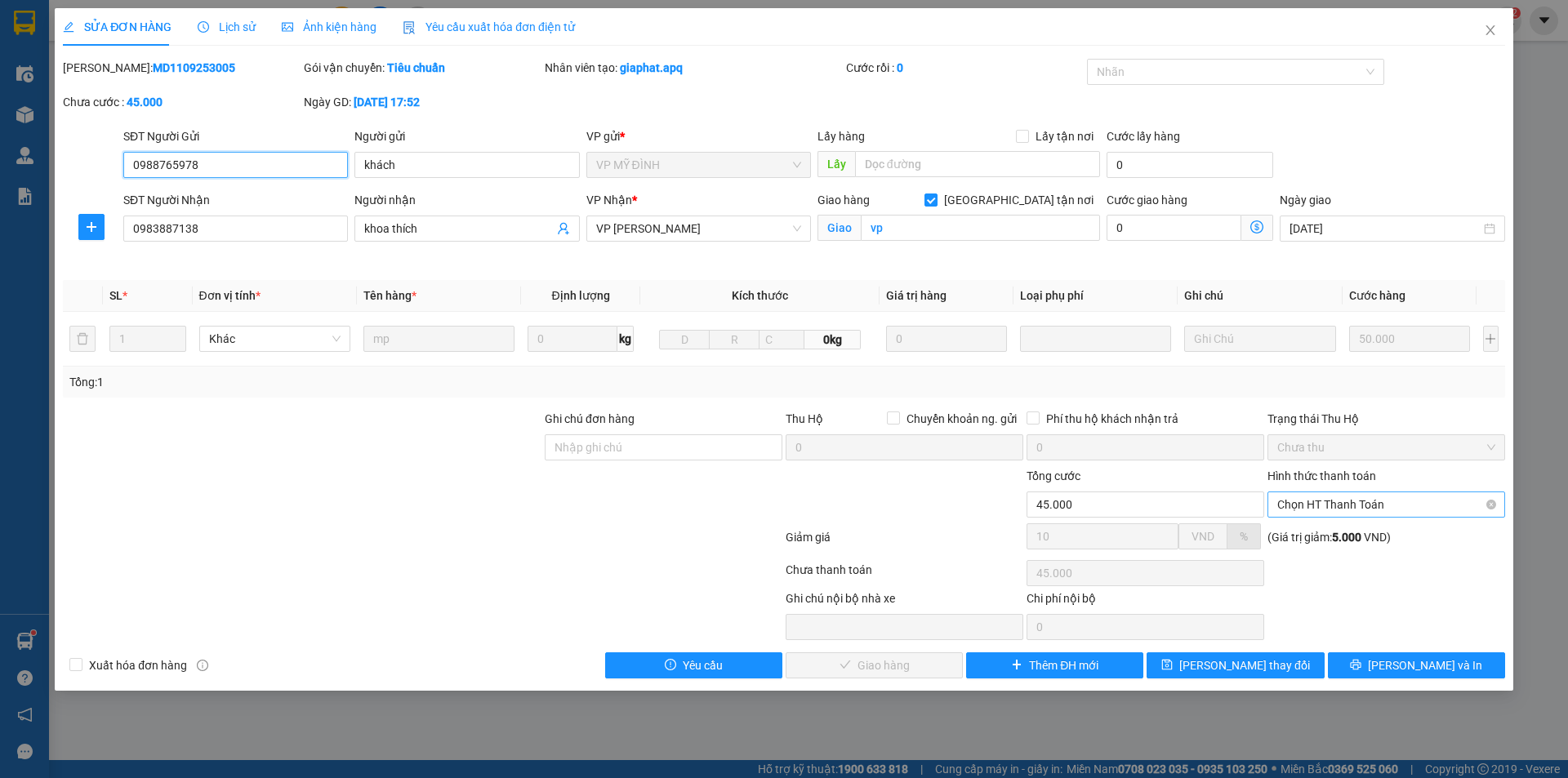
click at [1321, 508] on span "Chọn HT Thanh Toán" at bounding box center [1386, 504] width 218 height 24
click at [1325, 536] on div "Tại văn phòng" at bounding box center [1386, 537] width 218 height 18
type input "0"
click at [888, 647] on div "Total Paid Fee 0 Total UnPaid Fee 45.000 Cash Collection Total Fee Mã ĐH: MD110…" at bounding box center [784, 369] width 1442 height 620
click at [899, 664] on span "[PERSON_NAME] và Giao hàng" at bounding box center [895, 665] width 157 height 18
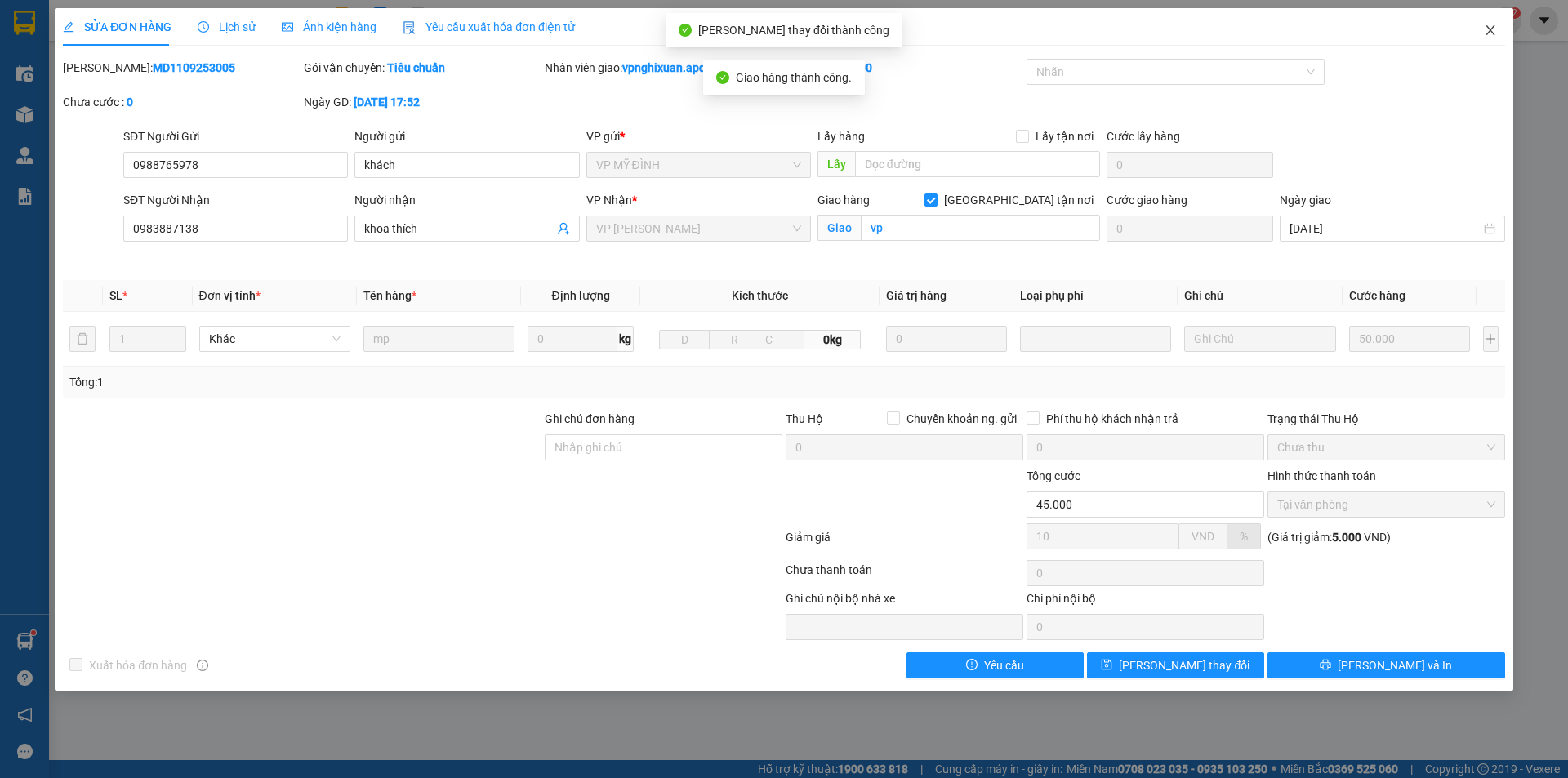
click at [1494, 29] on icon "close" at bounding box center [1489, 29] width 13 height 13
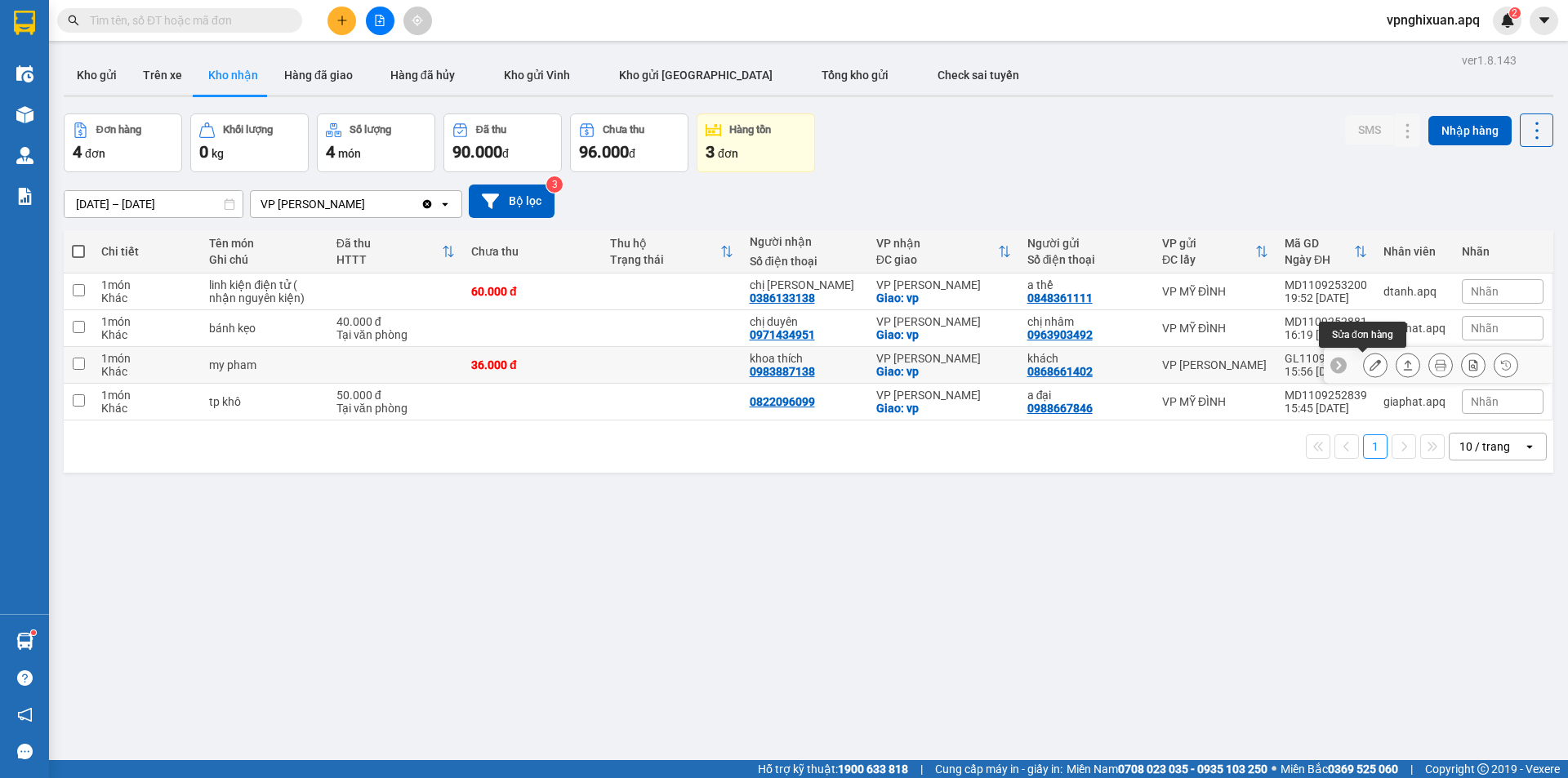
click at [1369, 363] on icon at bounding box center [1375, 364] width 11 height 11
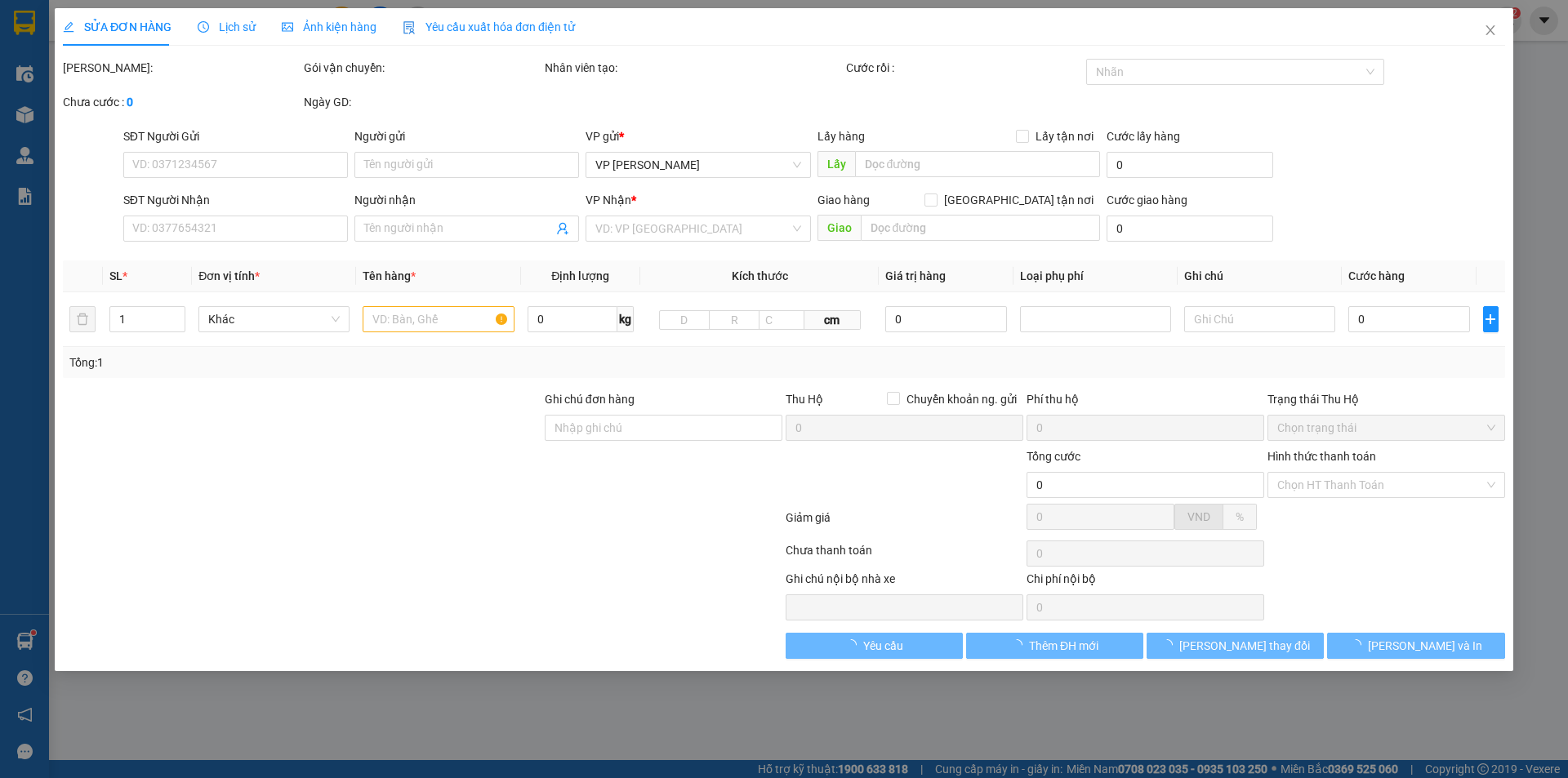
type input "0868661402"
type input "khách"
type input "0983887138"
type input "khoa thích"
checkbox input "true"
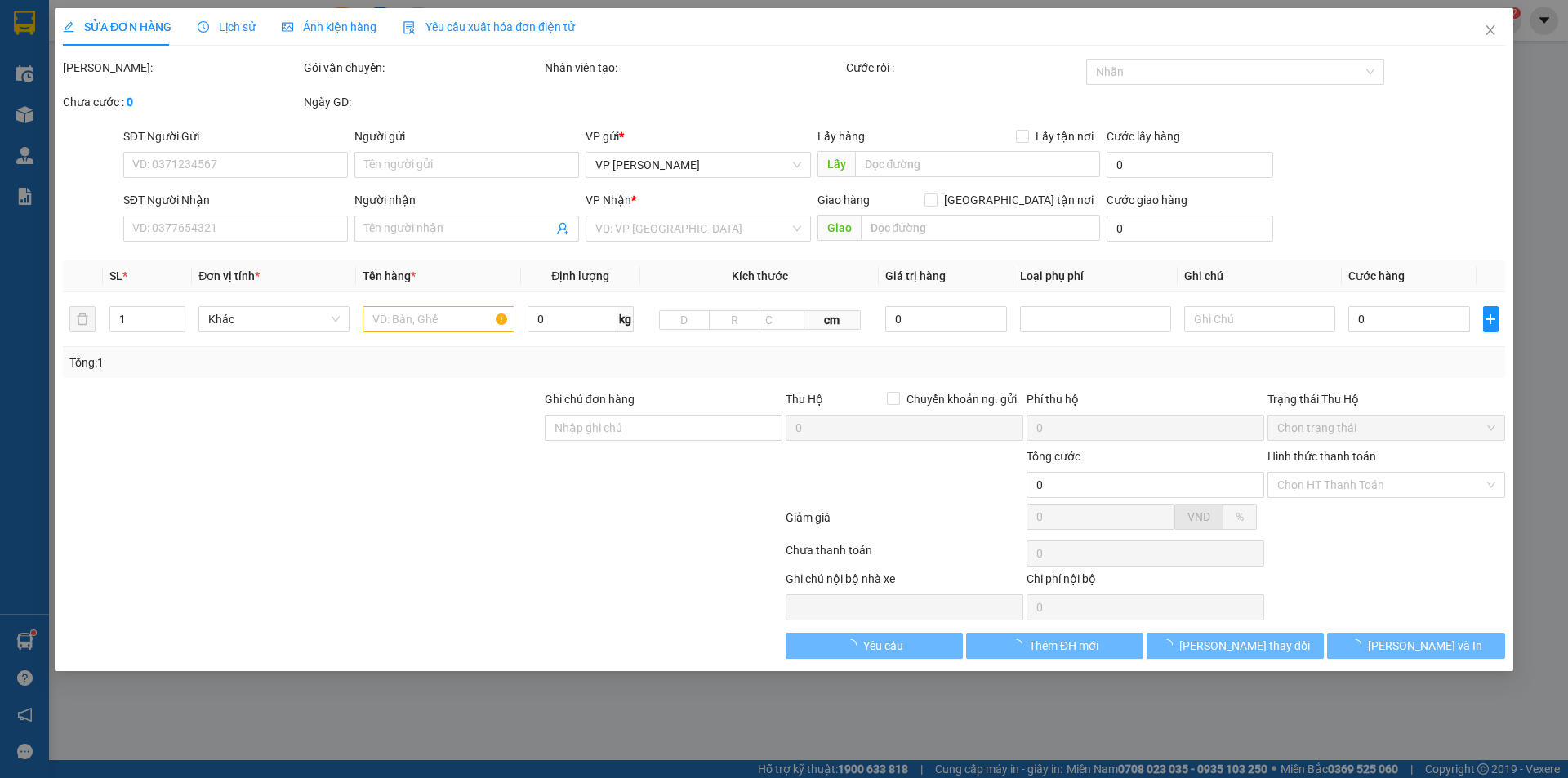
type input "vp"
type input "36.000"
type input "10"
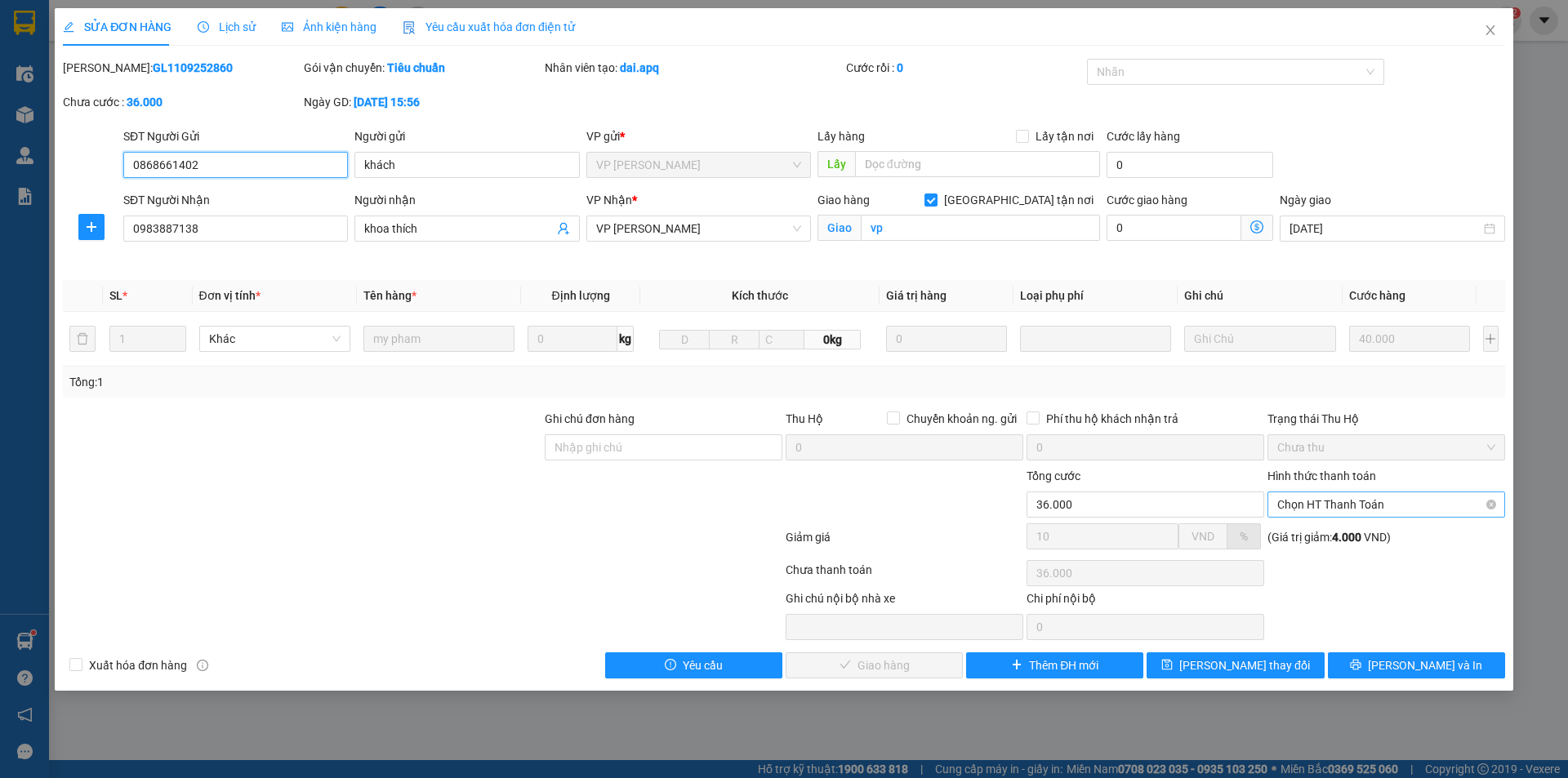
click at [1343, 504] on span "Chọn HT Thanh Toán" at bounding box center [1386, 504] width 218 height 24
click at [1341, 533] on div "Tại văn phòng" at bounding box center [1386, 537] width 218 height 18
type input "0"
drag, startPoint x: 869, startPoint y: 672, endPoint x: 895, endPoint y: 619, distance: 59.0
click at [868, 670] on span "[PERSON_NAME] và Giao hàng" at bounding box center [895, 665] width 157 height 18
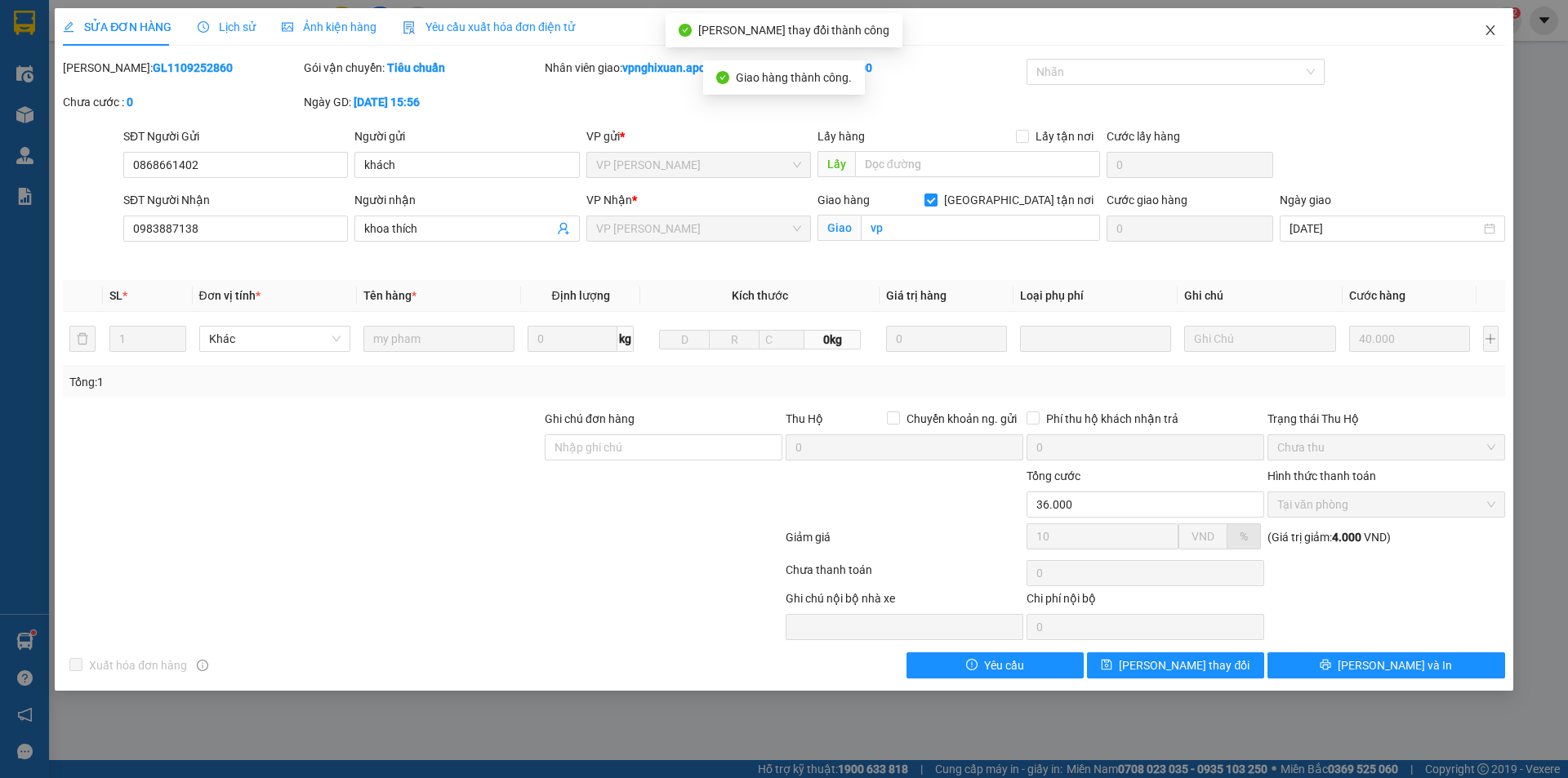
click at [1487, 29] on icon "close" at bounding box center [1489, 29] width 13 height 13
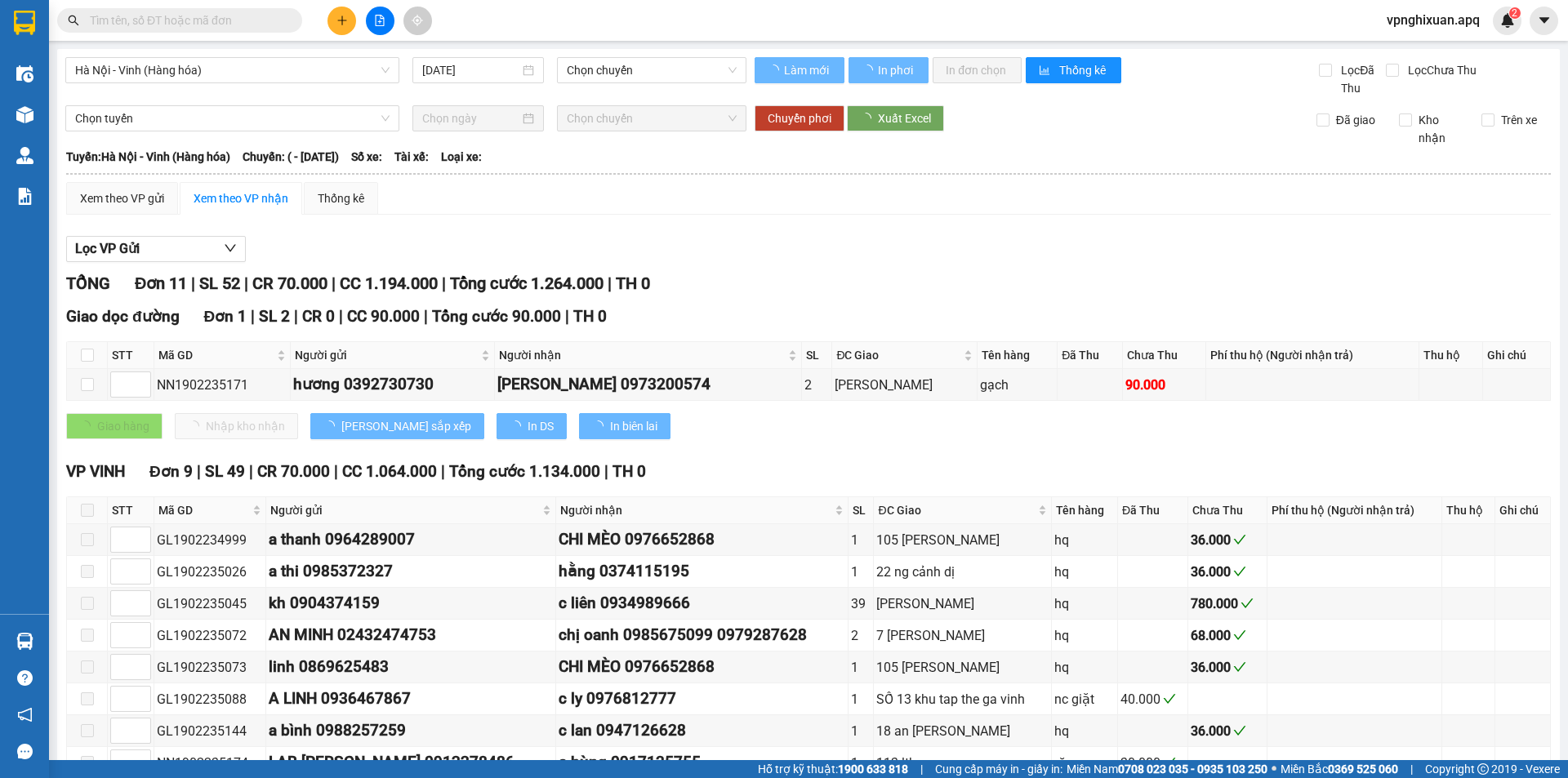
type input "[DATE]"
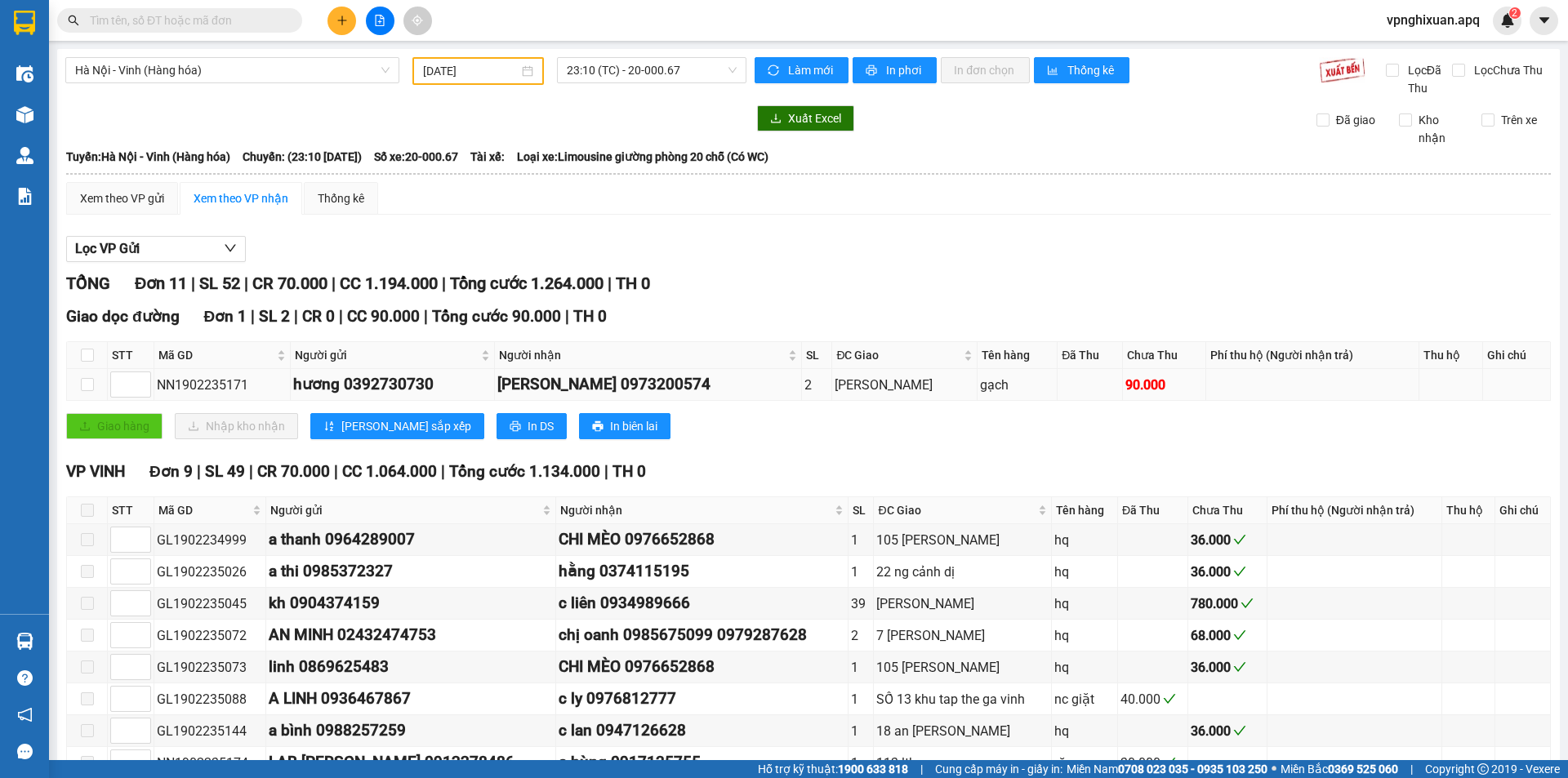
type input "[DATE]"
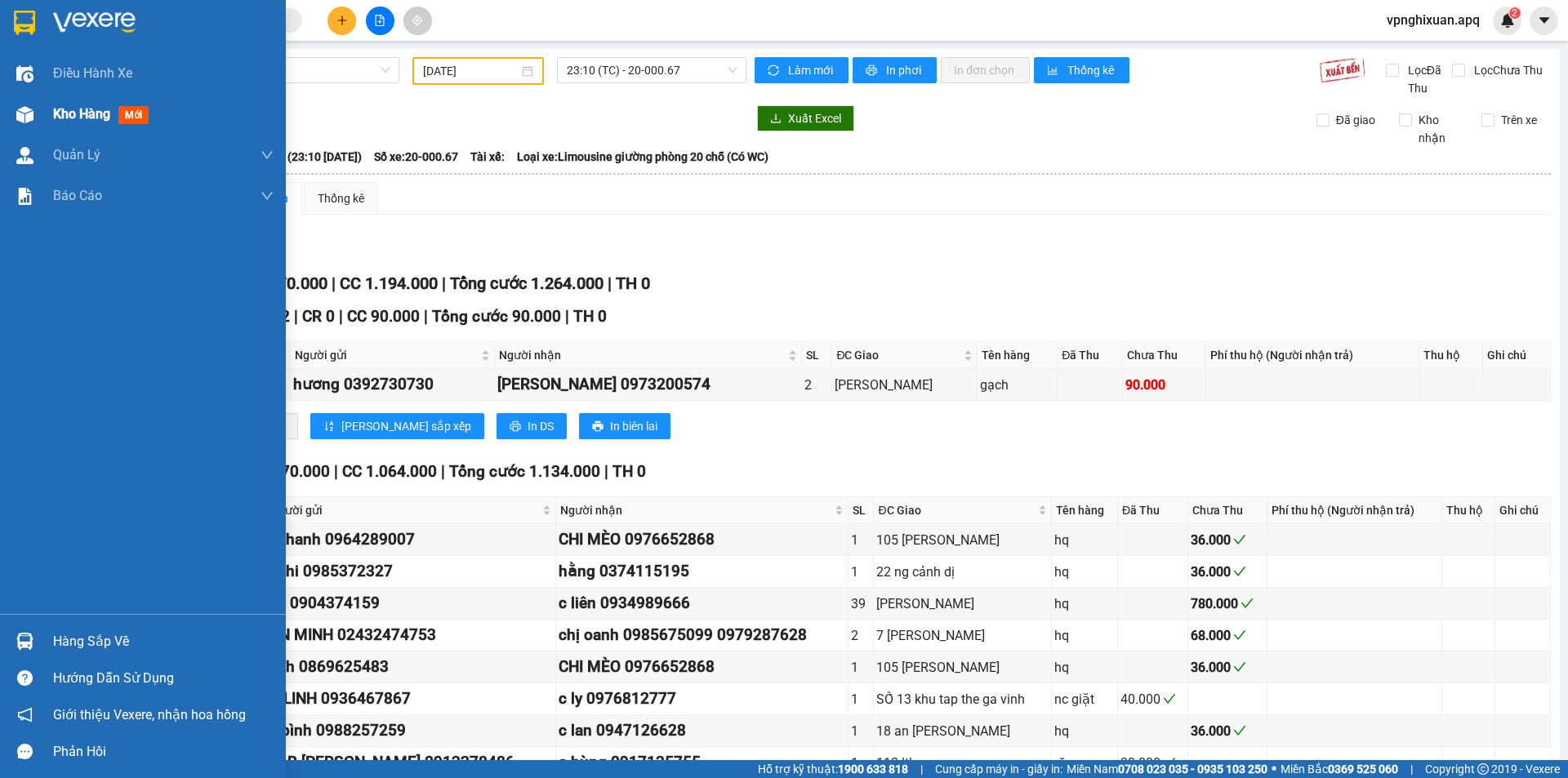
click at [112, 112] on div "Kho hàng mới" at bounding box center [104, 114] width 102 height 21
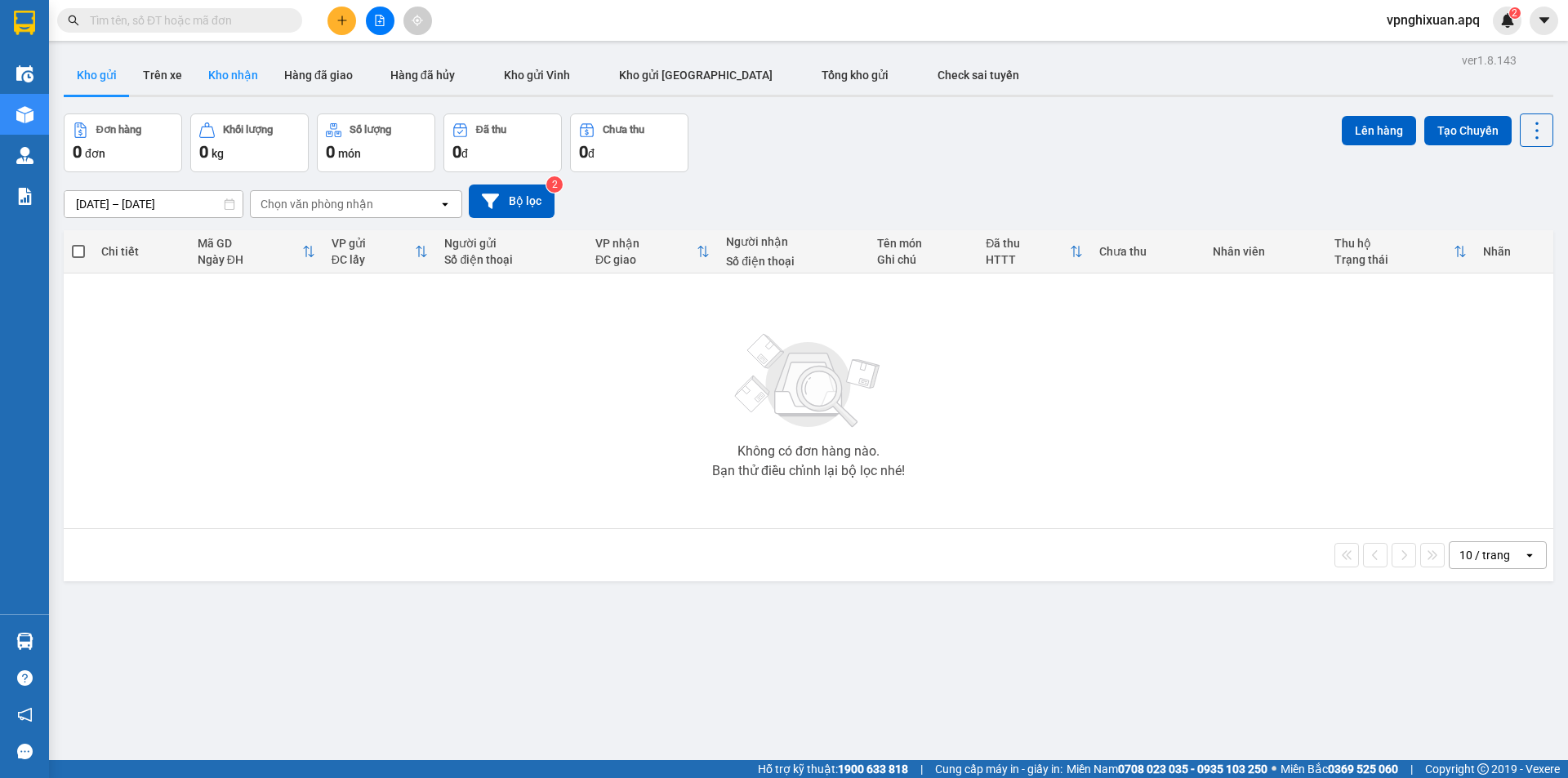
click at [248, 75] on button "Kho nhận" at bounding box center [233, 74] width 76 height 39
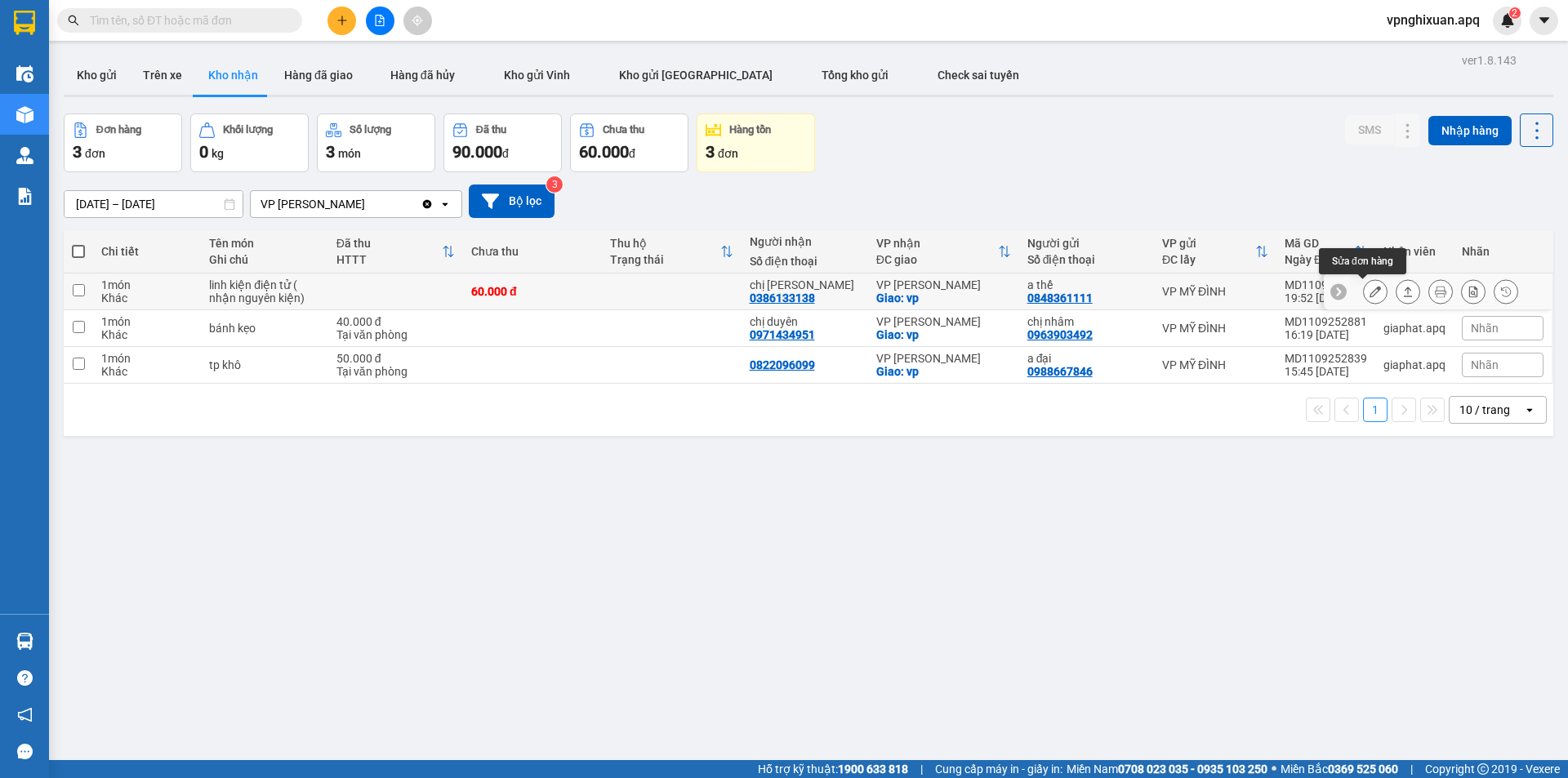
click at [1369, 293] on icon at bounding box center [1375, 291] width 11 height 11
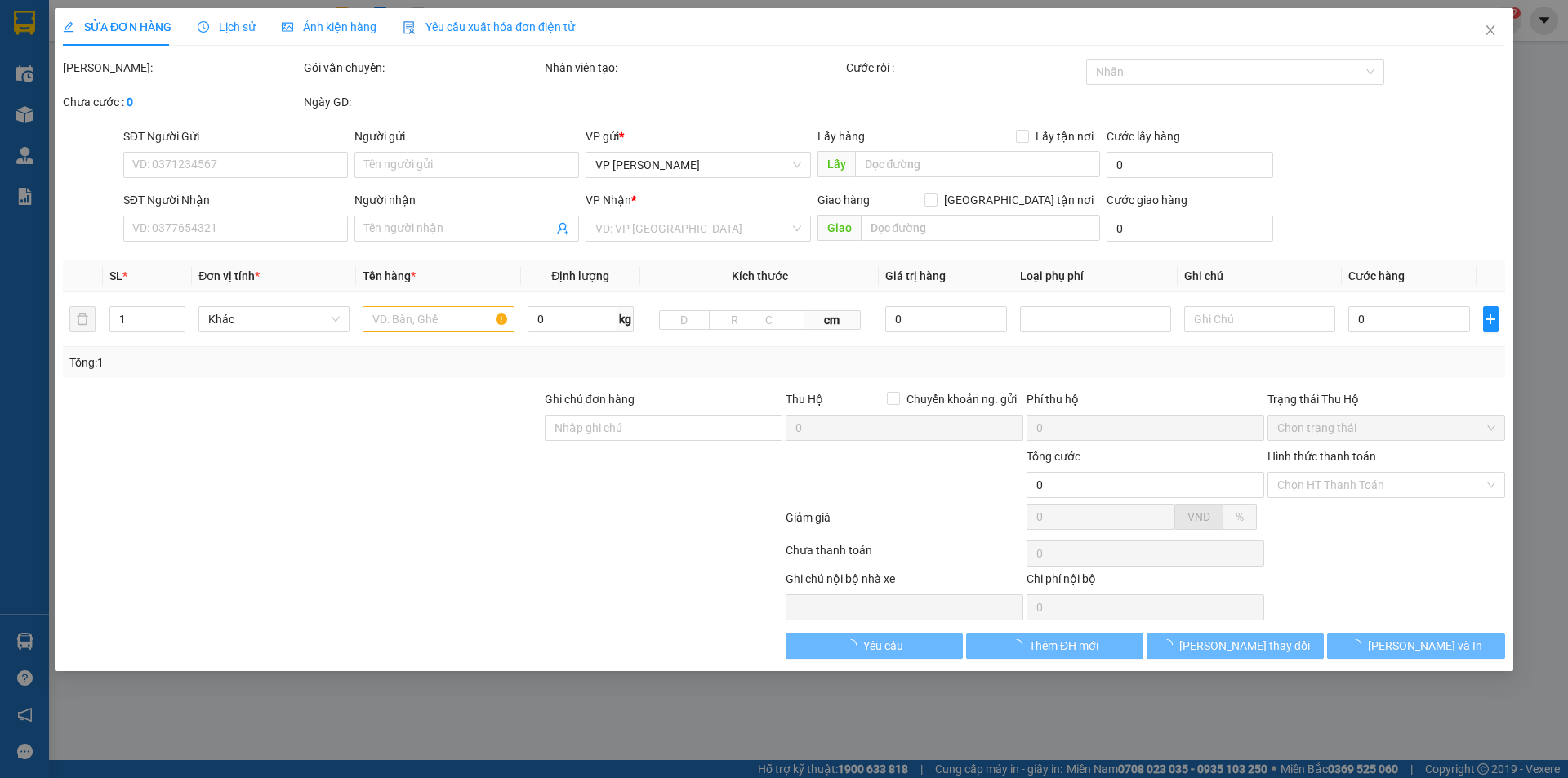
type input "0848361111"
type input "a thế"
type input "0386133138"
type input "chị [PERSON_NAME]"
checkbox input "true"
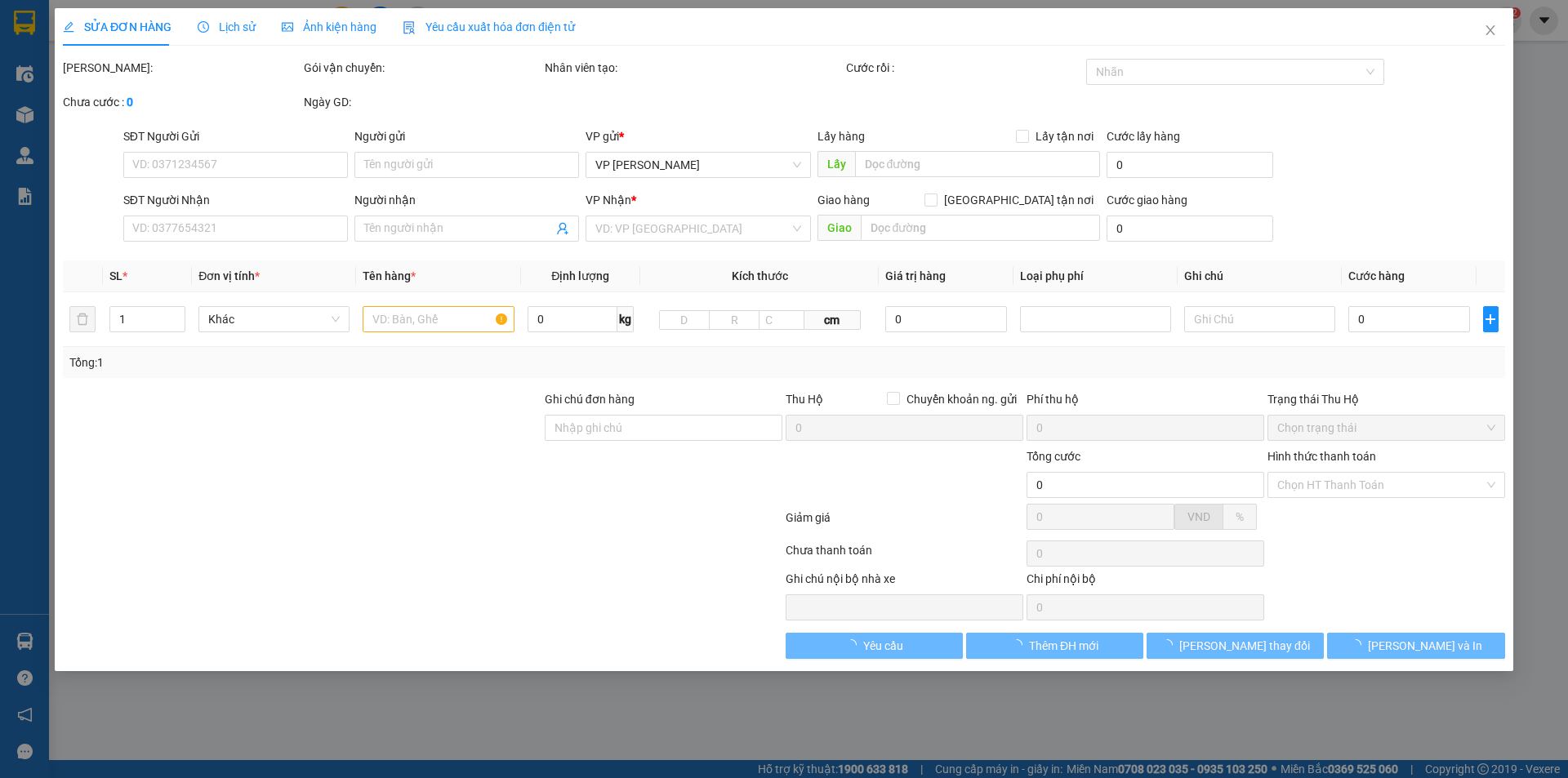
type input "vp"
type input "60.000"
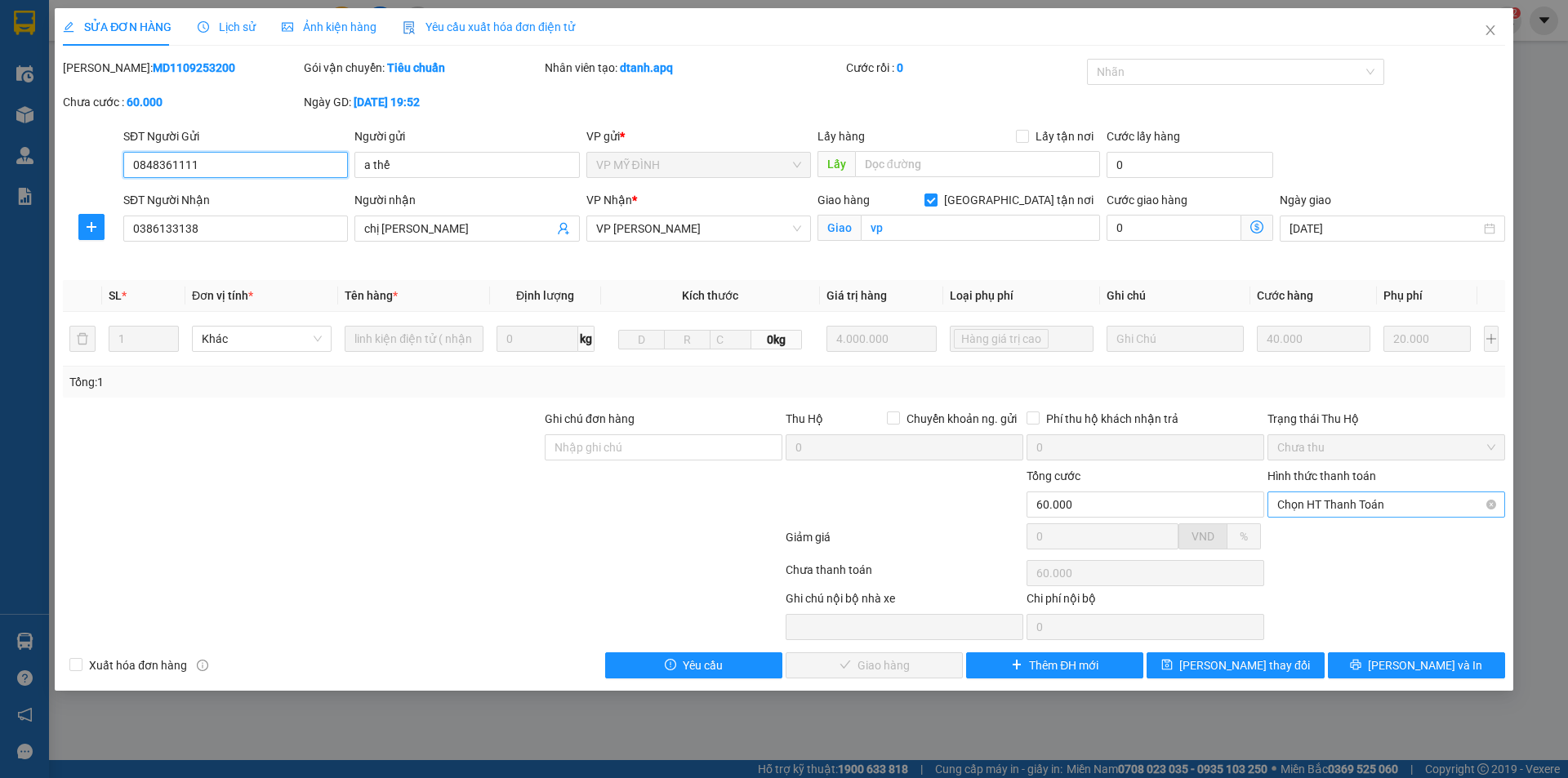
click at [1357, 503] on span "Chọn HT Thanh Toán" at bounding box center [1386, 504] width 218 height 24
drag, startPoint x: 1350, startPoint y: 534, endPoint x: 1236, endPoint y: 566, distance: 118.4
click at [1344, 542] on div "Tại văn phòng" at bounding box center [1386, 537] width 218 height 18
type input "0"
click at [891, 665] on span "[PERSON_NAME] và Giao hàng" at bounding box center [895, 665] width 157 height 18
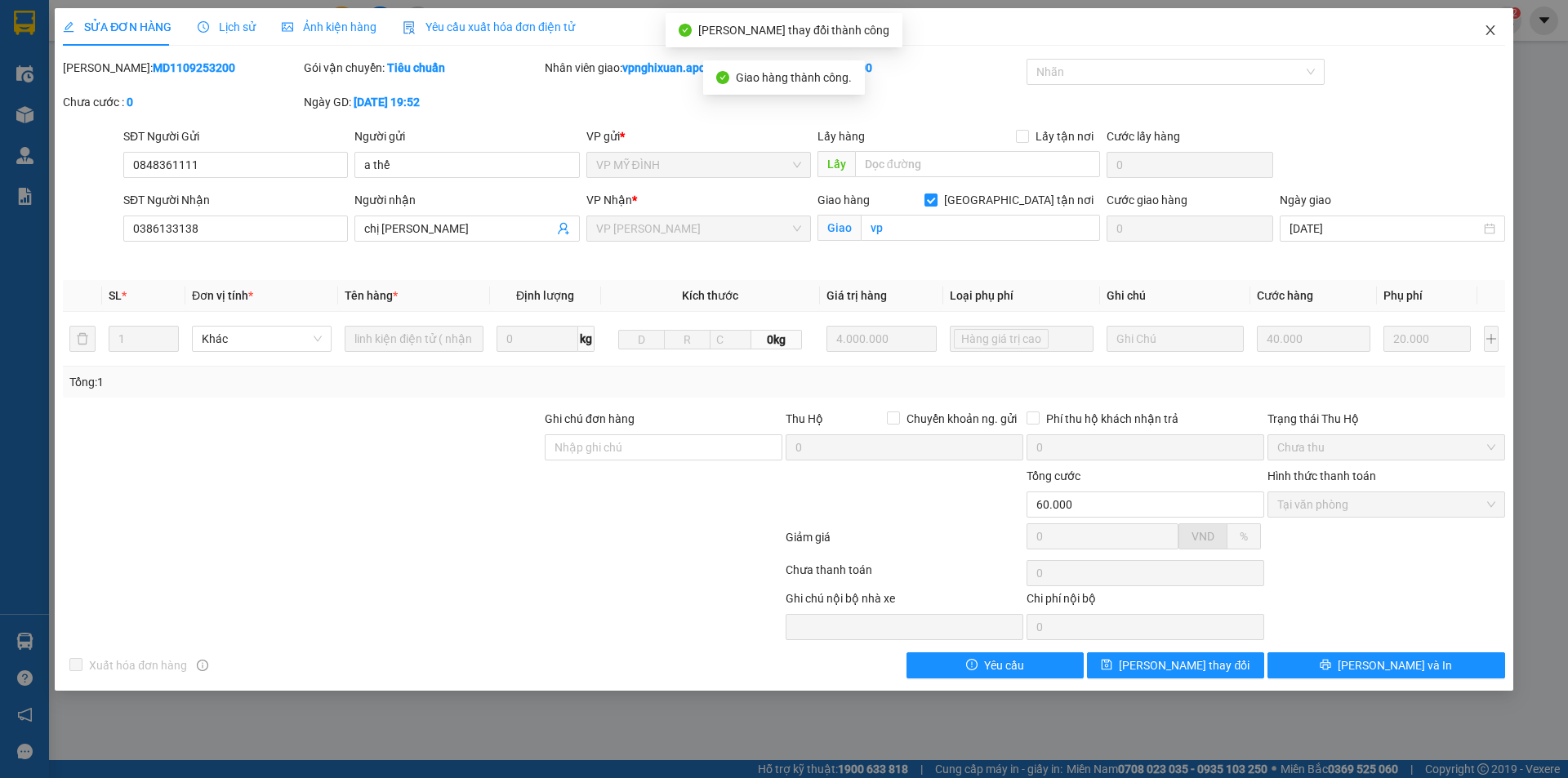
click at [1484, 29] on icon "close" at bounding box center [1489, 29] width 13 height 13
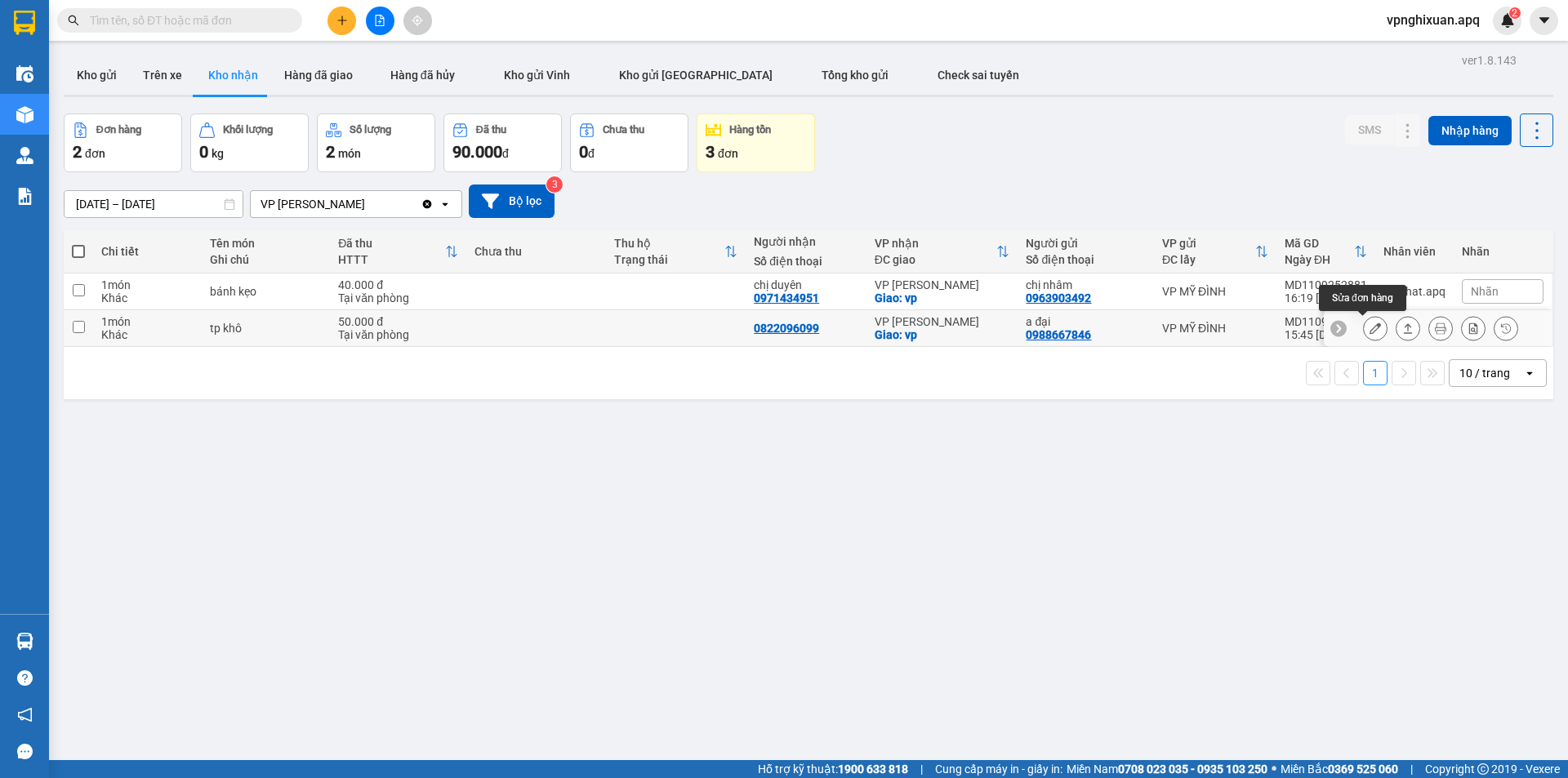
click at [1369, 330] on icon at bounding box center [1375, 328] width 11 height 11
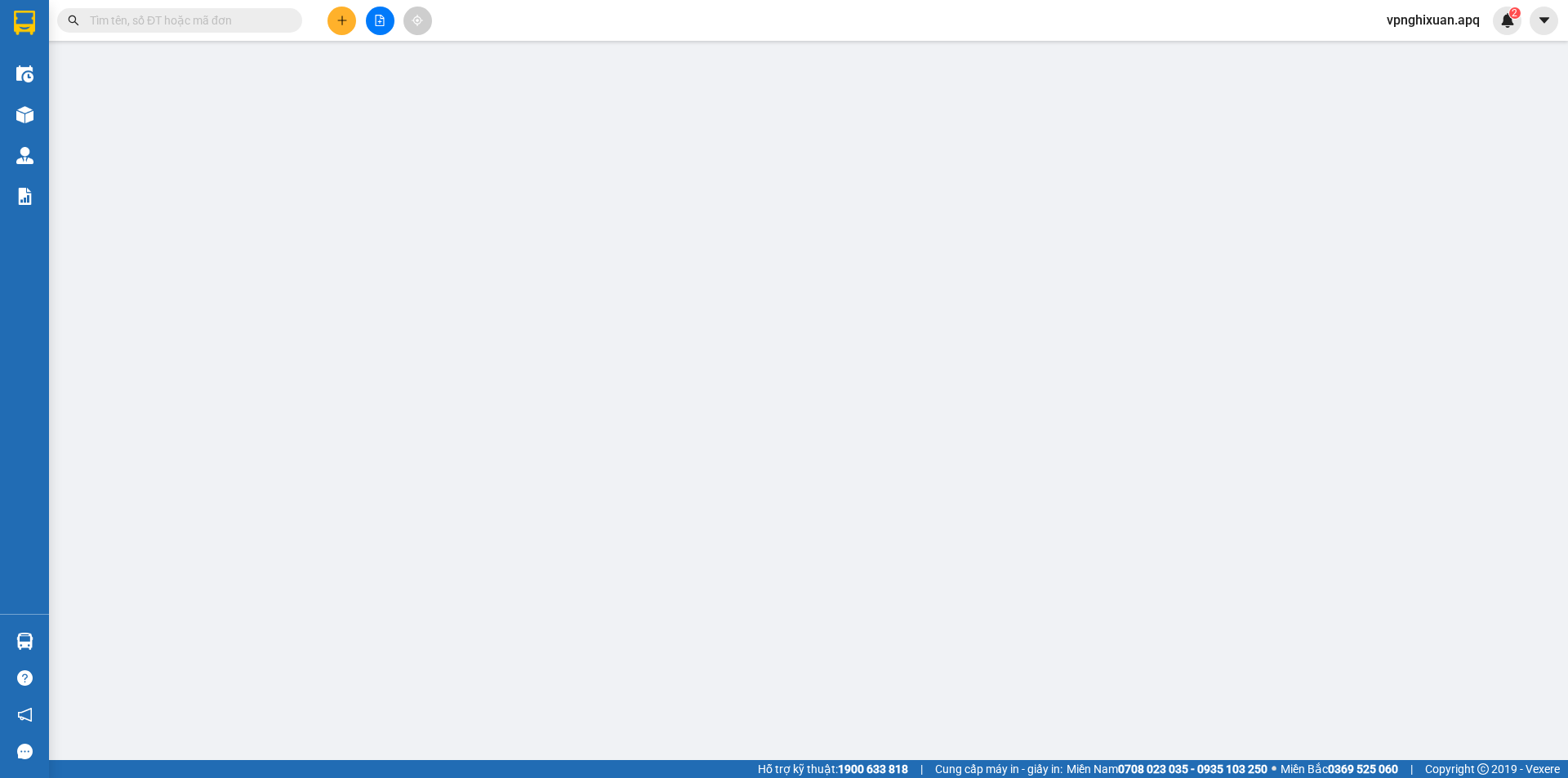
type input "0988667846"
type input "a đại"
type input "0822096099"
checkbox input "true"
type input "vp"
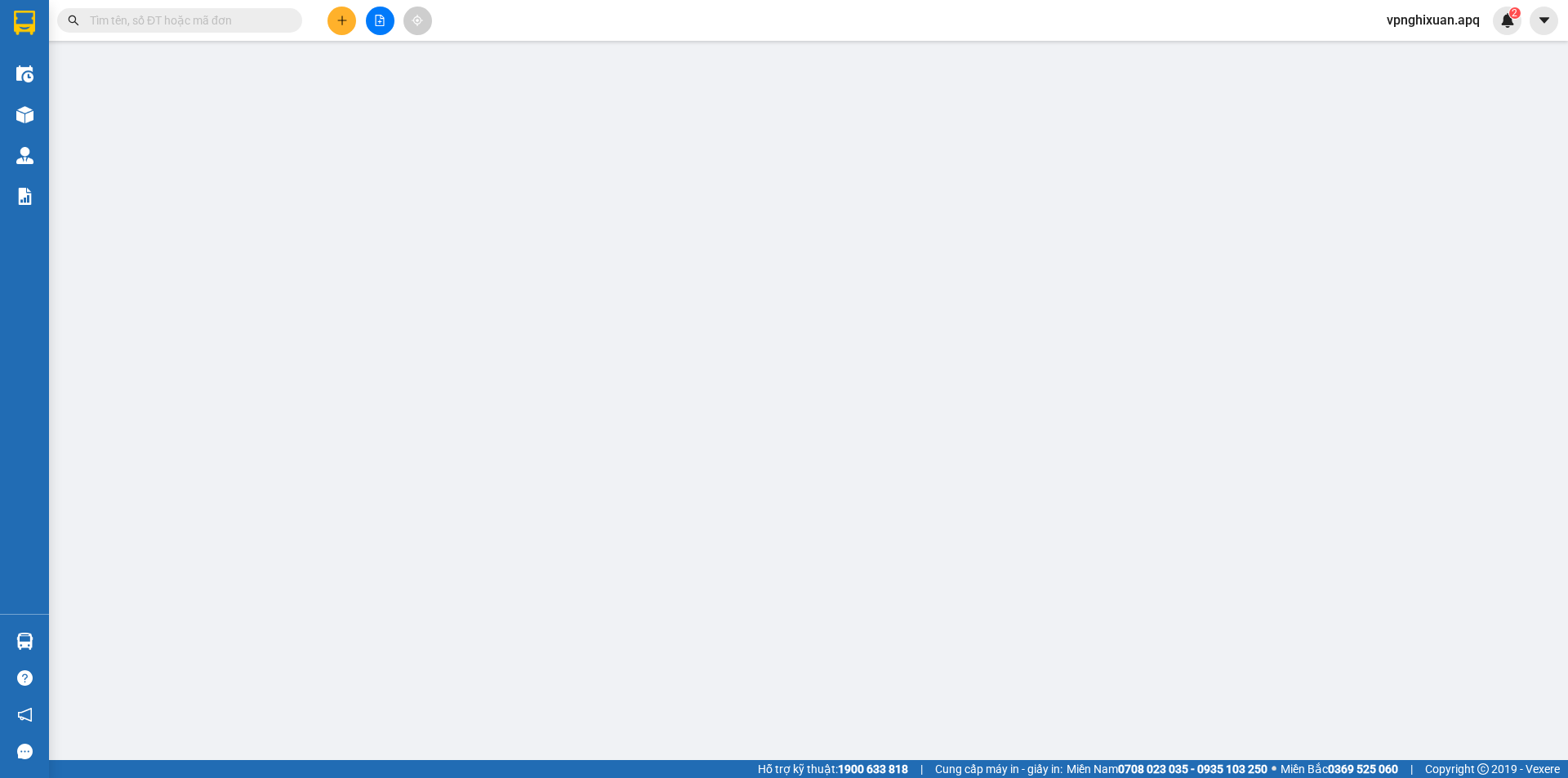
type input "50.000"
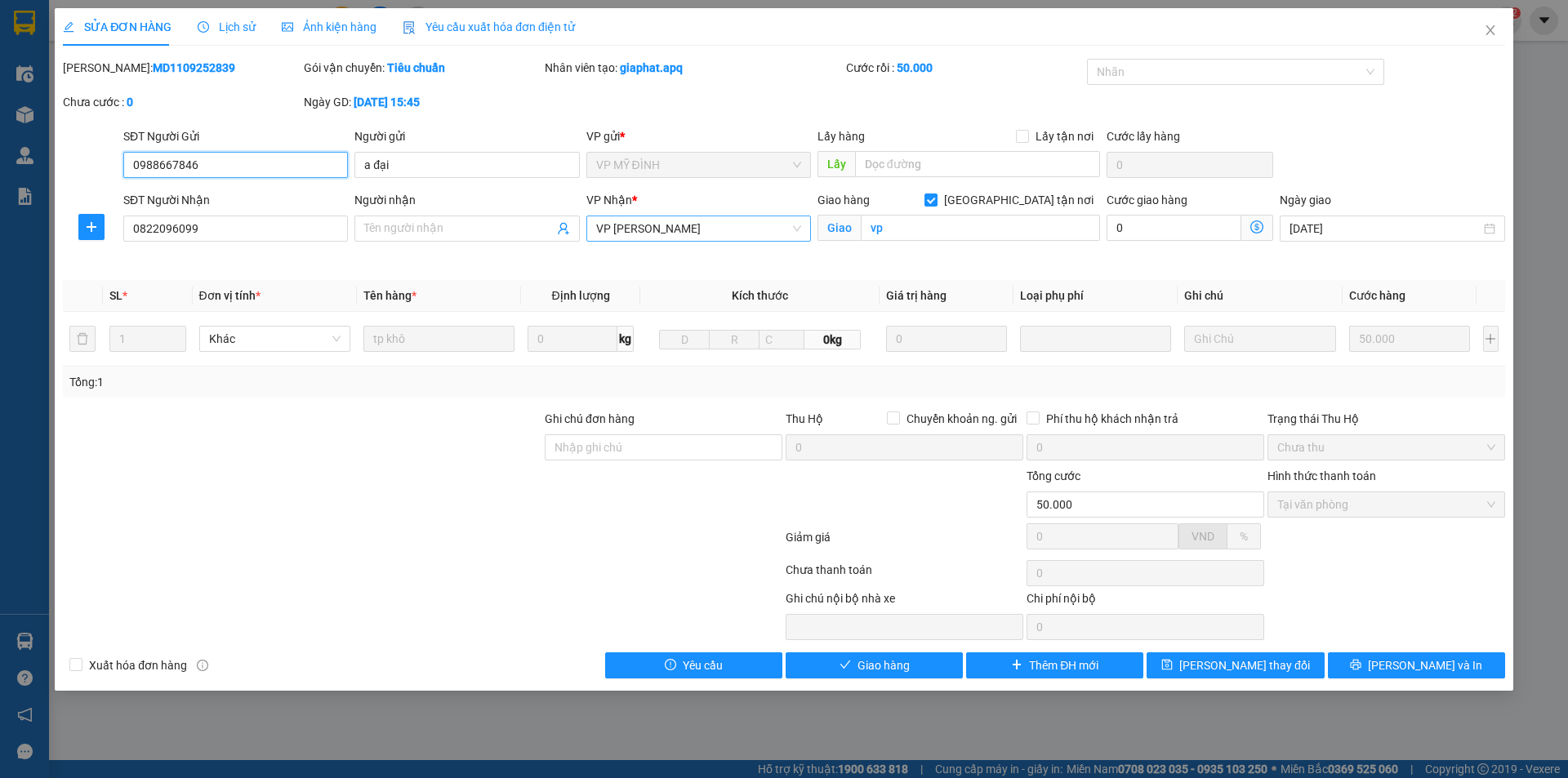
click at [665, 218] on span "VP [PERSON_NAME]" at bounding box center [698, 229] width 205 height 24
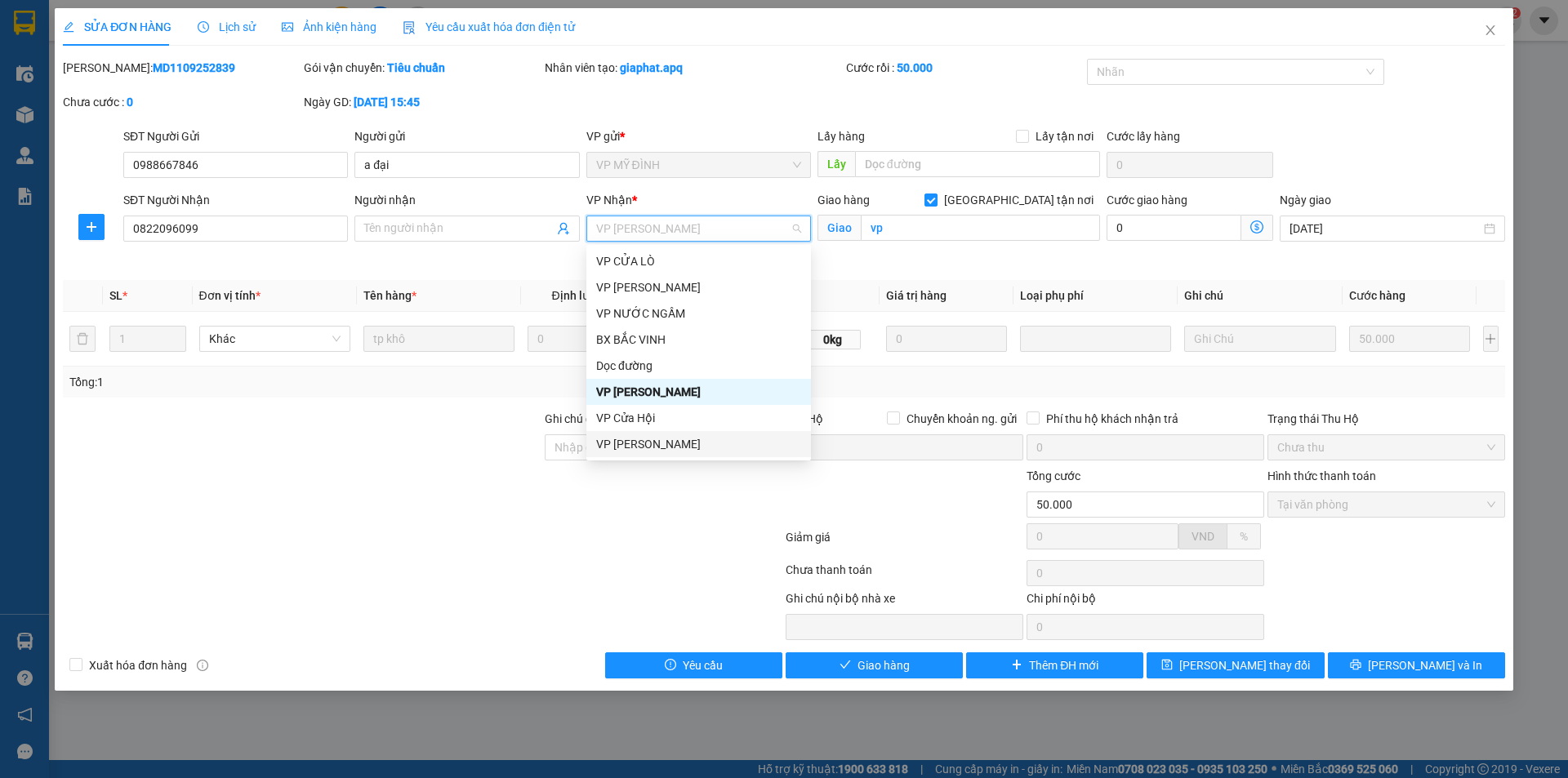
click at [649, 455] on div "VP [PERSON_NAME]" at bounding box center [699, 444] width 224 height 26
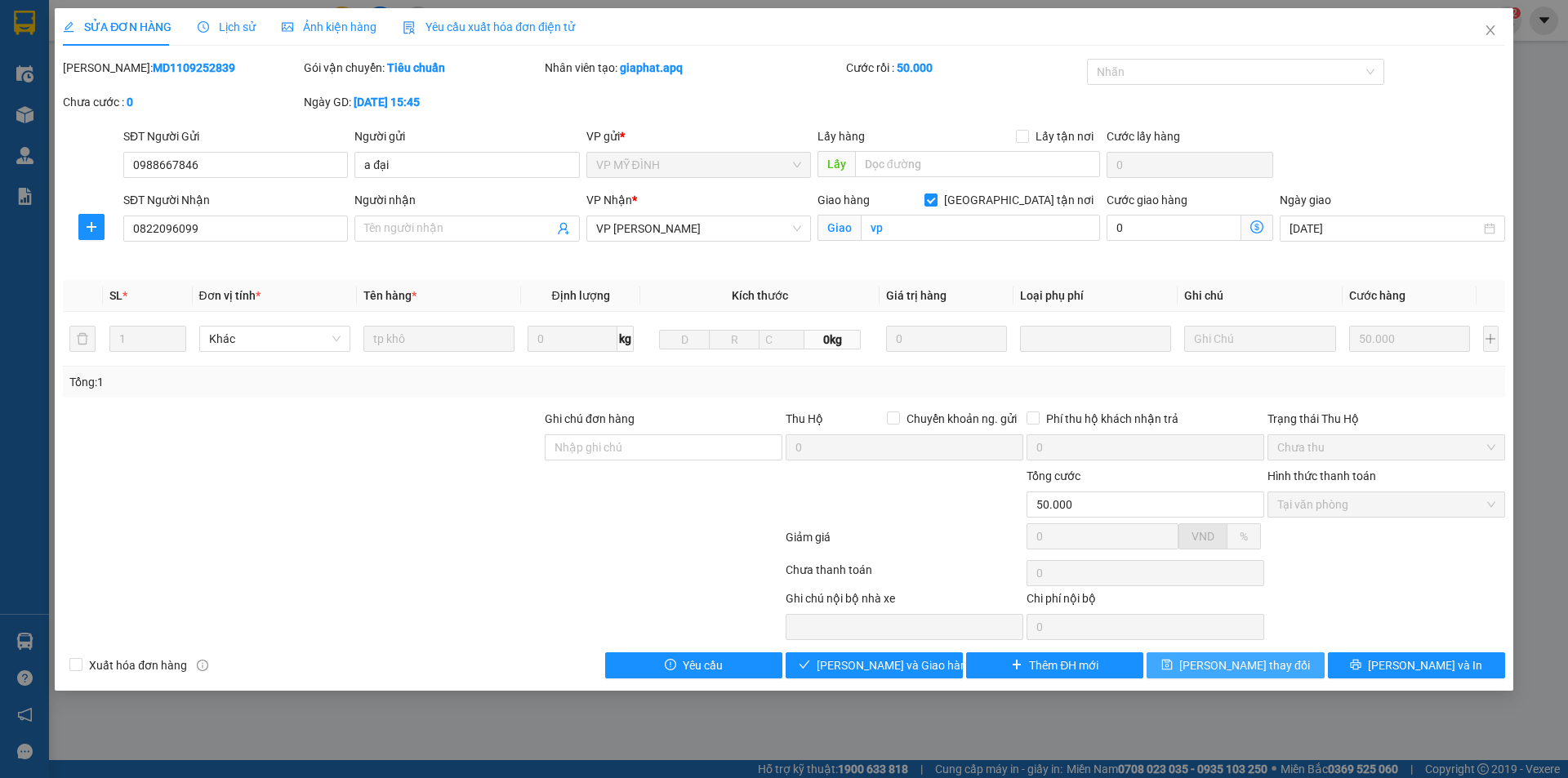
click at [1265, 665] on span "[PERSON_NAME] thay đổi" at bounding box center [1243, 665] width 130 height 18
